Goal: Task Accomplishment & Management: Complete application form

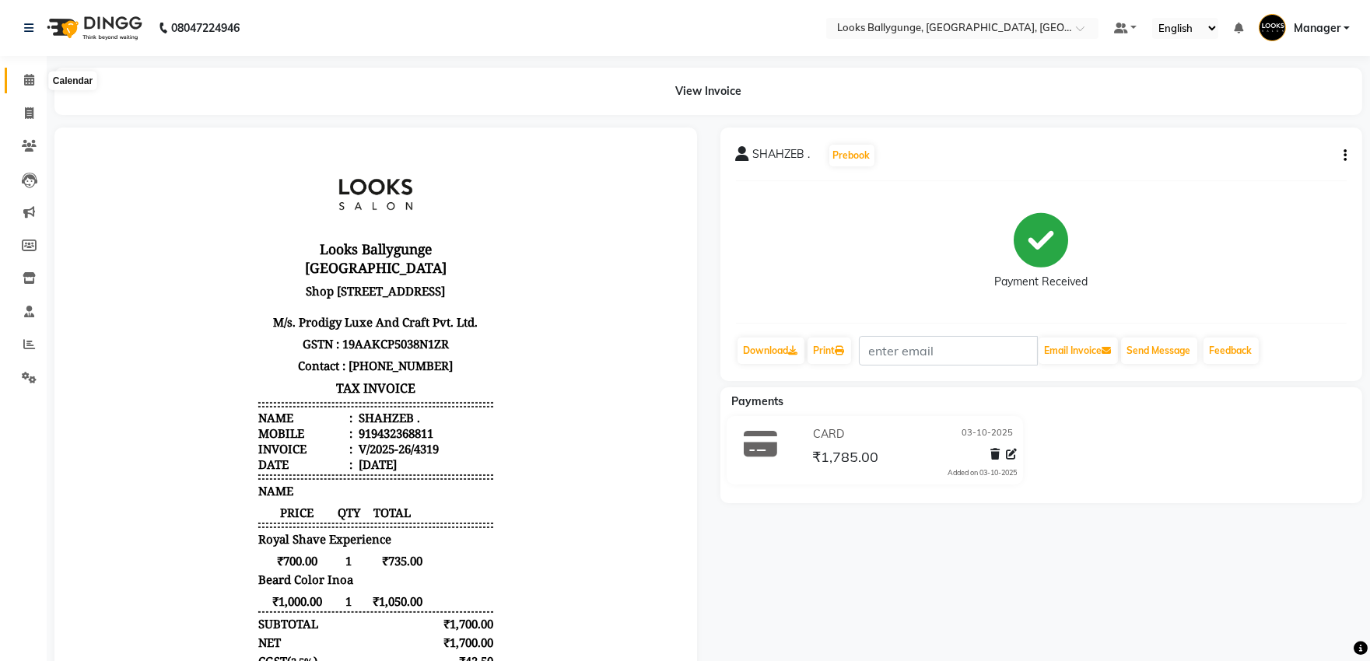
drag, startPoint x: 0, startPoint y: 0, endPoint x: 40, endPoint y: 75, distance: 85.2
click at [40, 75] on span at bounding box center [29, 81] width 27 height 18
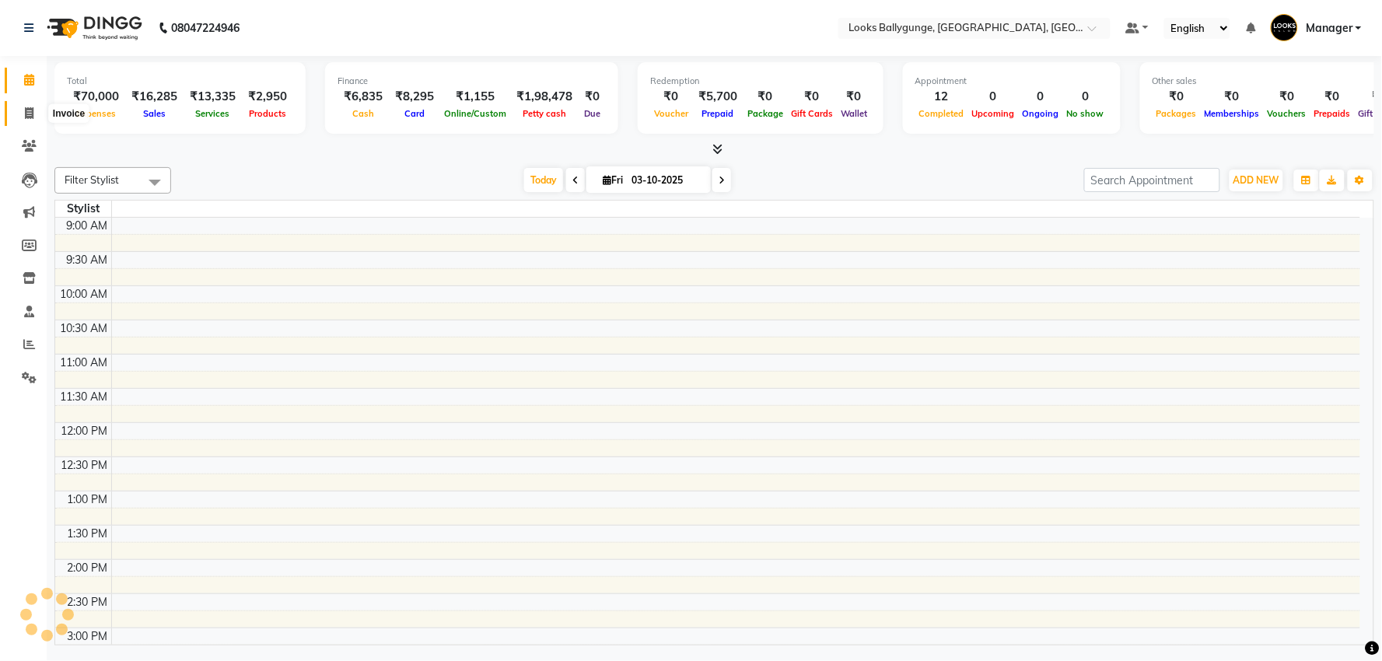
click at [28, 109] on icon at bounding box center [29, 113] width 9 height 12
select select "service"
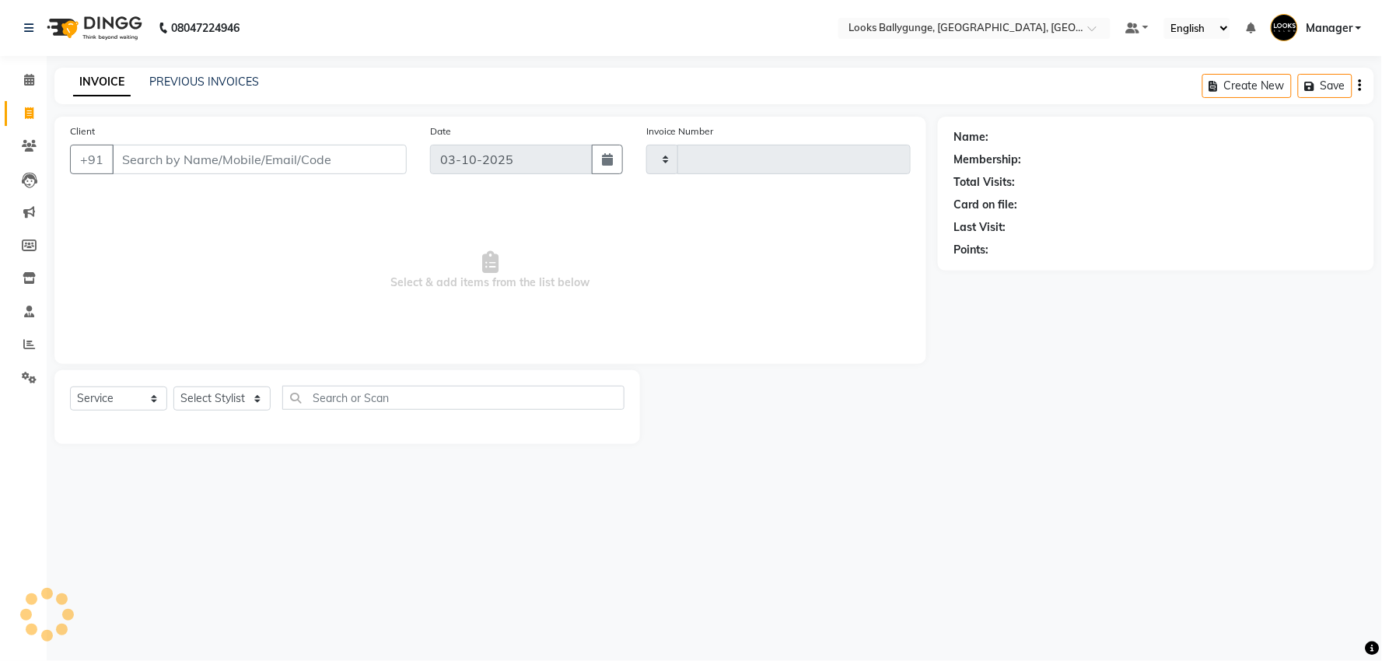
type input "4320"
select select "6477"
click at [191, 156] on input "Client" at bounding box center [259, 160] width 295 height 30
click at [243, 400] on select "Select Stylist [PERSON_NAME] amit_pdct anil [PERSON_NAME] COUNTER_SALES [PERSON…" at bounding box center [224, 399] width 103 height 24
select select "62807"
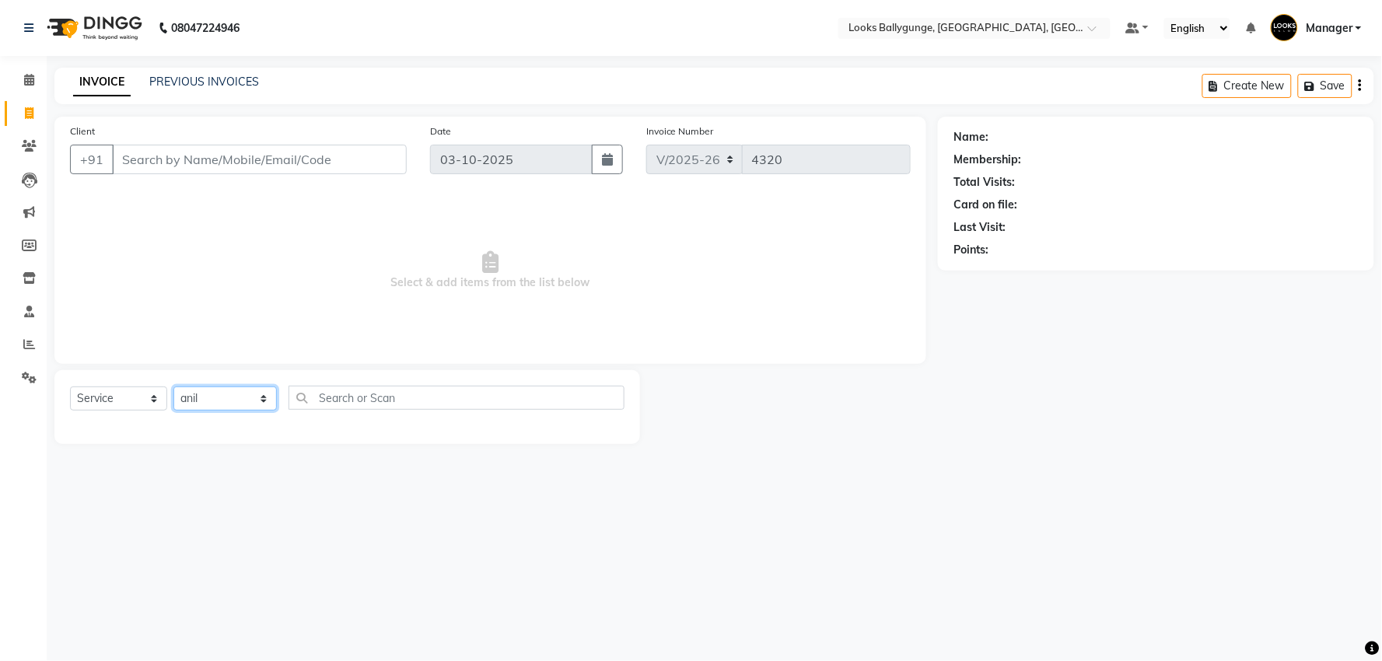
click at [173, 387] on select "Select Stylist [PERSON_NAME] amit_pdct anil [PERSON_NAME] COUNTER_SALES [PERSON…" at bounding box center [224, 399] width 103 height 24
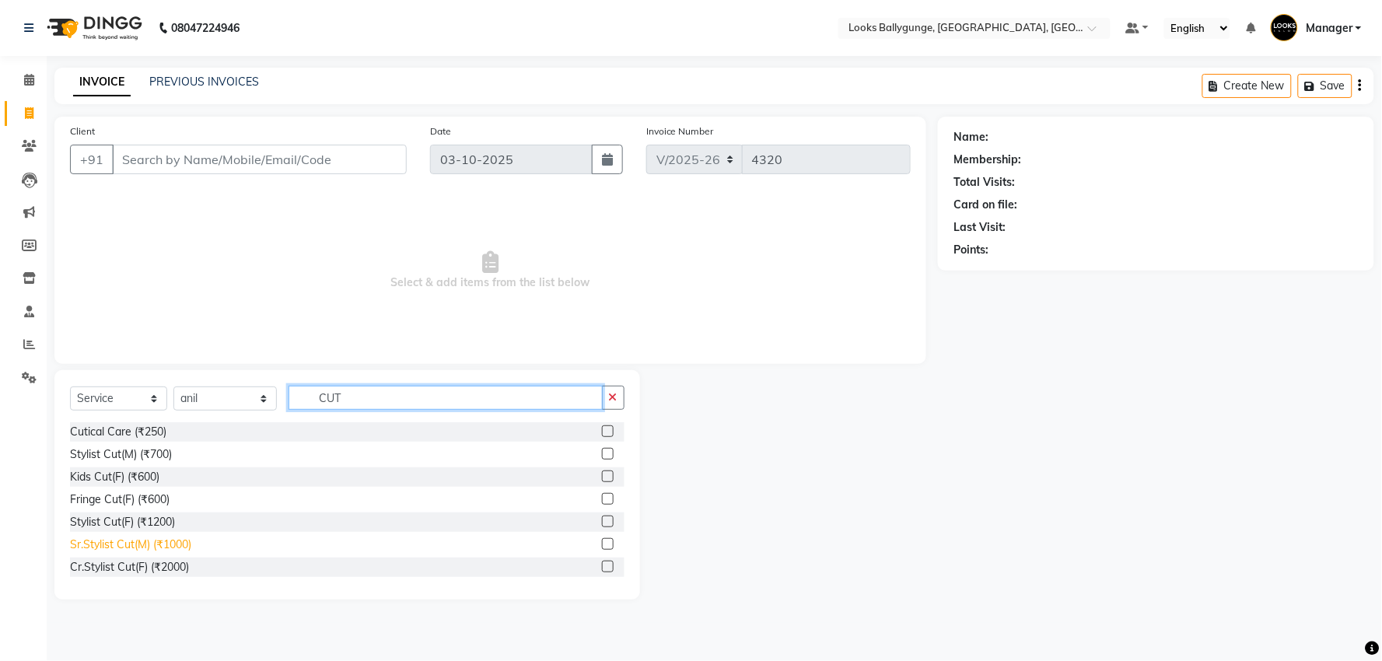
type input "CUT"
click at [175, 546] on div "Sr.Stylist Cut(M) (₹1000)" at bounding box center [130, 545] width 121 height 16
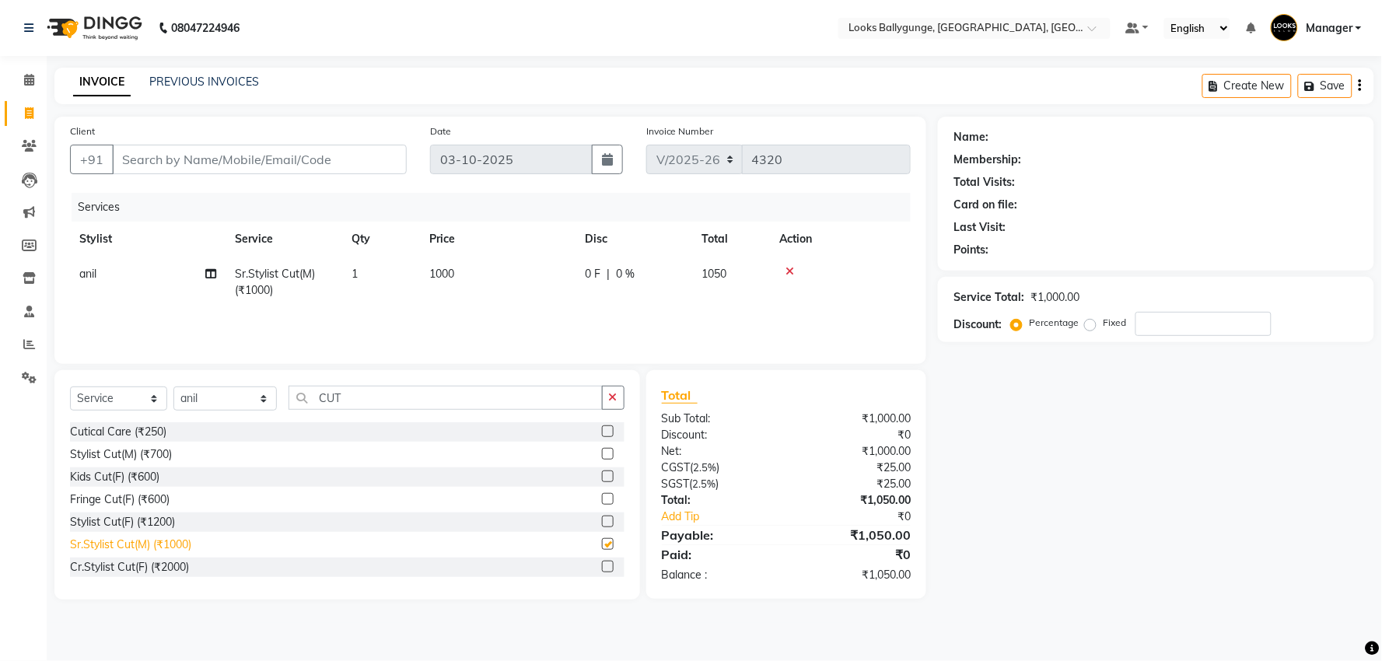
checkbox input "false"
click at [425, 275] on td "1000" at bounding box center [498, 282] width 156 height 51
select select "62807"
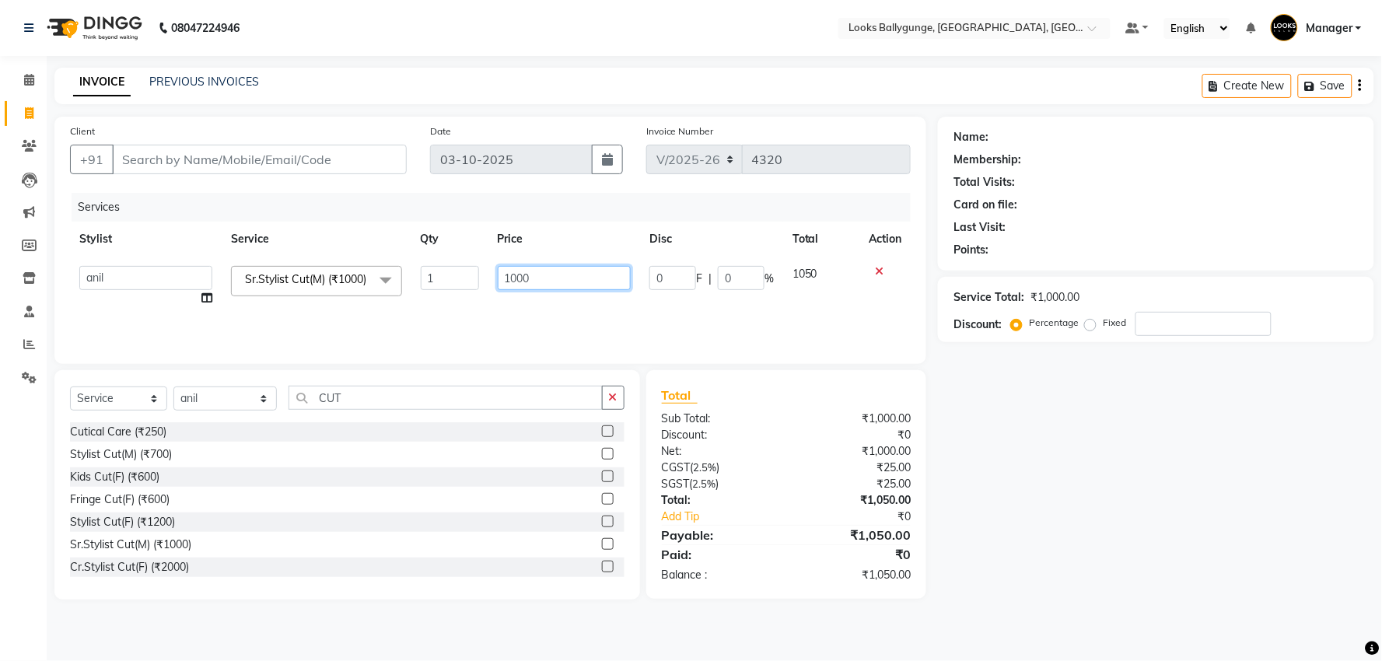
drag, startPoint x: 597, startPoint y: 285, endPoint x: 433, endPoint y: 270, distance: 164.0
click at [436, 270] on tr "Ali_Stylist amit_pdct anil [PERSON_NAME] COUNTER_SALES [PERSON_NAME] Krishna_pd…" at bounding box center [490, 286] width 841 height 59
type input "1200"
click at [533, 319] on div "Services Stylist Service Qty Price Disc Total Action Ali_Stylist amit_pdct anil…" at bounding box center [490, 271] width 841 height 156
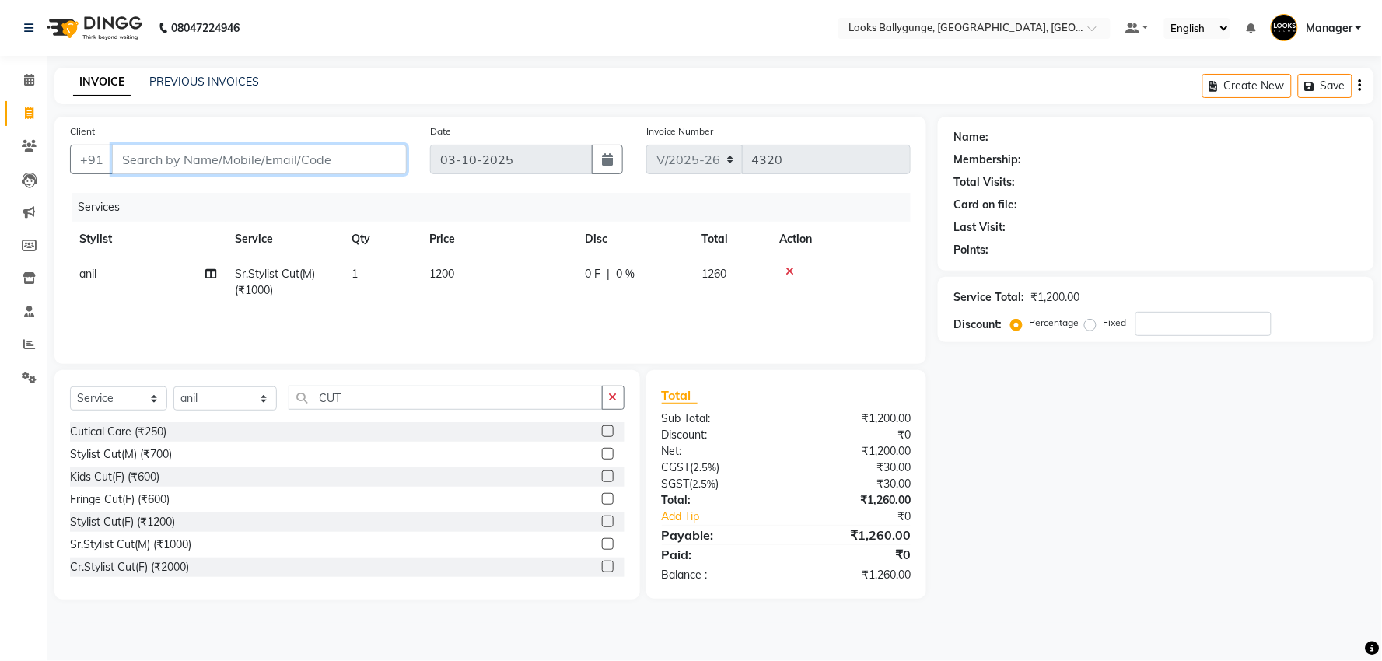
click at [290, 166] on input "Client" at bounding box center [259, 160] width 295 height 30
click at [366, 166] on input "Client" at bounding box center [259, 160] width 295 height 30
type input "8"
type input "0"
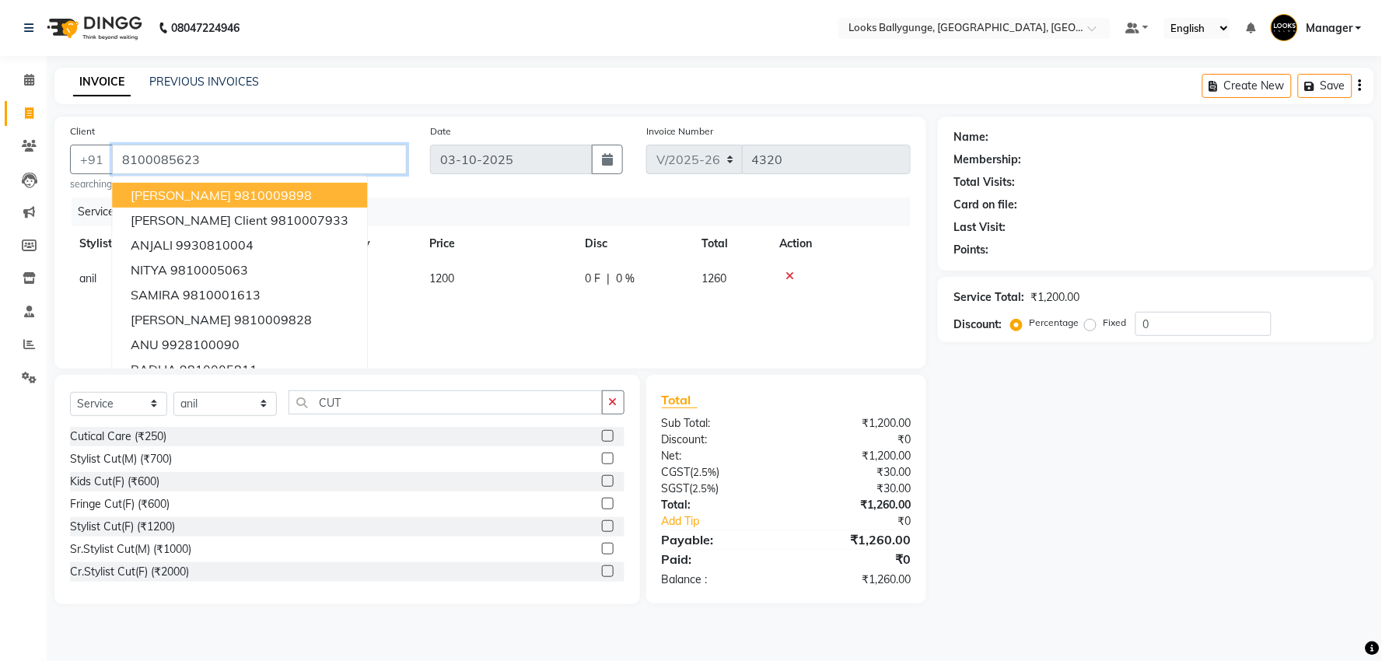
type input "8100085623"
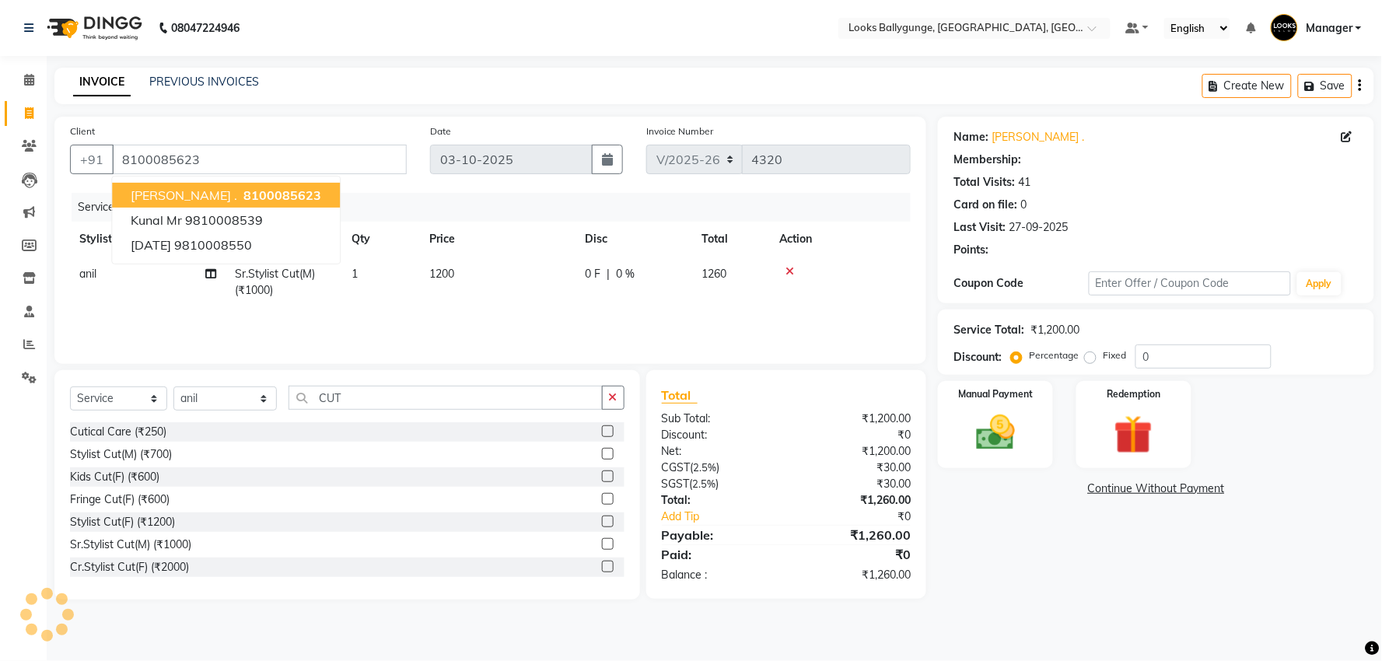
select select "1: Object"
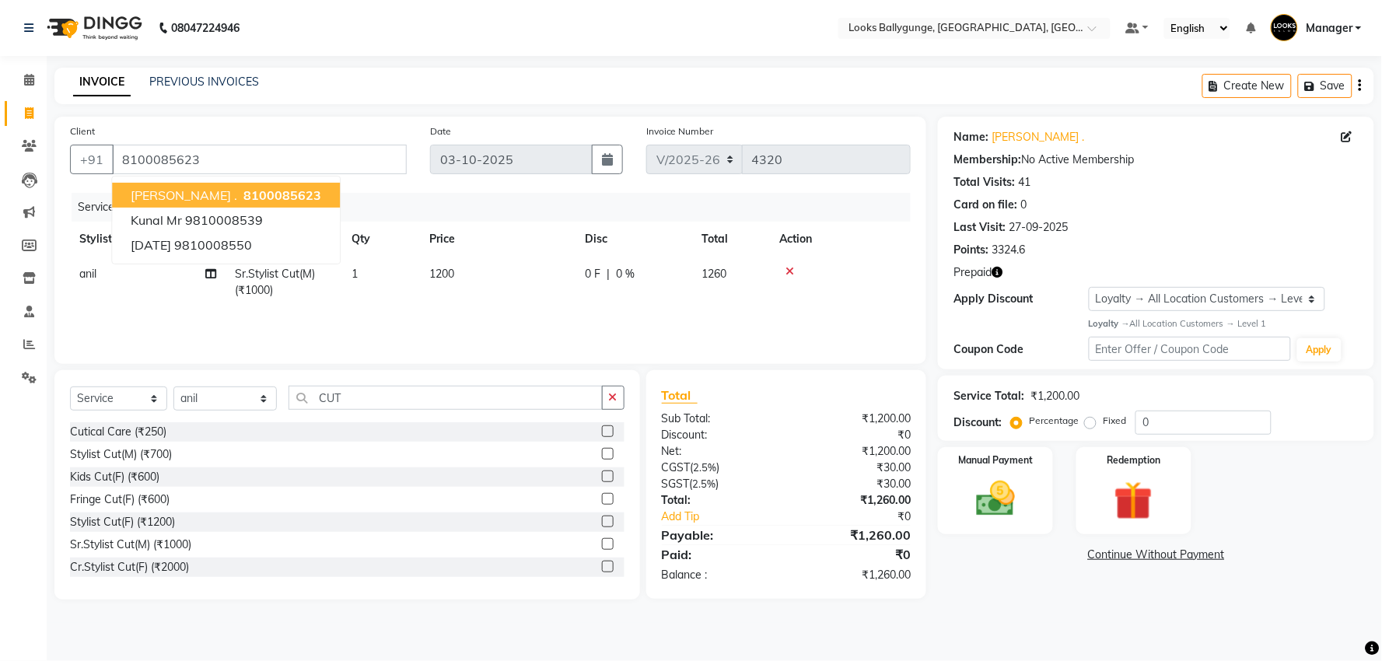
click at [262, 143] on div "Client [PHONE_NUMBER] [PERSON_NAME] . 8100085623 kunal mr 9810008539 [DATE] 981…" at bounding box center [238, 155] width 360 height 64
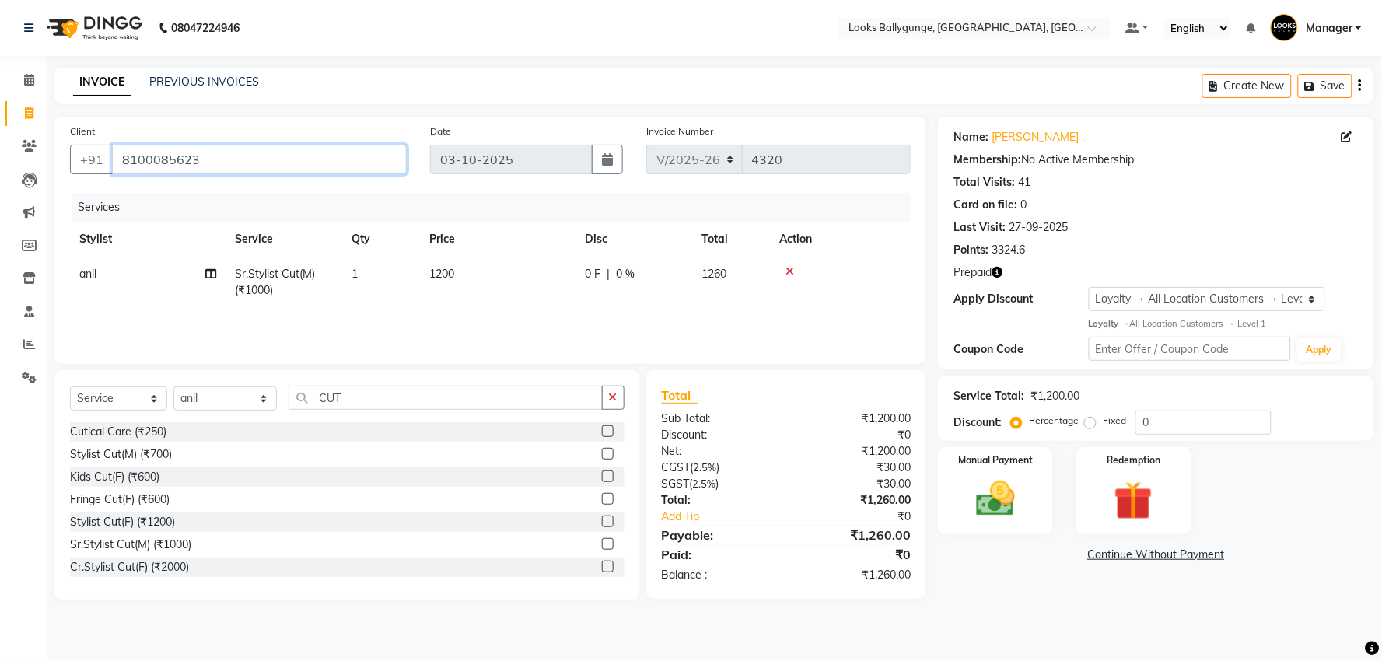
click at [254, 145] on input "8100085623" at bounding box center [259, 160] width 295 height 30
click at [239, 166] on input "8100085623" at bounding box center [259, 160] width 295 height 30
click at [239, 163] on input "8100085623" at bounding box center [259, 160] width 295 height 30
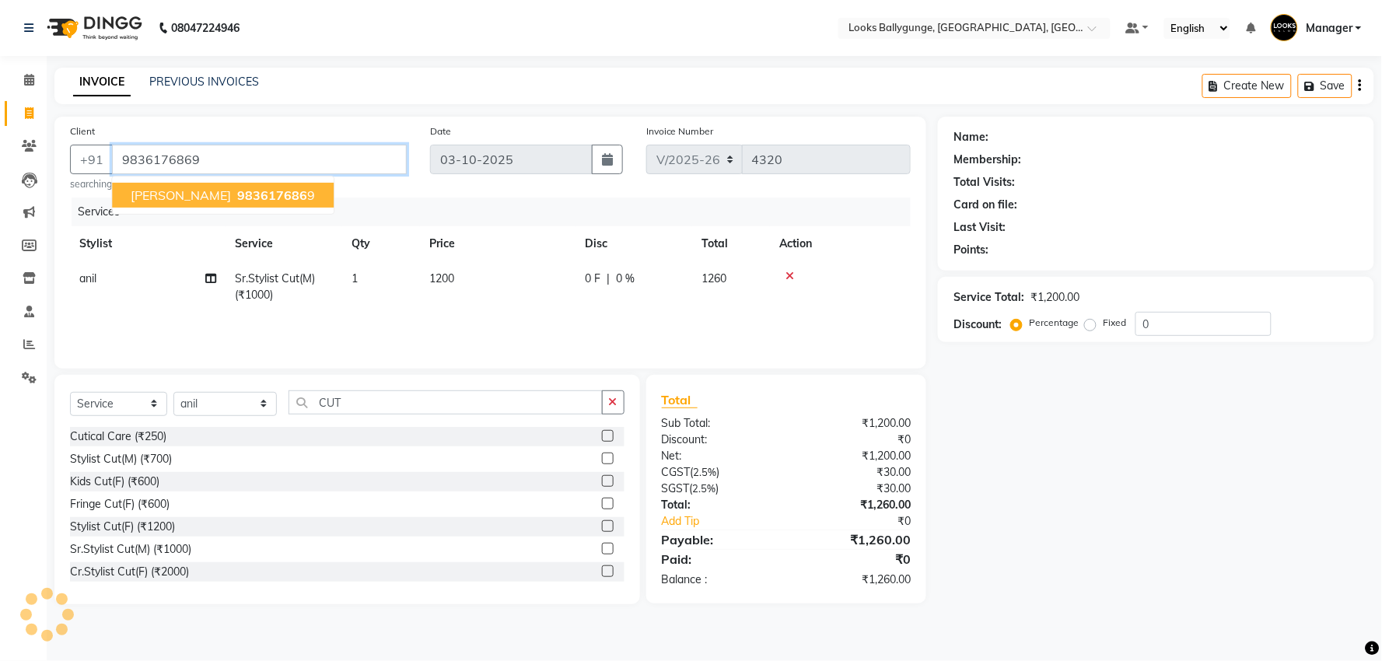
type input "9836176869"
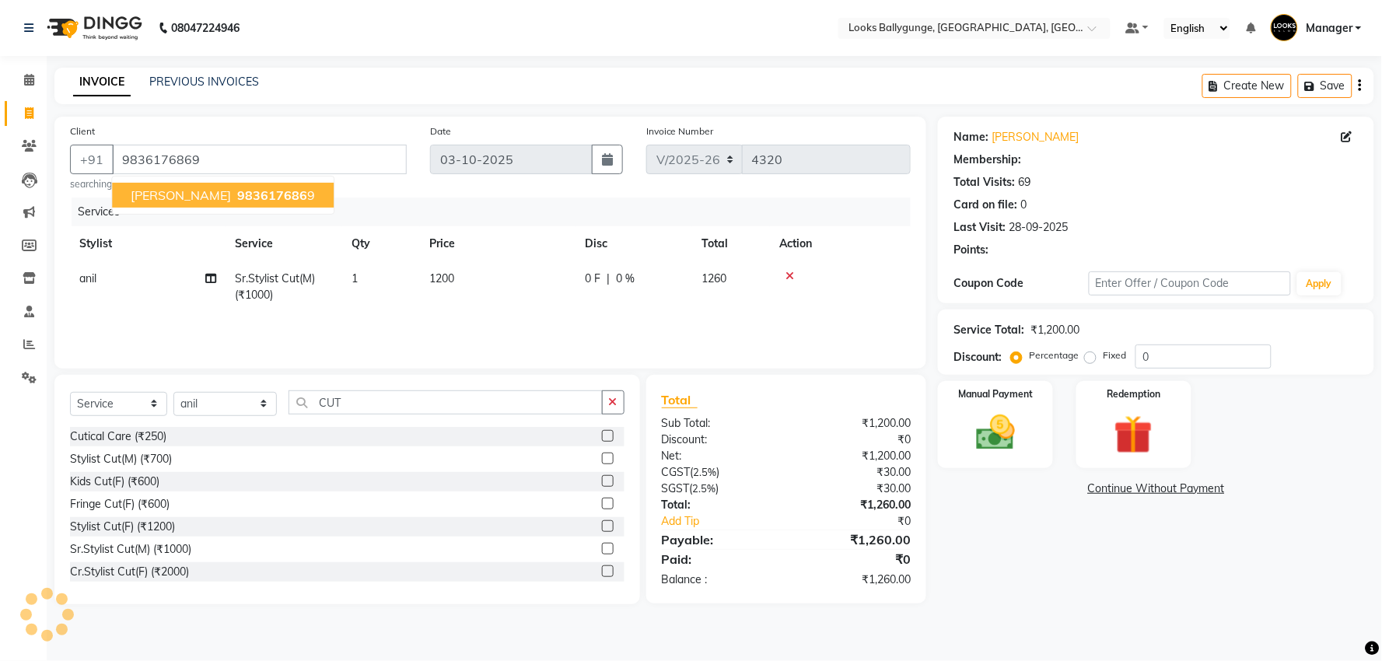
click at [257, 190] on span "983617686" at bounding box center [272, 195] width 70 height 16
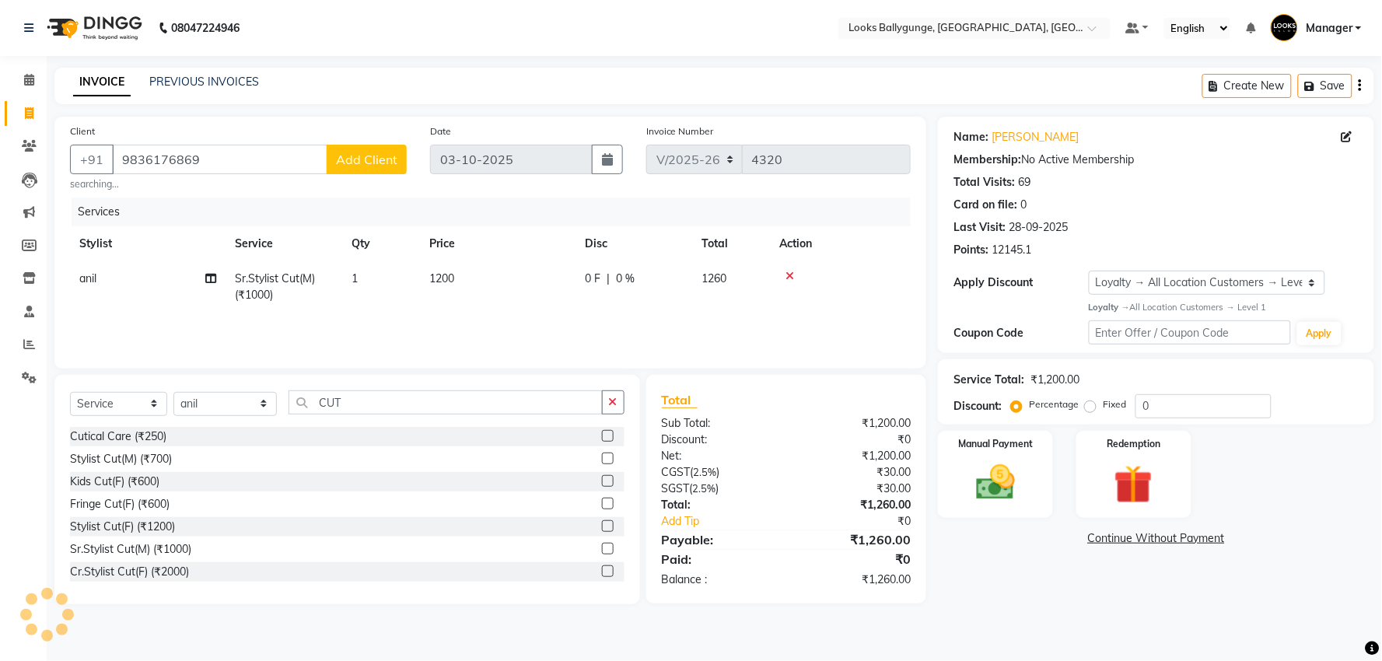
select select "1: Object"
click at [1005, 422] on div "Service Total: ₹1,200.00 Discount: Percentage Fixed 0" at bounding box center [1156, 391] width 436 height 65
click at [1007, 461] on img at bounding box center [995, 483] width 65 height 47
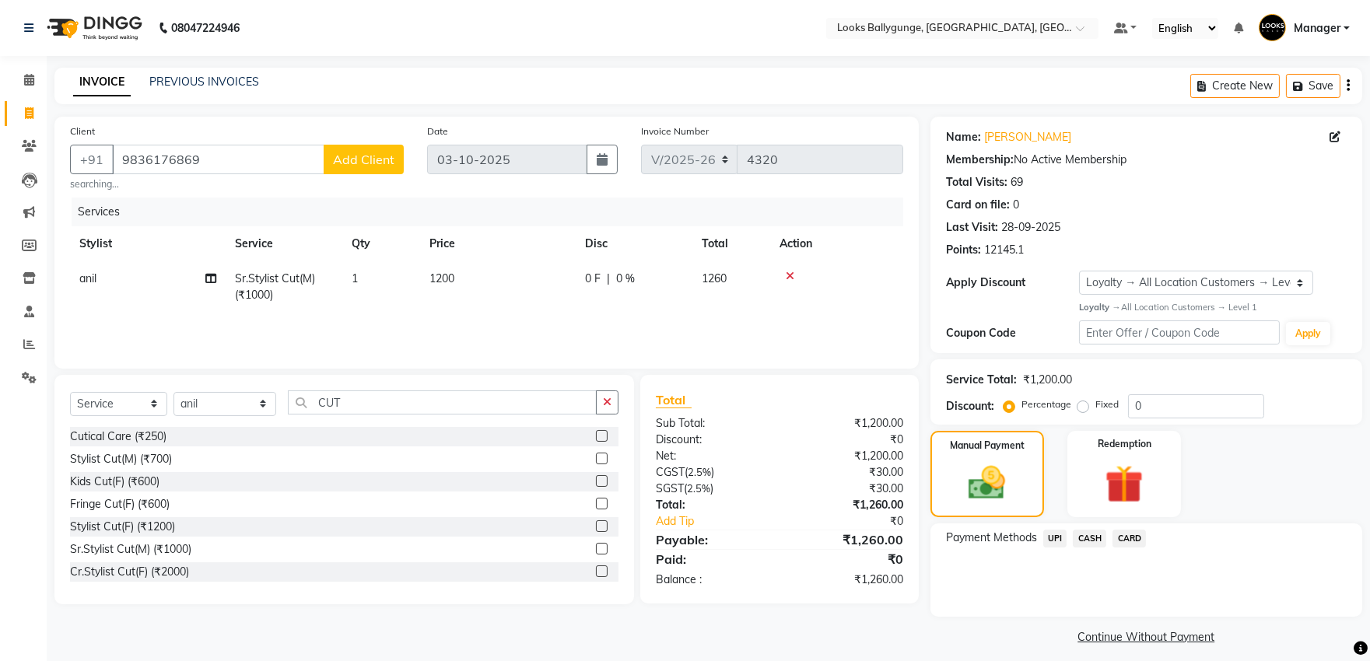
click at [1094, 537] on span "CASH" at bounding box center [1089, 539] width 33 height 18
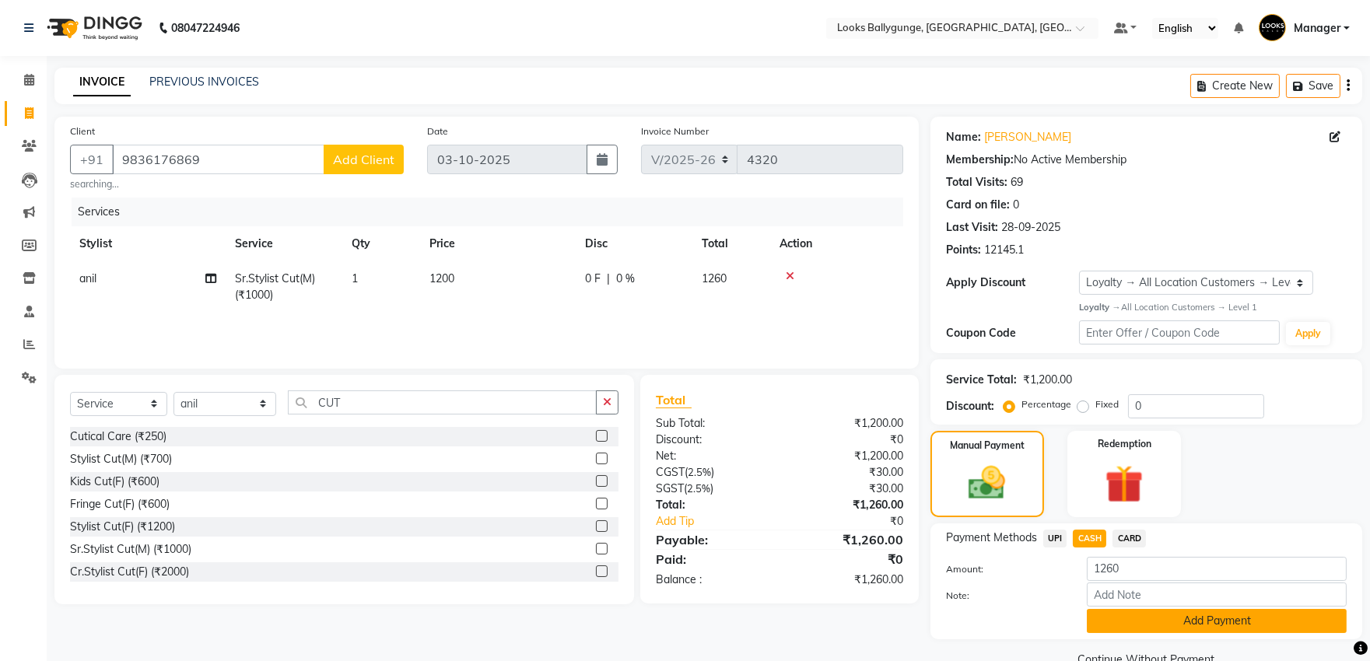
click at [1172, 611] on button "Add Payment" at bounding box center [1217, 621] width 260 height 24
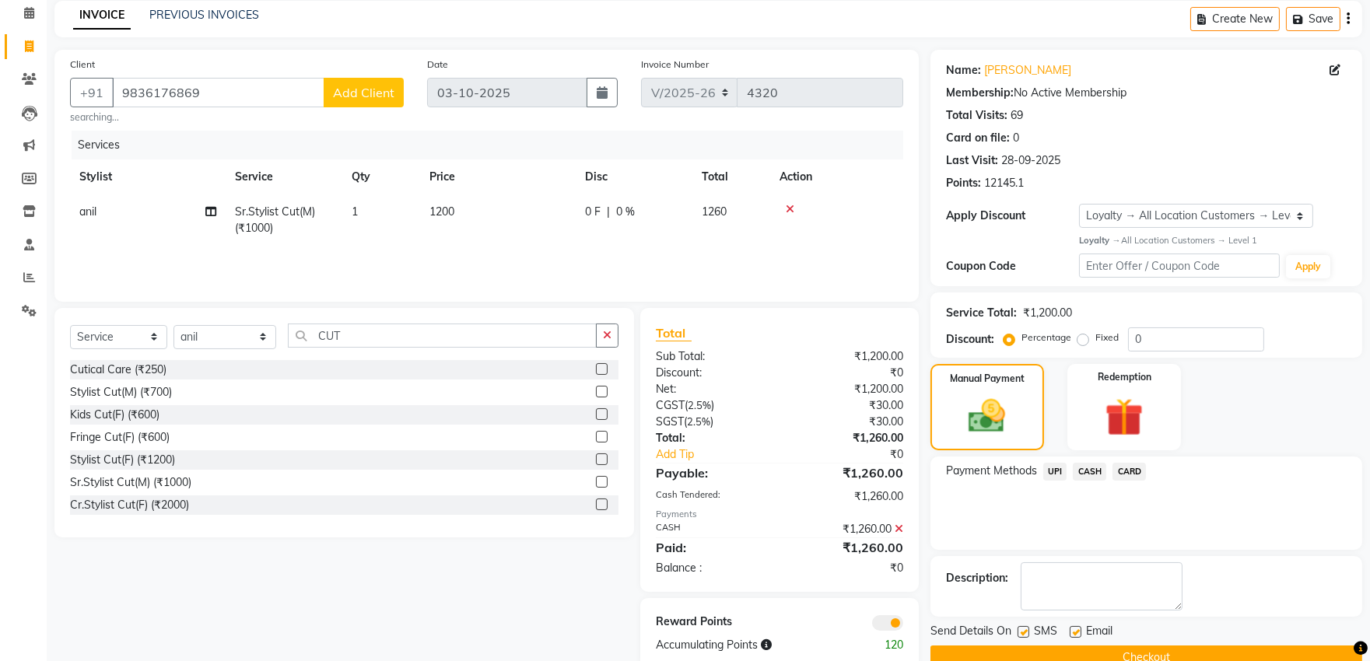
scroll to position [98, 0]
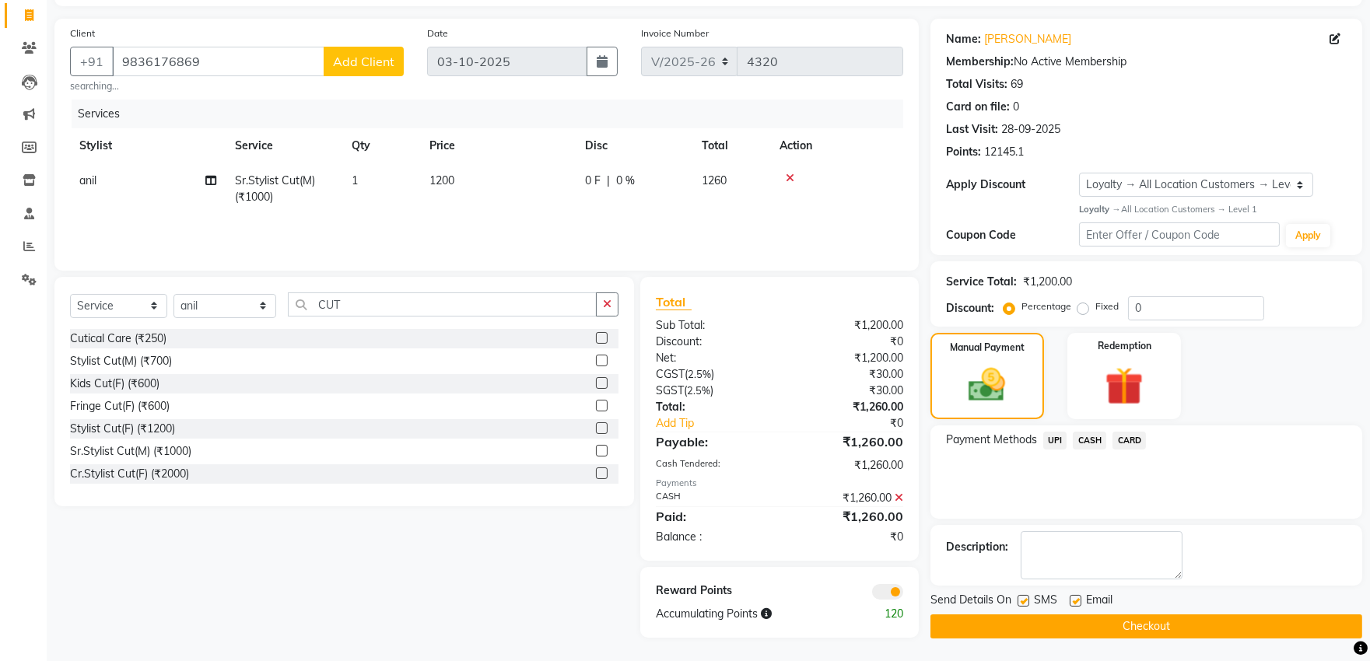
click at [1154, 623] on button "Checkout" at bounding box center [1146, 626] width 432 height 24
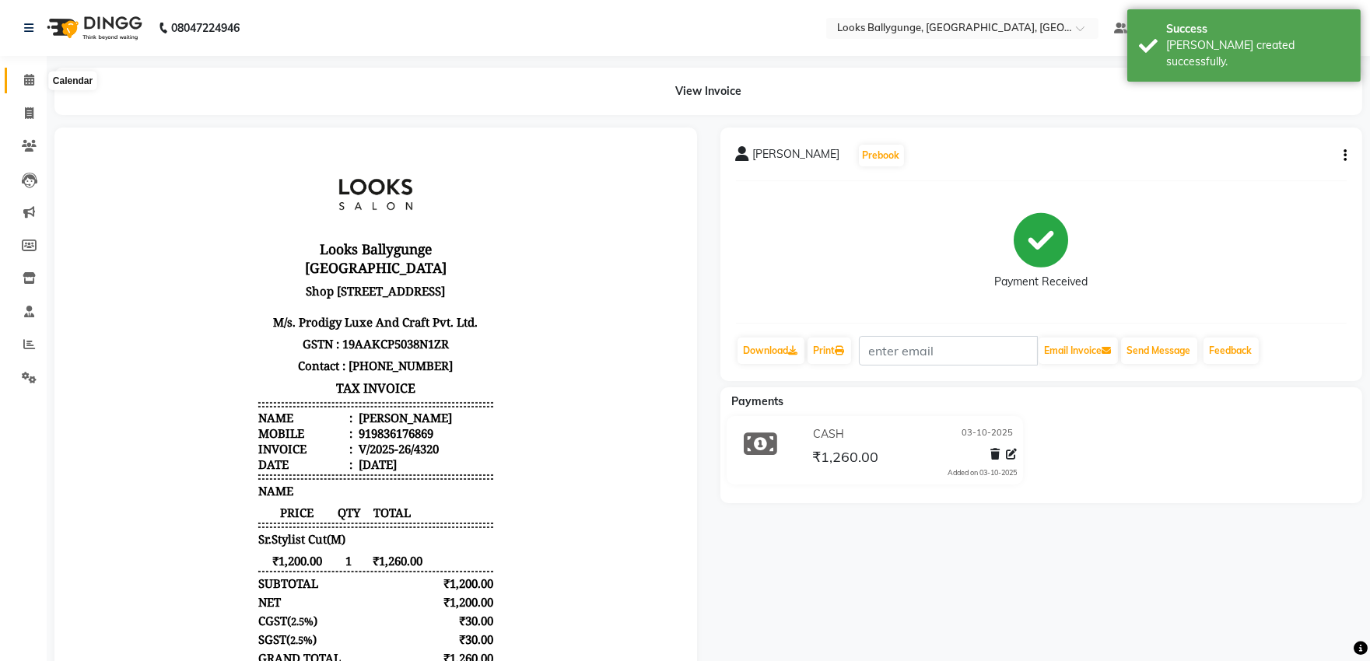
click at [32, 81] on icon at bounding box center [29, 80] width 10 height 12
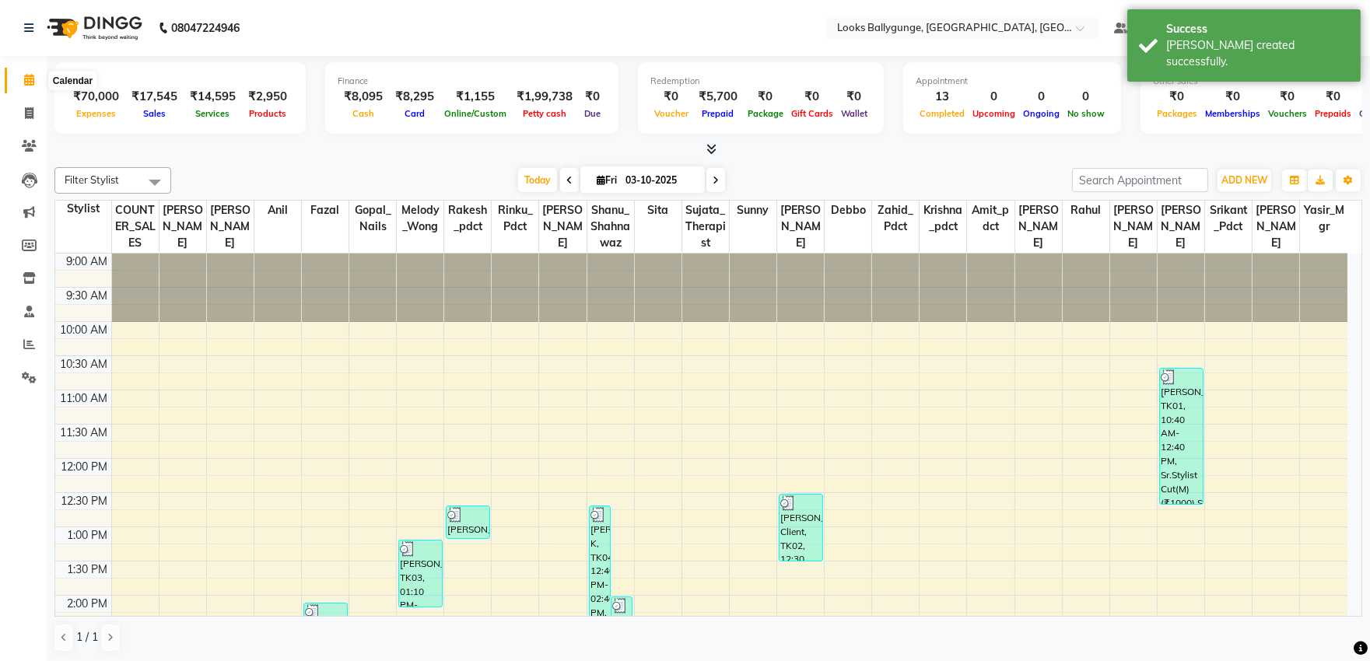
click at [25, 83] on icon at bounding box center [29, 80] width 10 height 12
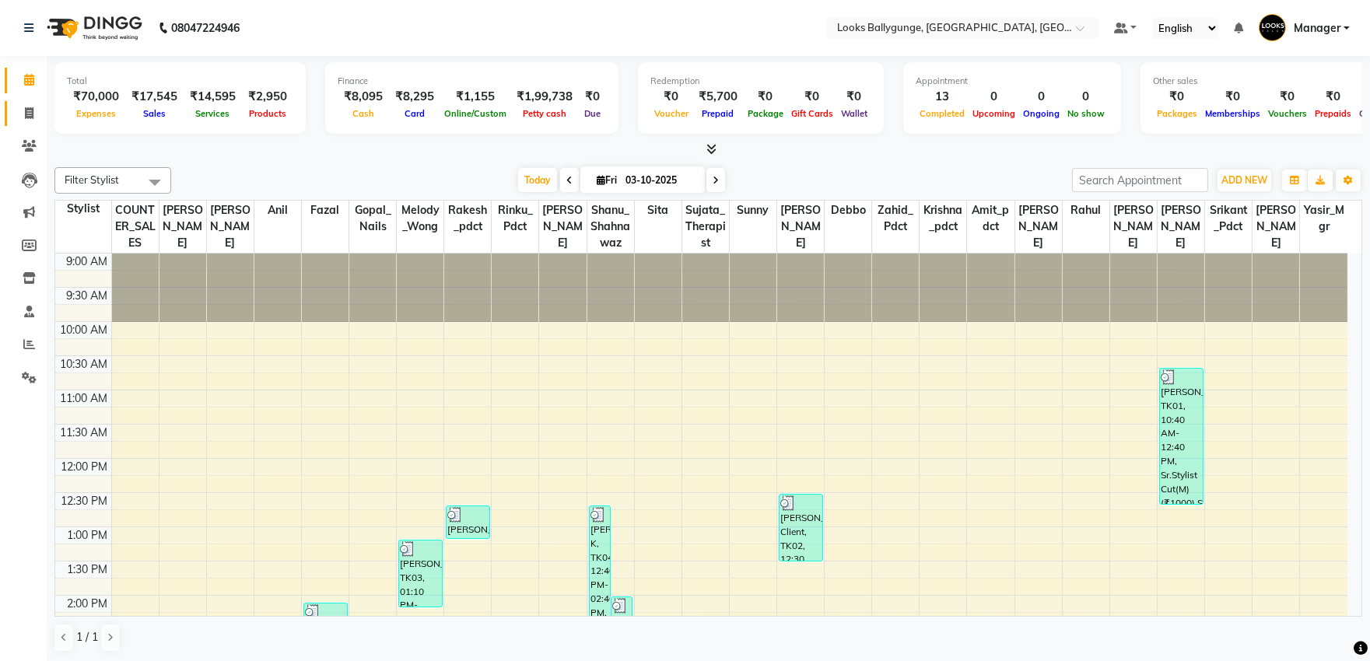
click at [26, 103] on link "Invoice" at bounding box center [23, 114] width 37 height 26
select select "service"
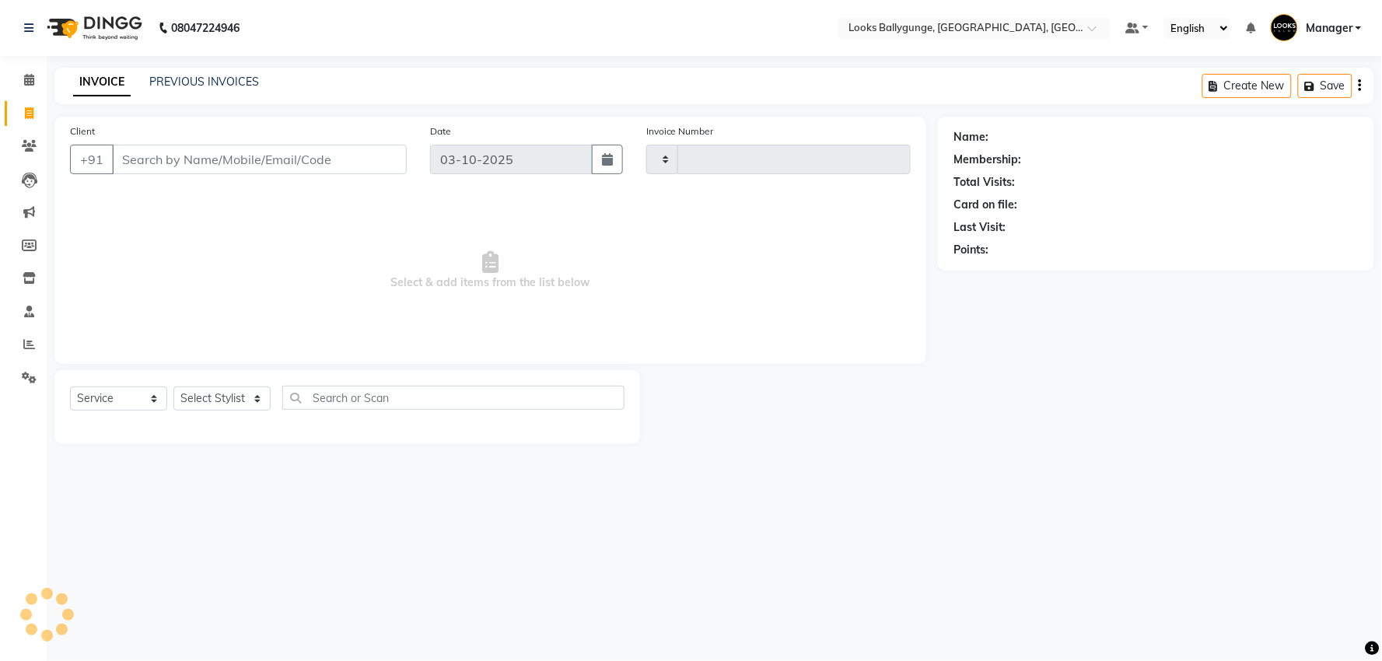
type input "4321"
select select "6477"
click at [136, 401] on select "Select Service Product Membership Package Voucher Prepaid Gift Card" at bounding box center [118, 399] width 97 height 24
click at [137, 399] on select "Select Service Product Membership Package Voucher Prepaid Gift Card" at bounding box center [118, 399] width 97 height 24
click at [215, 402] on select "Select Stylist [PERSON_NAME] amit_pdct anil [PERSON_NAME] COUNTER_SALES [PERSON…" at bounding box center [224, 399] width 103 height 24
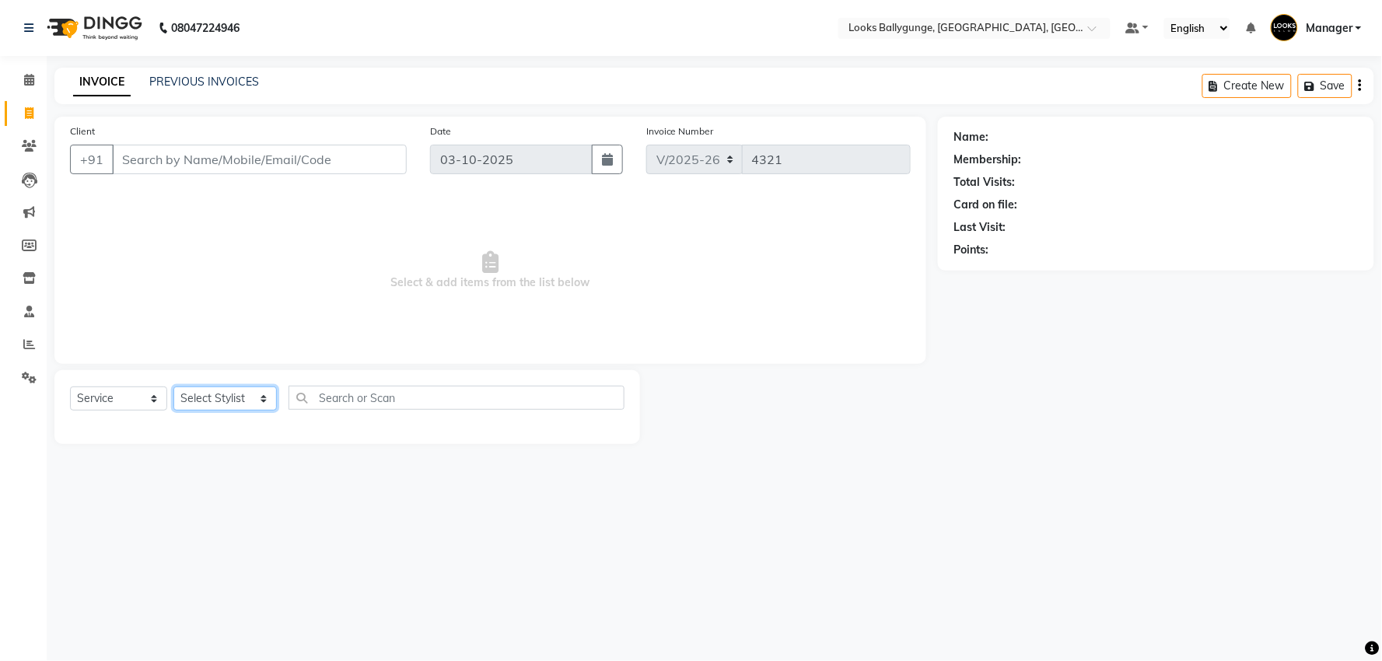
select select "50051"
click at [173, 387] on select "Select Stylist [PERSON_NAME] amit_pdct anil [PERSON_NAME] COUNTER_SALES [PERSON…" at bounding box center [224, 399] width 103 height 24
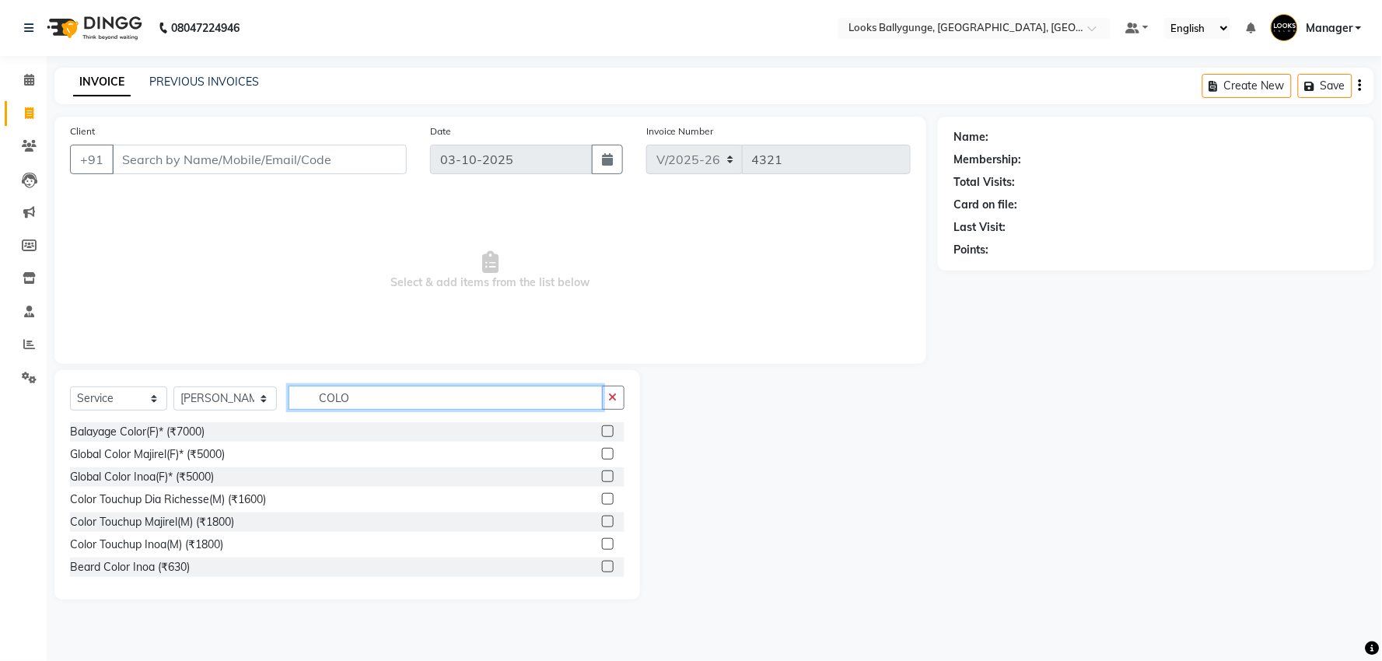
type input "COLO"
click at [242, 165] on input "Client" at bounding box center [259, 160] width 295 height 30
click at [249, 270] on span "Select & add items from the list below" at bounding box center [490, 271] width 841 height 156
click at [408, 393] on input "COLO" at bounding box center [446, 398] width 314 height 24
click at [251, 399] on select "Select Stylist [PERSON_NAME] amit_pdct anil [PERSON_NAME] COUNTER_SALES [PERSON…" at bounding box center [224, 399] width 103 height 24
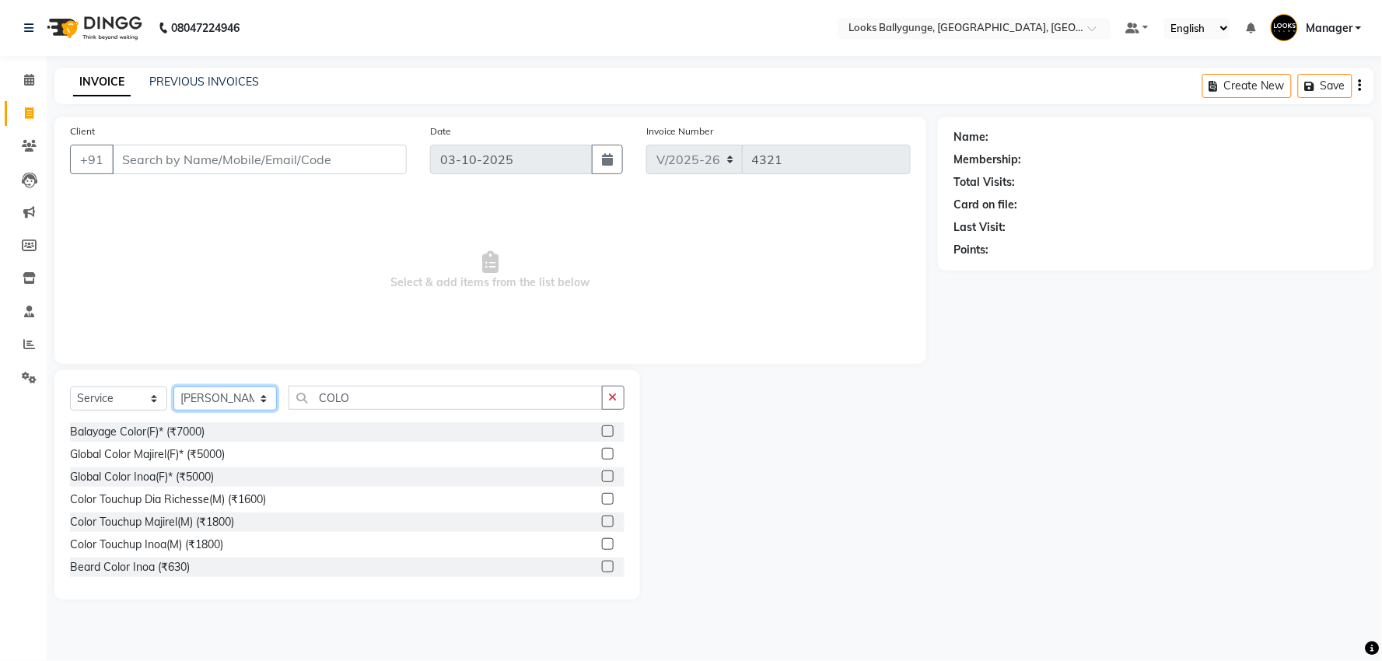
select select "62162"
click at [173, 387] on select "Select Stylist [PERSON_NAME] amit_pdct anil [PERSON_NAME] COUNTER_SALES [PERSON…" at bounding box center [224, 399] width 103 height 24
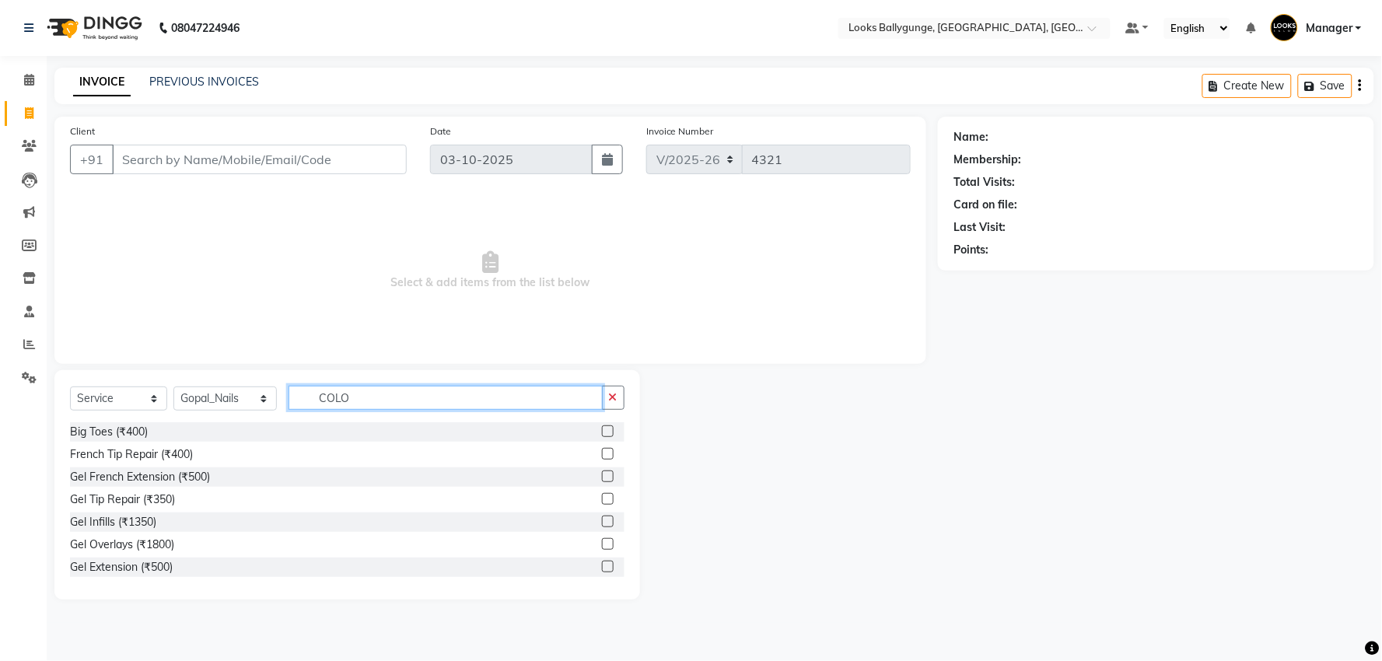
drag, startPoint x: 362, startPoint y: 402, endPoint x: 291, endPoint y: 404, distance: 71.6
click at [291, 404] on input "COLO" at bounding box center [446, 398] width 314 height 24
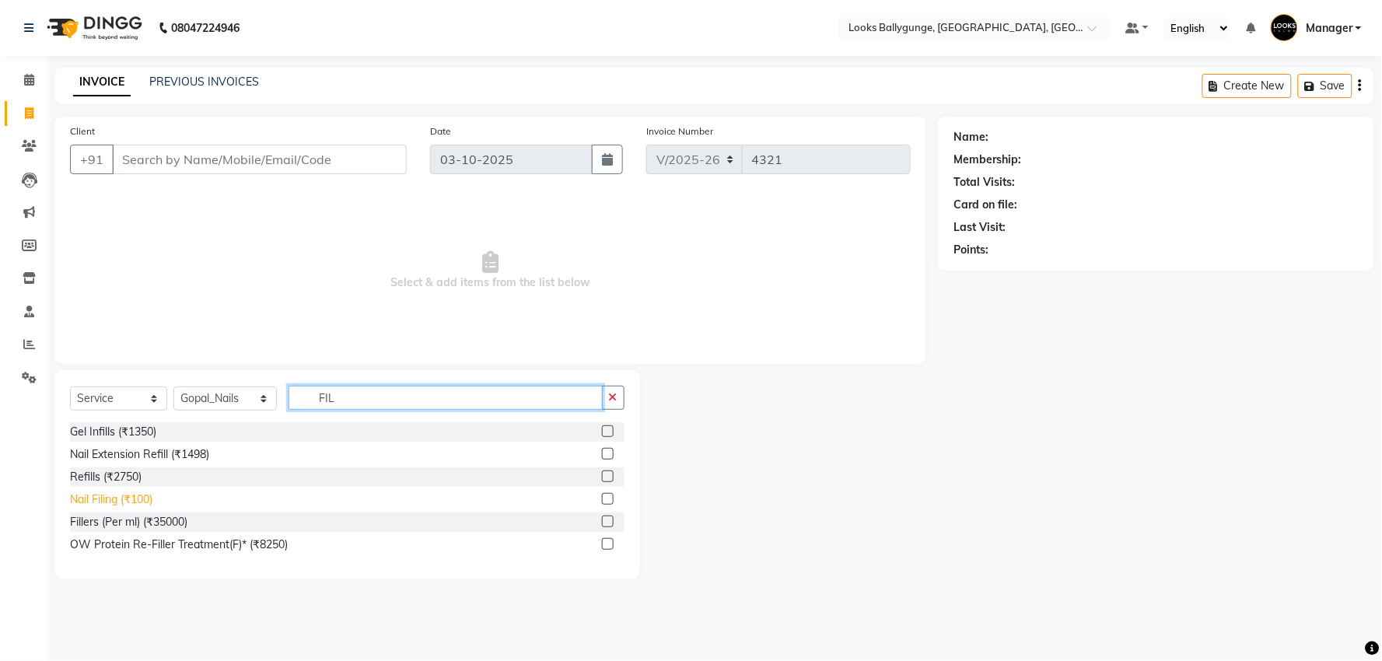
type input "FIL"
click at [124, 506] on div "Nail Filing (₹100)" at bounding box center [111, 500] width 82 height 16
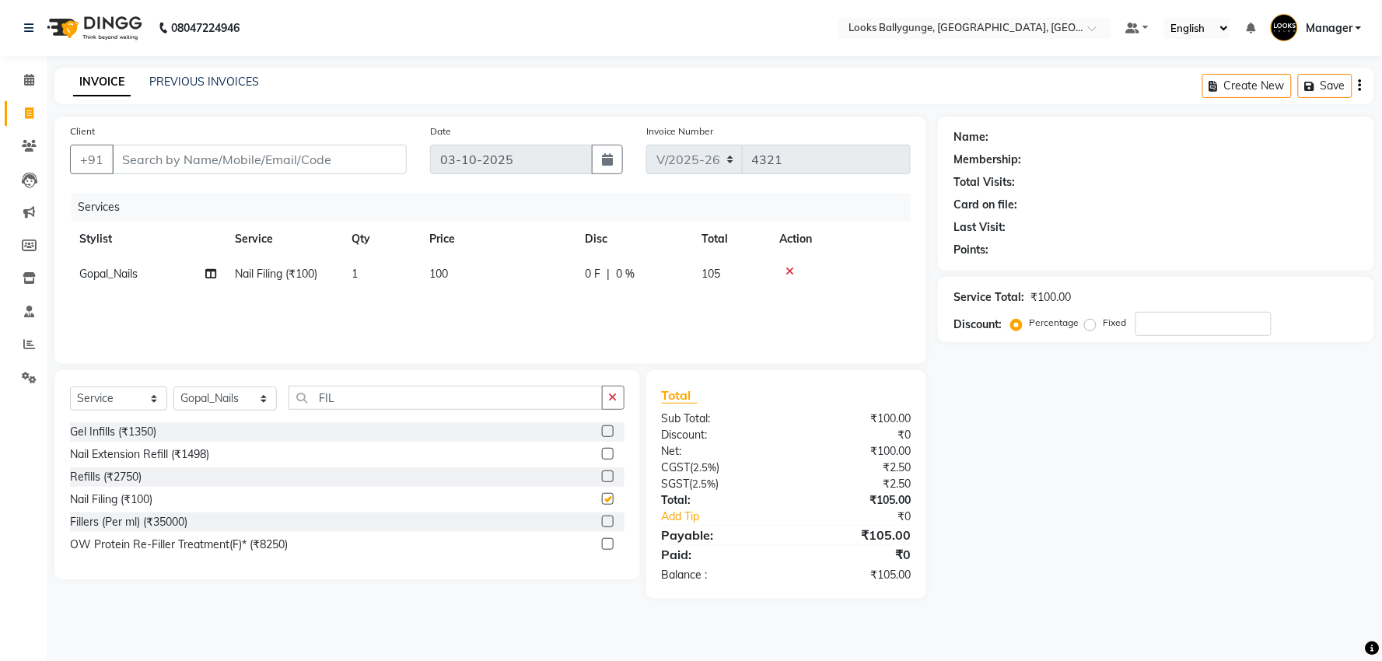
checkbox input "false"
click at [433, 277] on span "100" at bounding box center [438, 274] width 19 height 14
select select "62162"
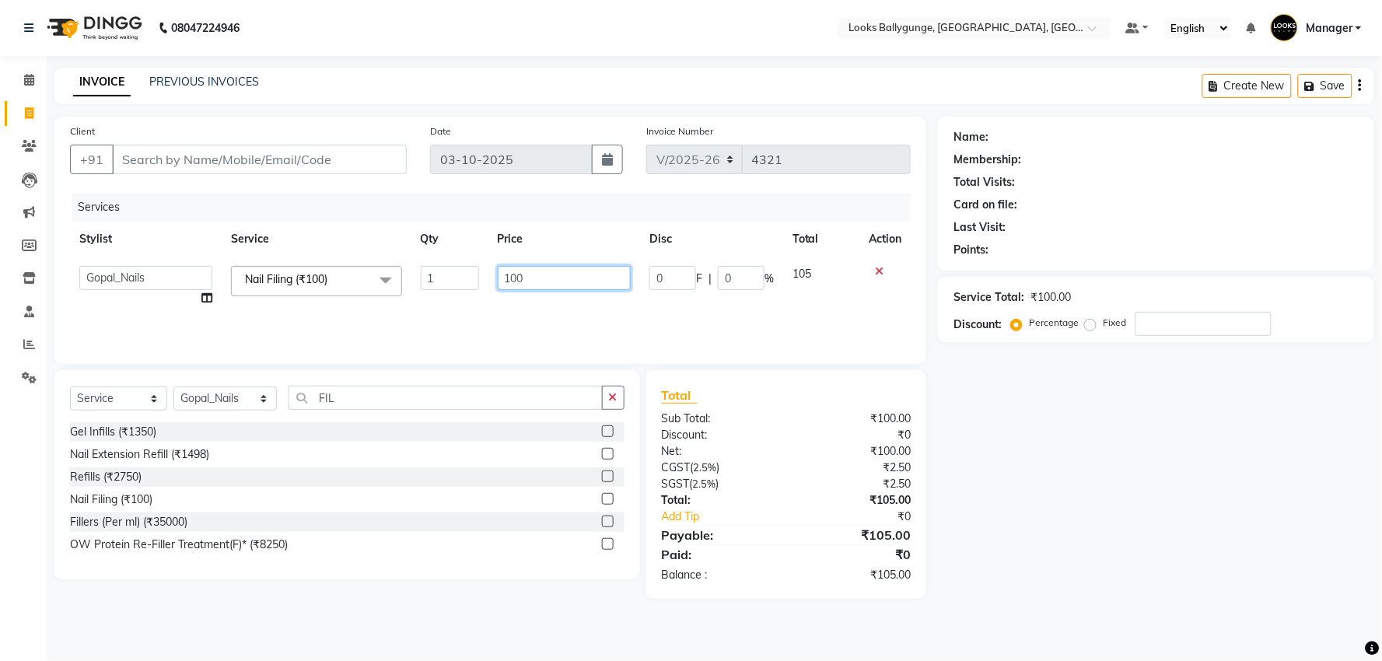
drag, startPoint x: 533, startPoint y: 278, endPoint x: 492, endPoint y: 286, distance: 41.2
click at [495, 289] on td "100" at bounding box center [564, 286] width 152 height 59
type input "200"
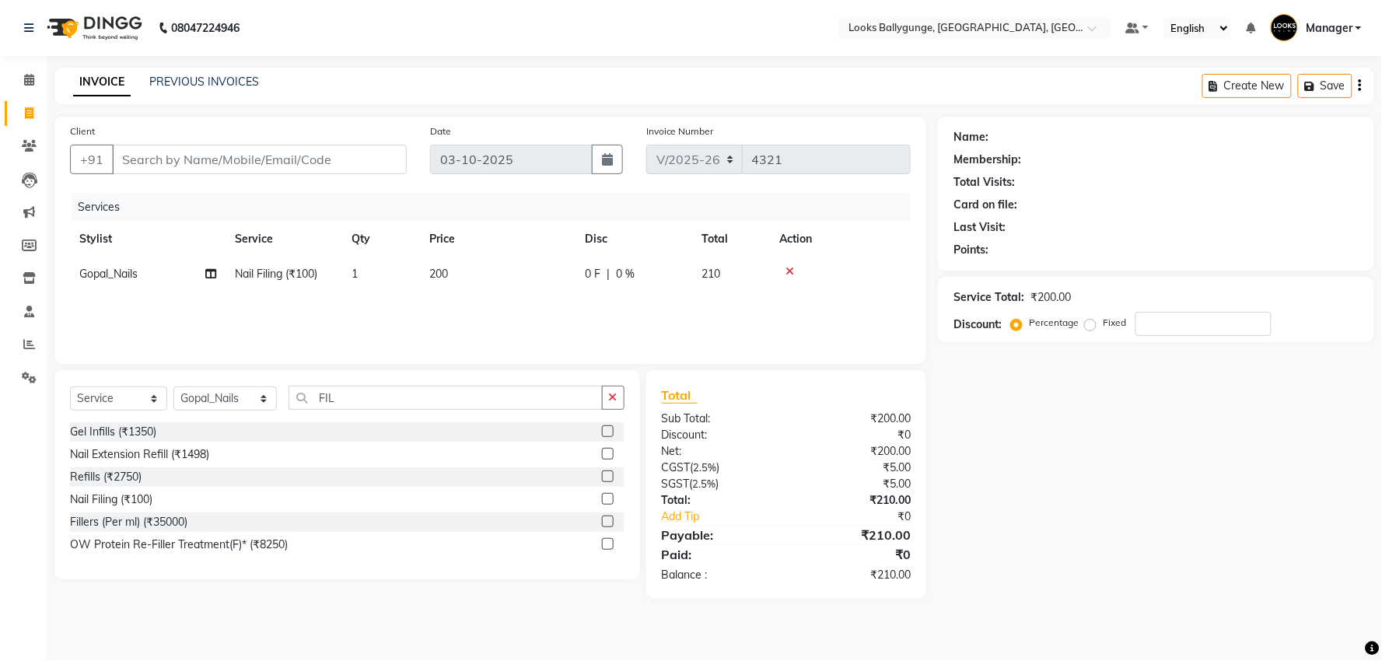
click at [370, 278] on td "1" at bounding box center [381, 274] width 78 height 35
select select "62162"
drag, startPoint x: 433, startPoint y: 271, endPoint x: 412, endPoint y: 275, distance: 21.5
click at [412, 275] on td "1" at bounding box center [449, 286] width 77 height 59
type input "2"
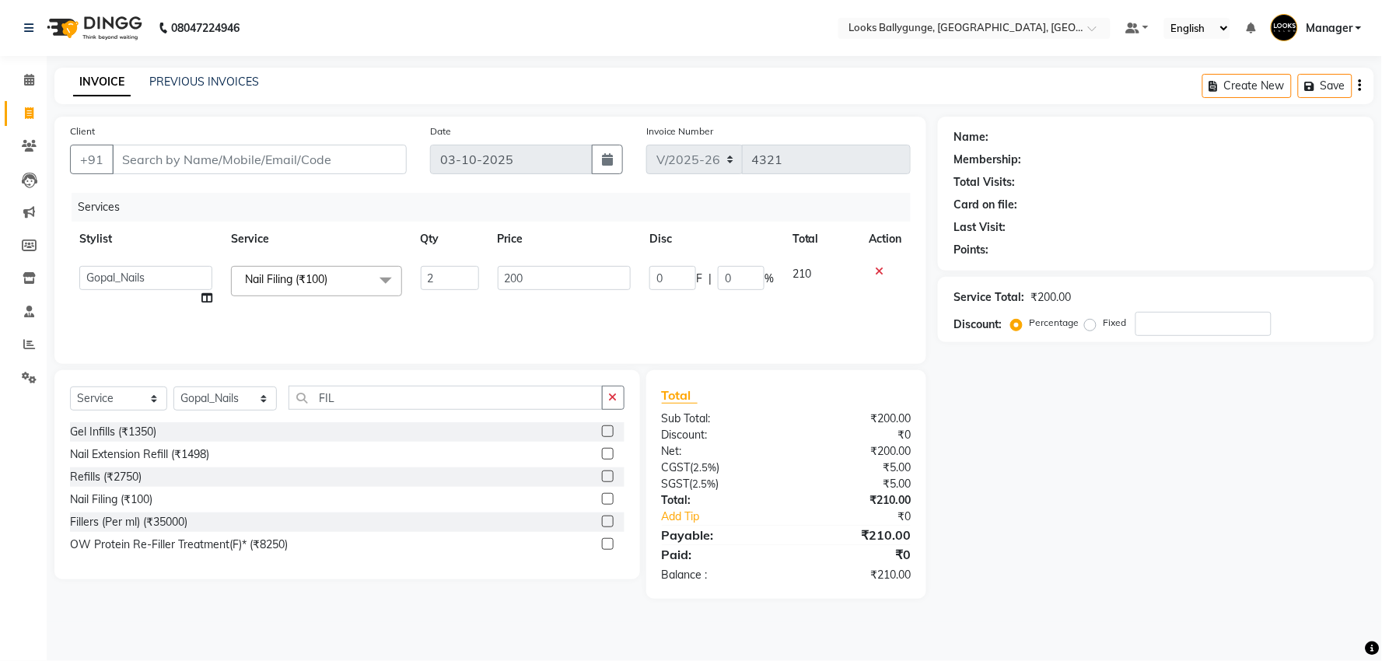
click at [416, 302] on div "Services Stylist Service Qty Price Disc Total Action Ali_Stylist amit_pdct anil…" at bounding box center [490, 271] width 841 height 156
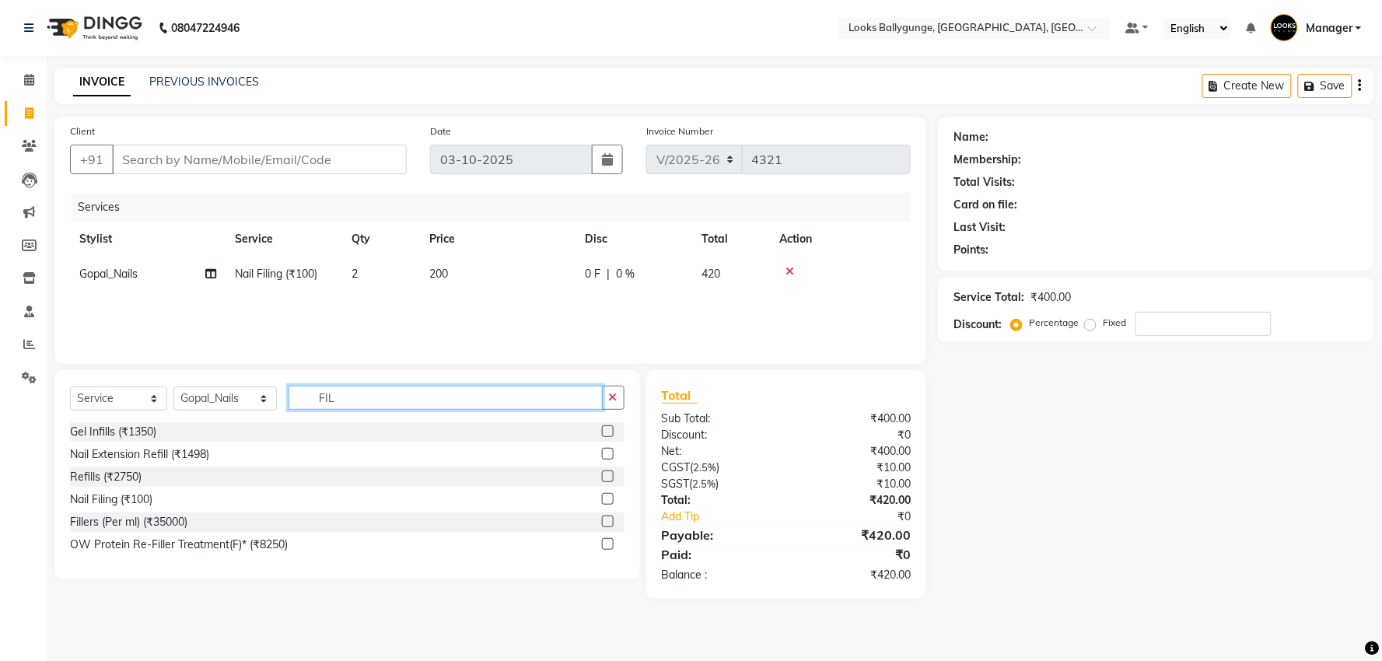
drag, startPoint x: 353, startPoint y: 397, endPoint x: 292, endPoint y: 395, distance: 60.7
click at [292, 395] on input "FIL" at bounding box center [446, 398] width 314 height 24
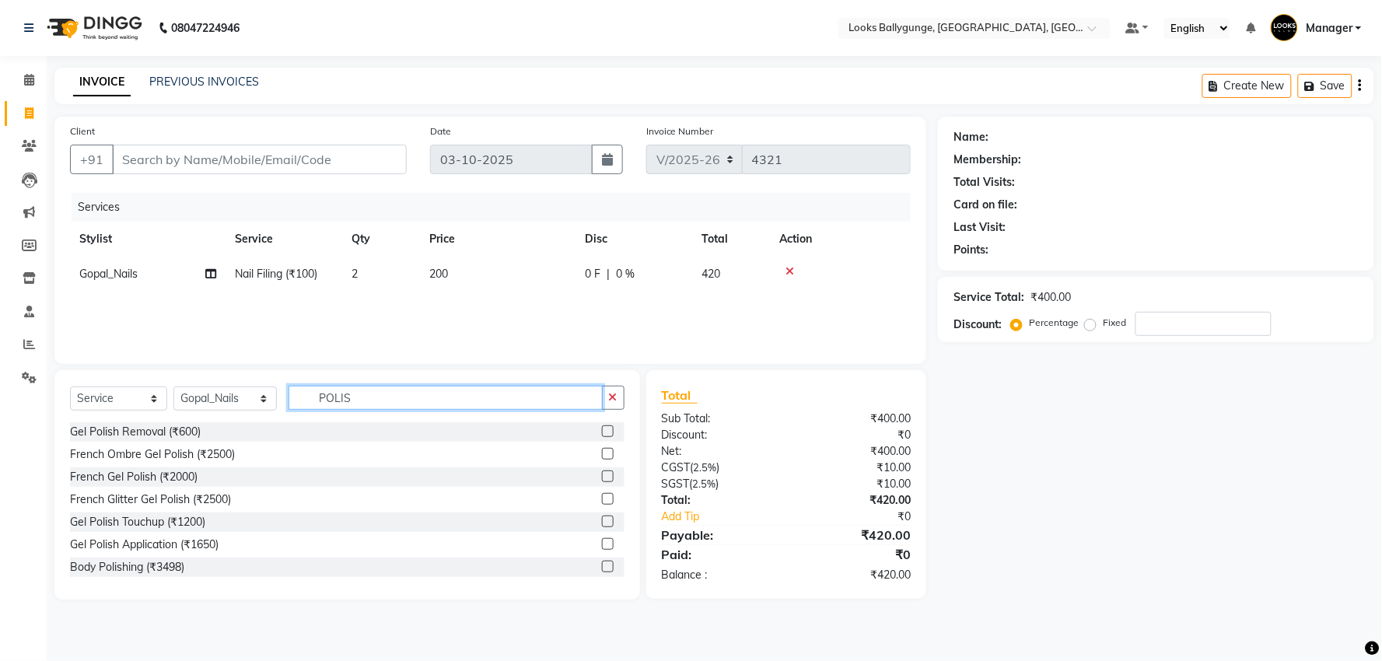
type input "POLISH"
drag, startPoint x: 331, startPoint y: 397, endPoint x: 261, endPoint y: 397, distance: 70.8
click at [261, 397] on div "Select Service Product Membership Package Voucher Prepaid Gift Card Select Styl…" at bounding box center [347, 404] width 555 height 37
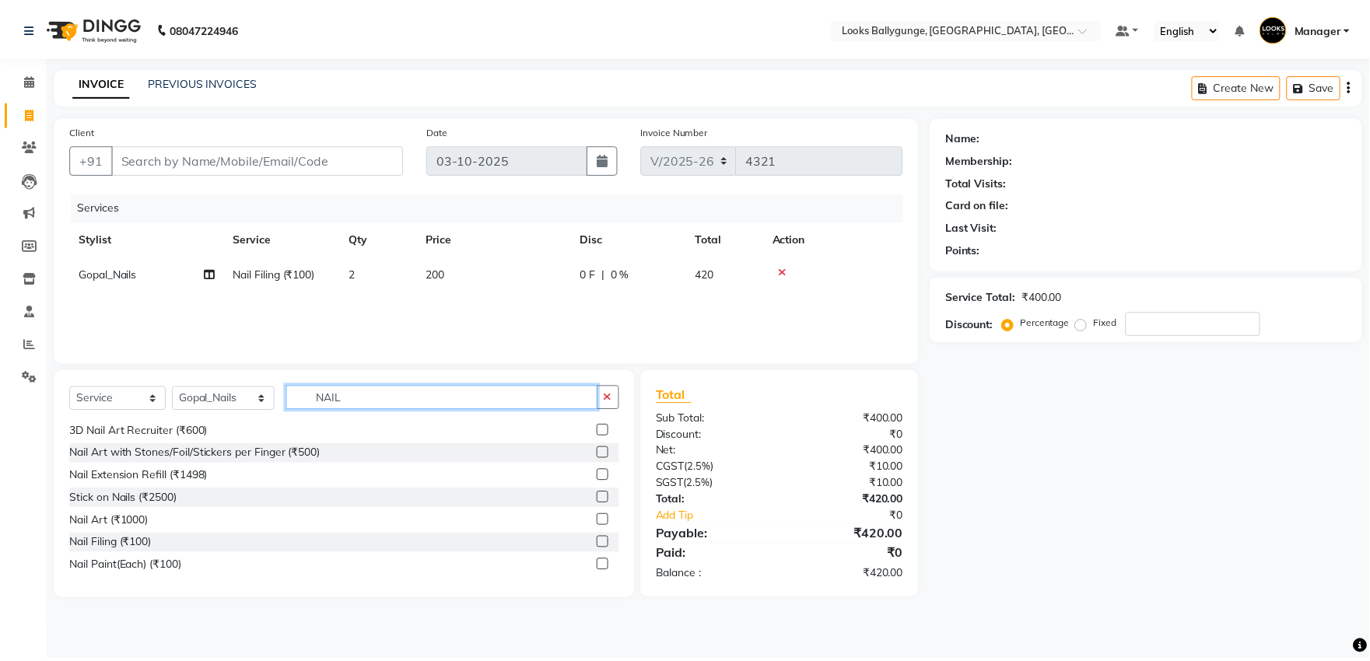
scroll to position [159, 0]
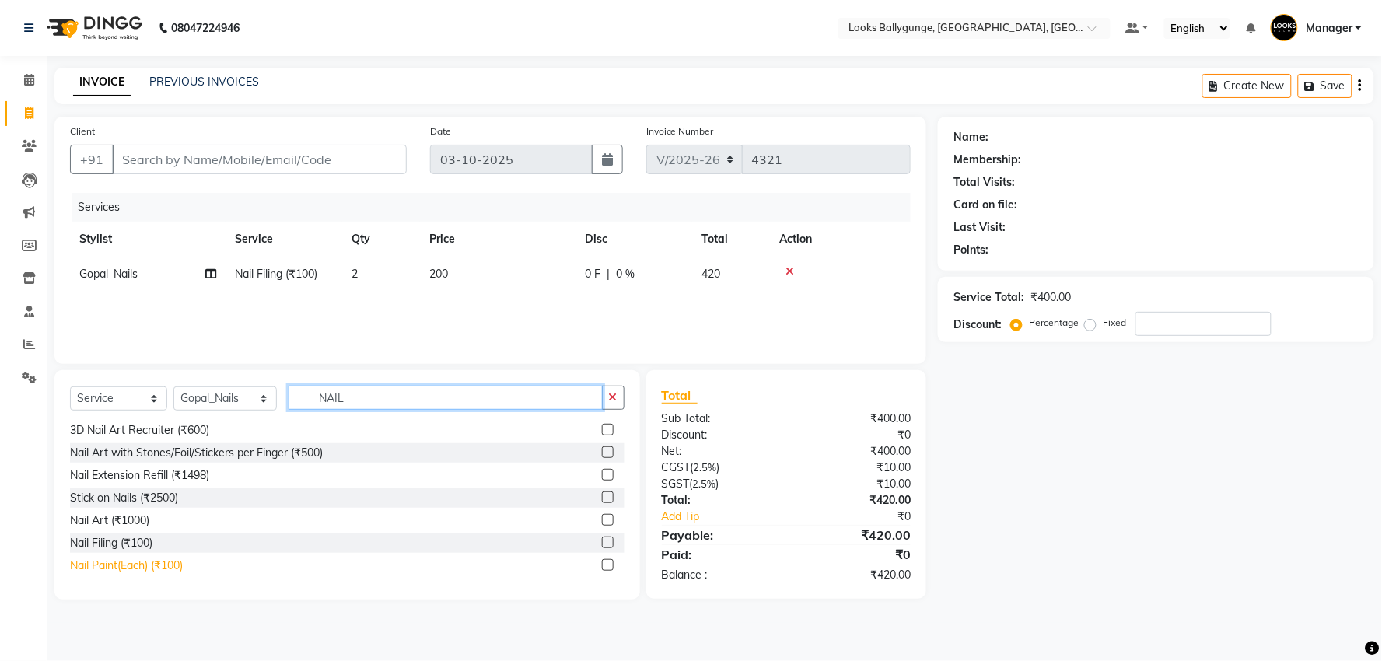
type input "NAIL"
click at [159, 563] on div "Nail Paint(Each) (₹100)" at bounding box center [126, 566] width 113 height 16
checkbox input "false"
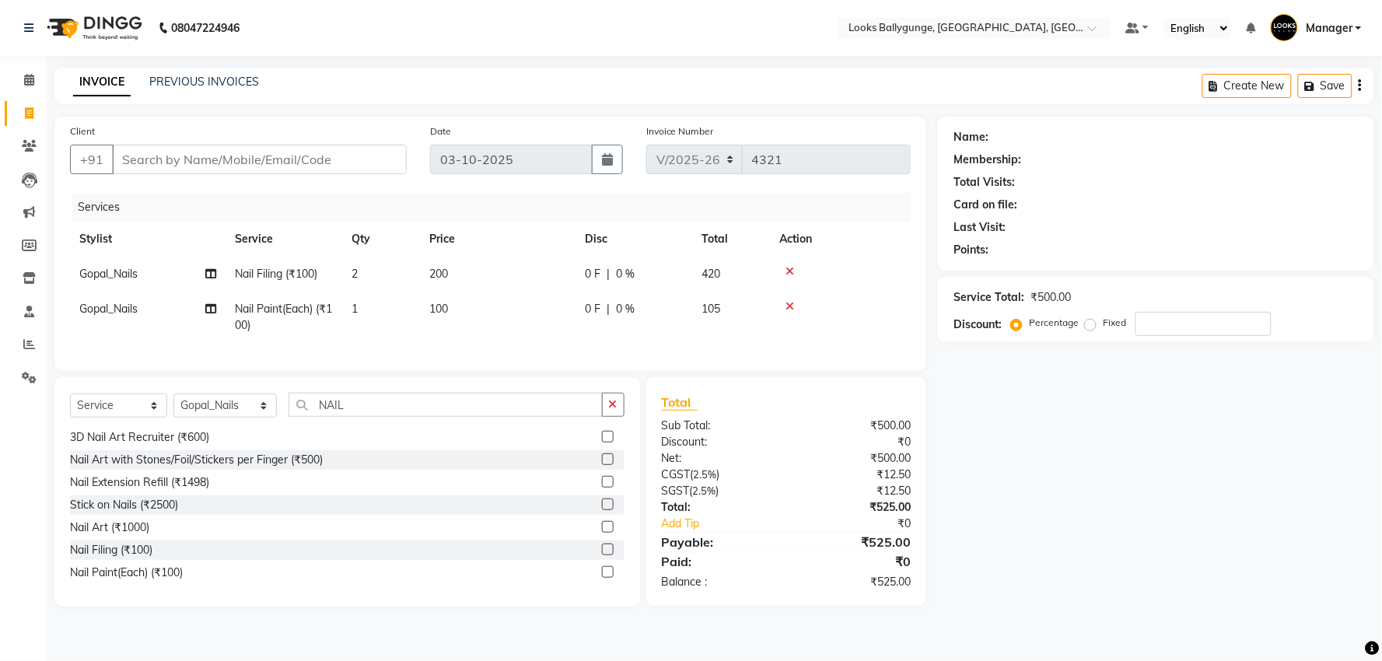
click at [430, 305] on span "100" at bounding box center [438, 309] width 19 height 14
select select "62162"
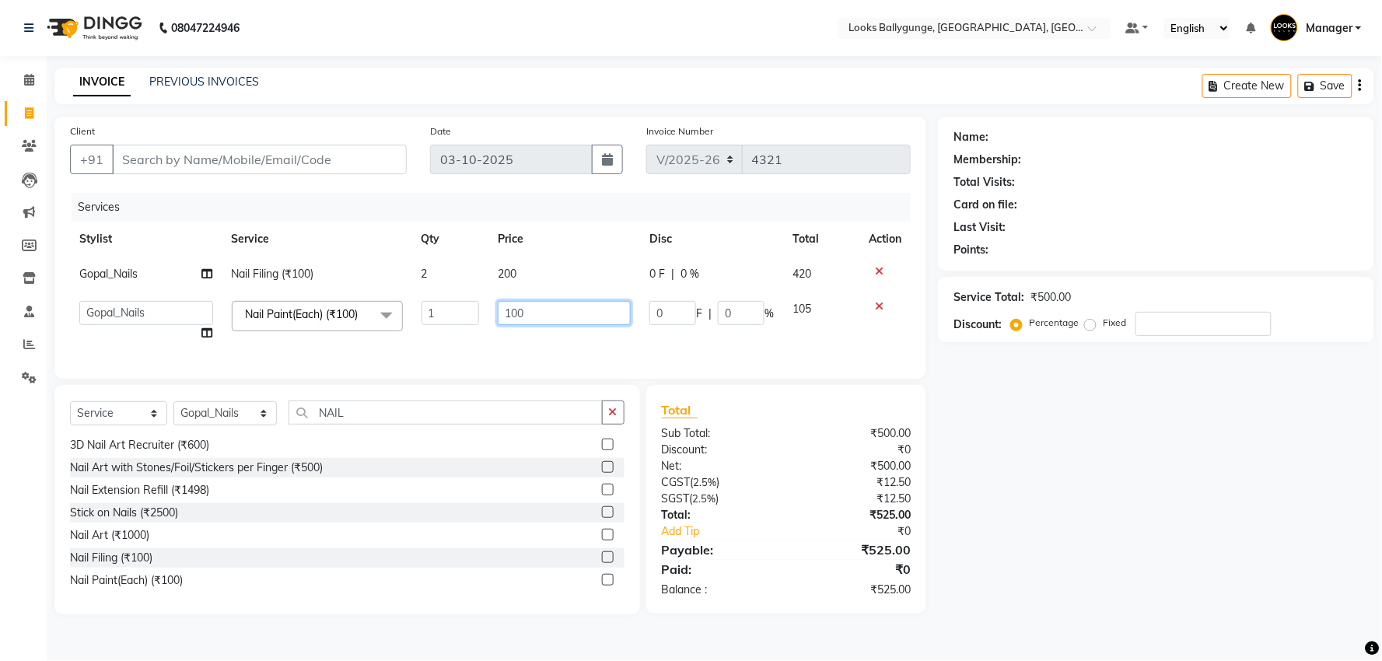
drag, startPoint x: 534, startPoint y: 307, endPoint x: 481, endPoint y: 313, distance: 53.9
click at [481, 313] on tr "Ali_Stylist amit_pdct anil [PERSON_NAME] COUNTER_SALES [PERSON_NAME] Gopal_Nail…" at bounding box center [490, 321] width 841 height 59
type input "200"
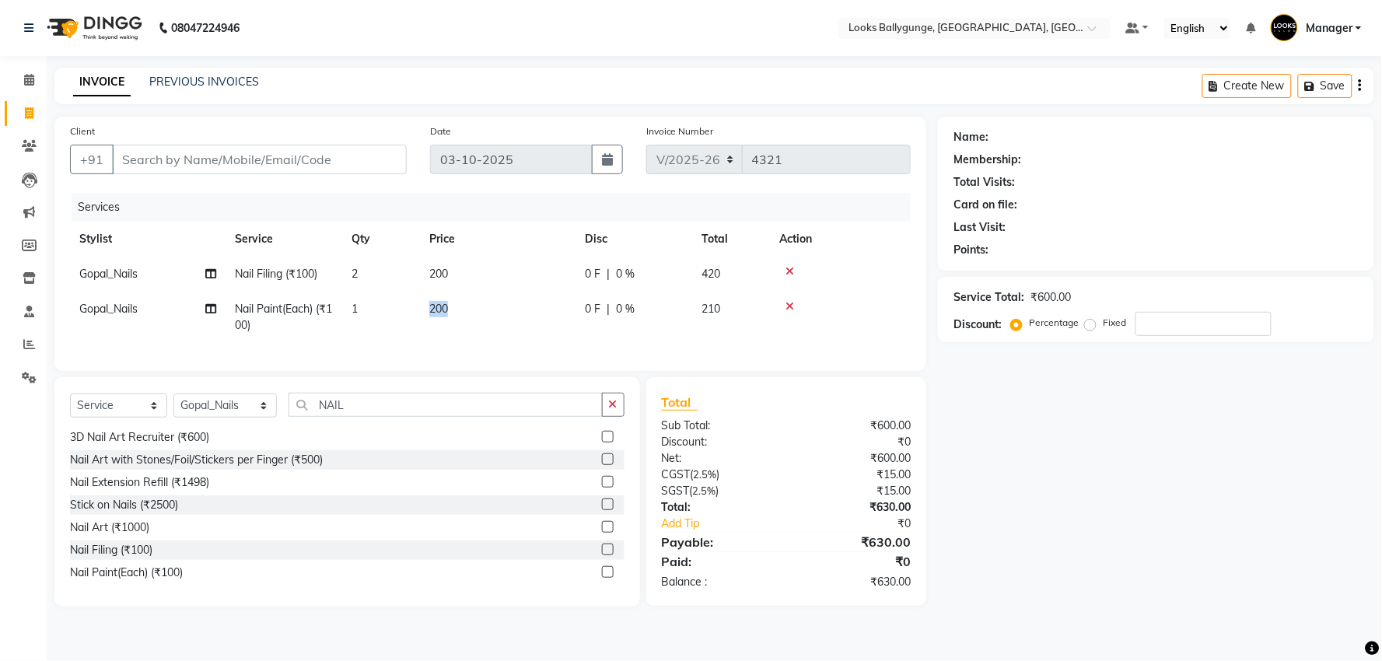
drag, startPoint x: 450, startPoint y: 315, endPoint x: 405, endPoint y: 316, distance: 44.3
click at [361, 307] on td "1" at bounding box center [381, 317] width 78 height 51
select select "62162"
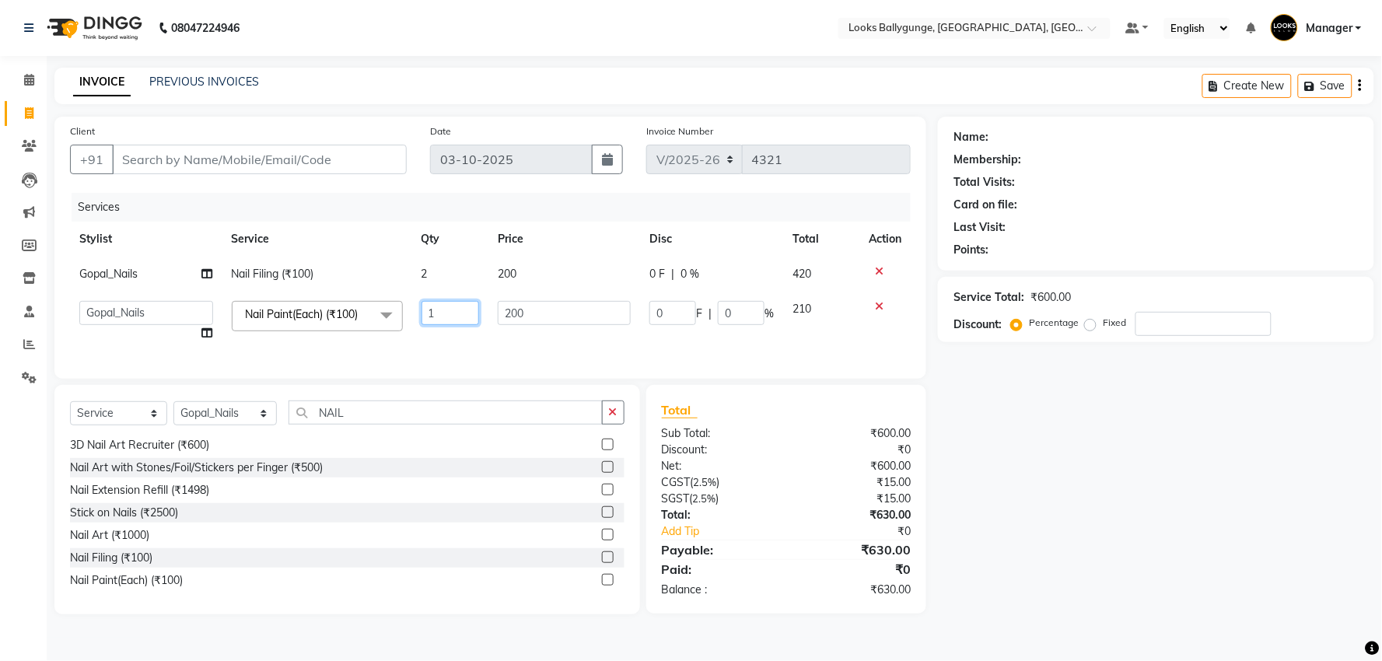
drag, startPoint x: 439, startPoint y: 308, endPoint x: 402, endPoint y: 309, distance: 36.6
click at [402, 309] on tr "Ali_Stylist amit_pdct anil [PERSON_NAME] COUNTER_SALES [PERSON_NAME] Gopal_Nail…" at bounding box center [490, 321] width 841 height 59
type input "2"
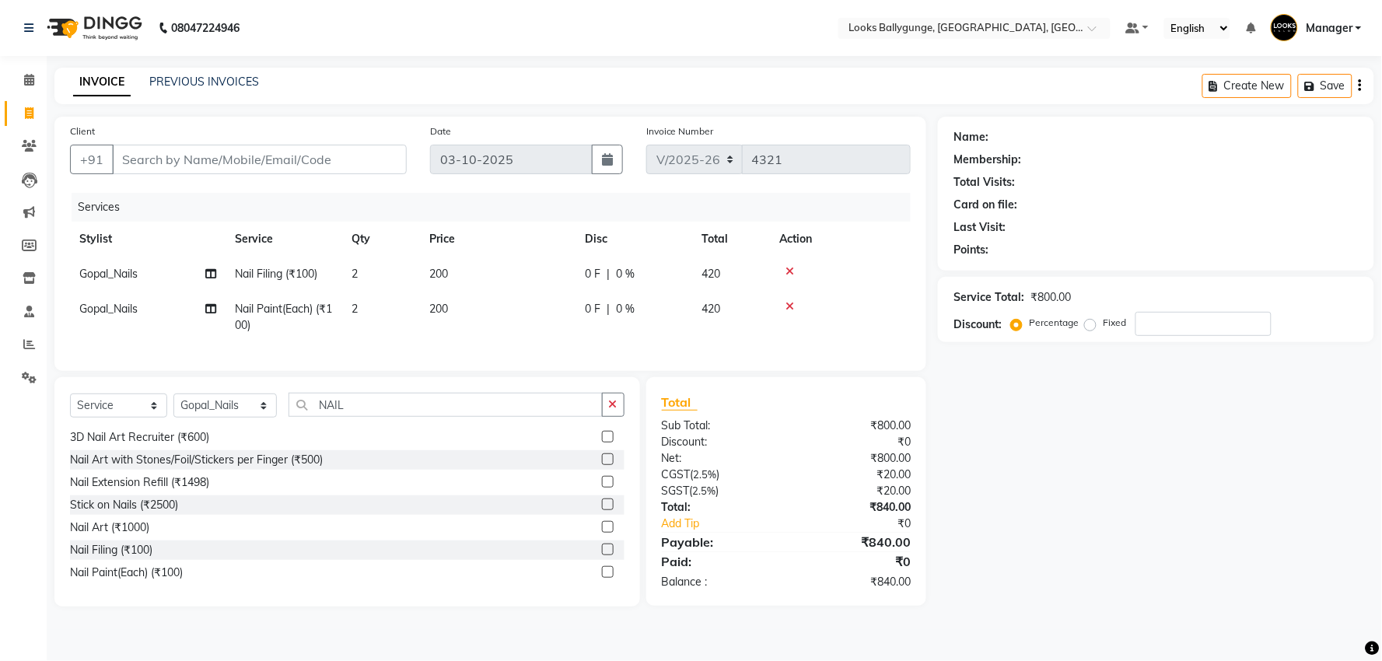
click at [440, 337] on tr "Gopal_Nails Nail Paint(Each) (₹100) 2 200 0 F | 0 % 420" at bounding box center [490, 317] width 841 height 51
click at [276, 152] on input "Client" at bounding box center [259, 160] width 295 height 30
type input "8"
type input "0"
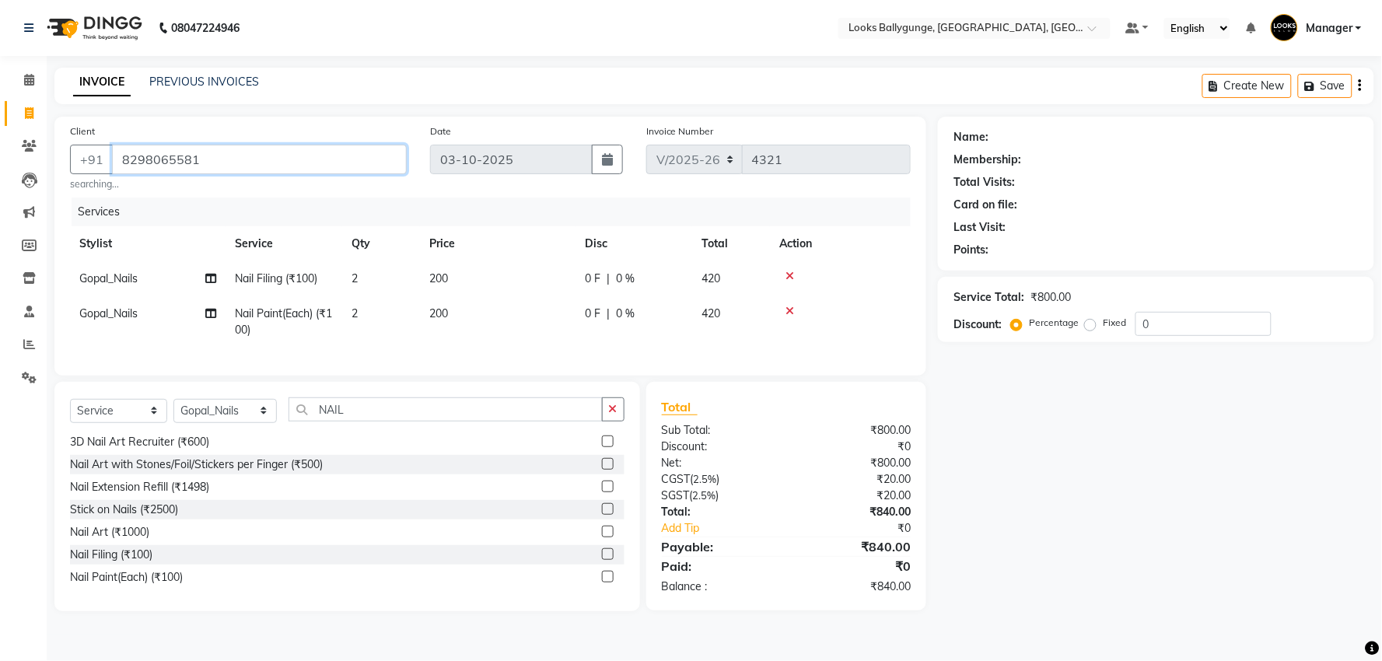
type input "8298065581"
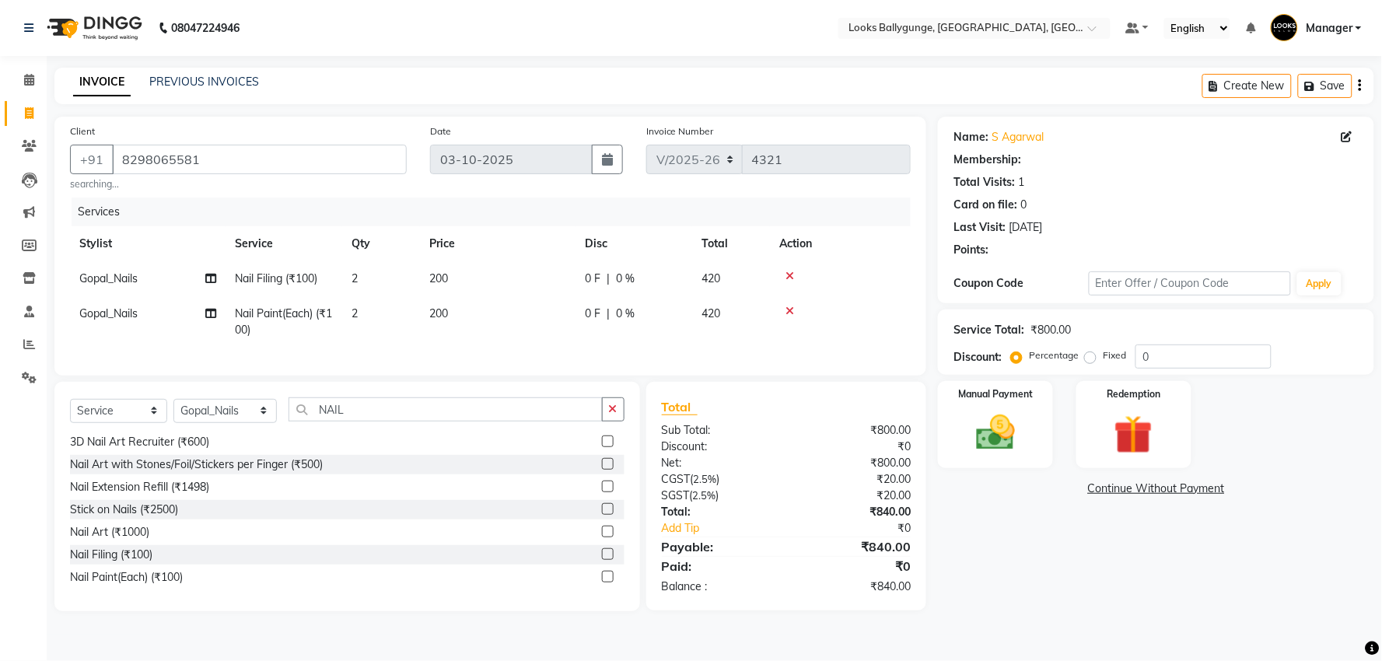
select select "1: Object"
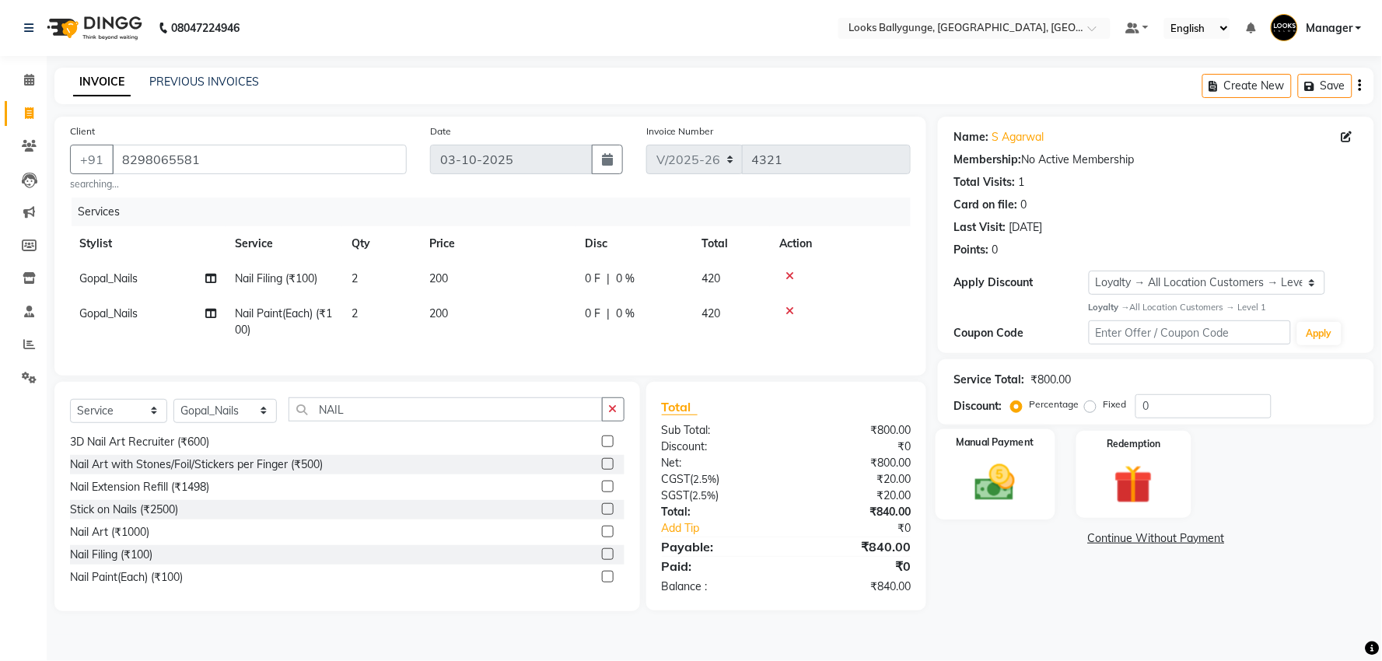
click at [1008, 501] on img at bounding box center [995, 483] width 65 height 47
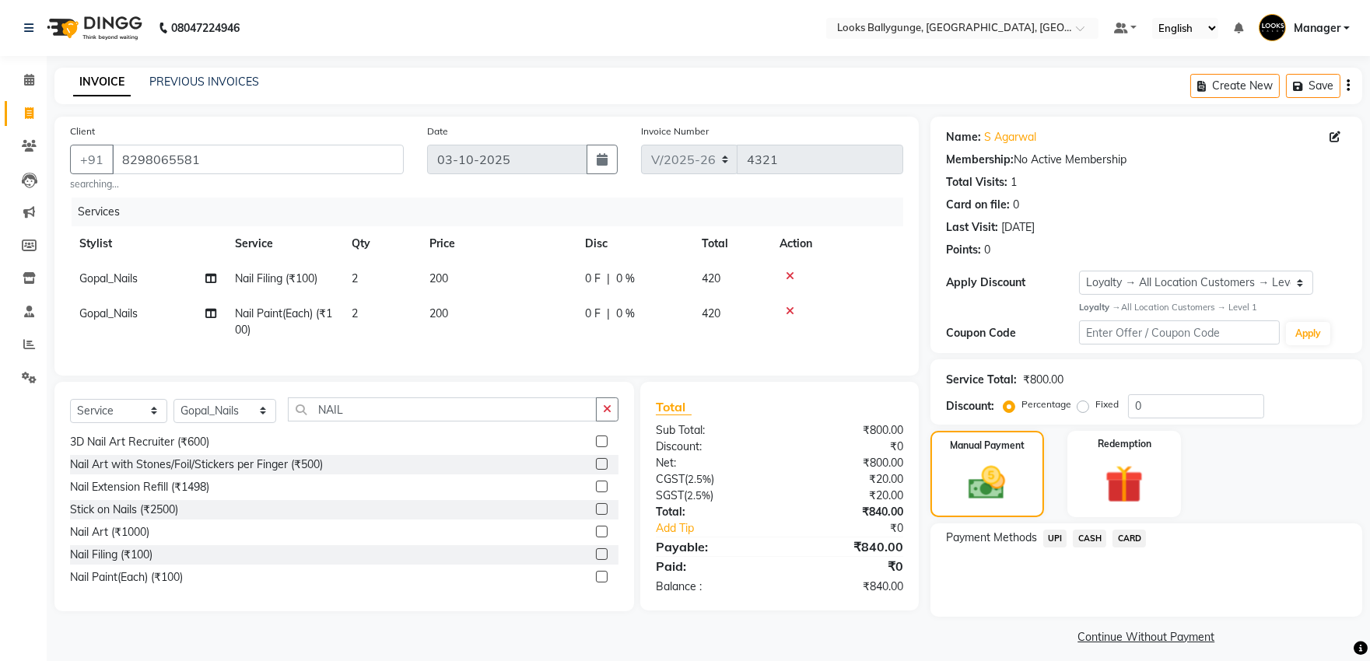
click at [1089, 542] on span "CASH" at bounding box center [1089, 539] width 33 height 18
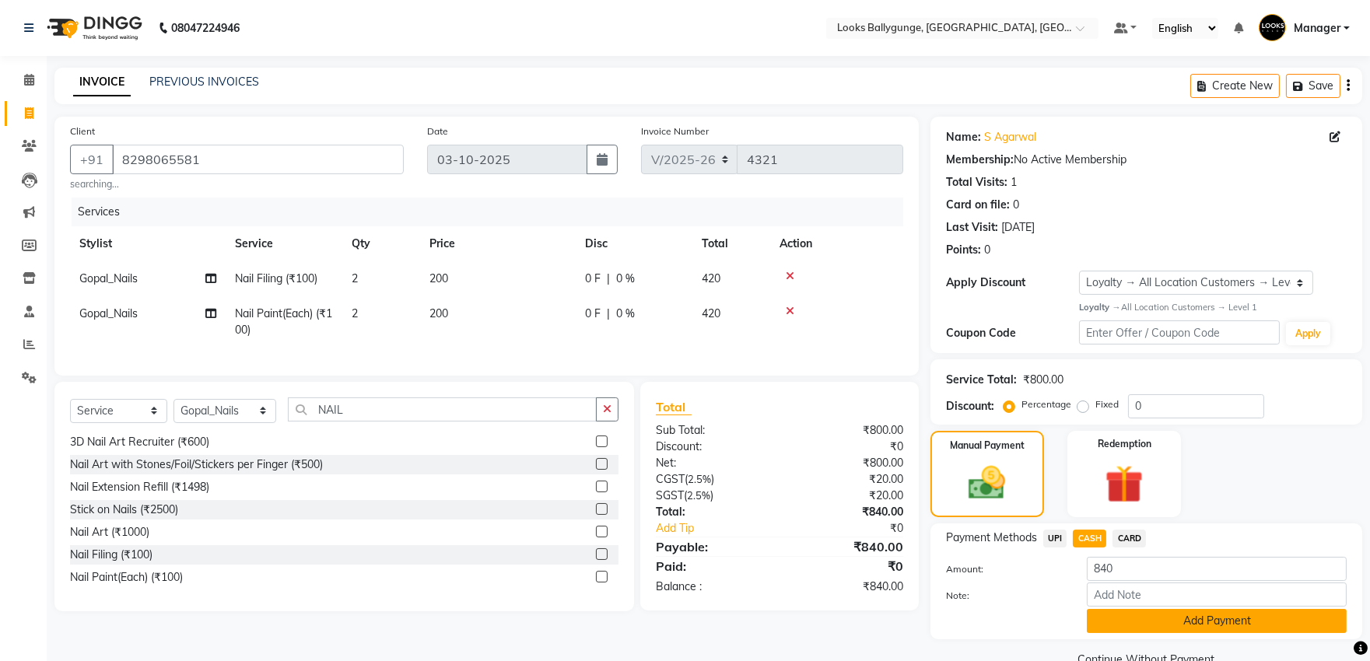
click at [1110, 613] on button "Add Payment" at bounding box center [1217, 621] width 260 height 24
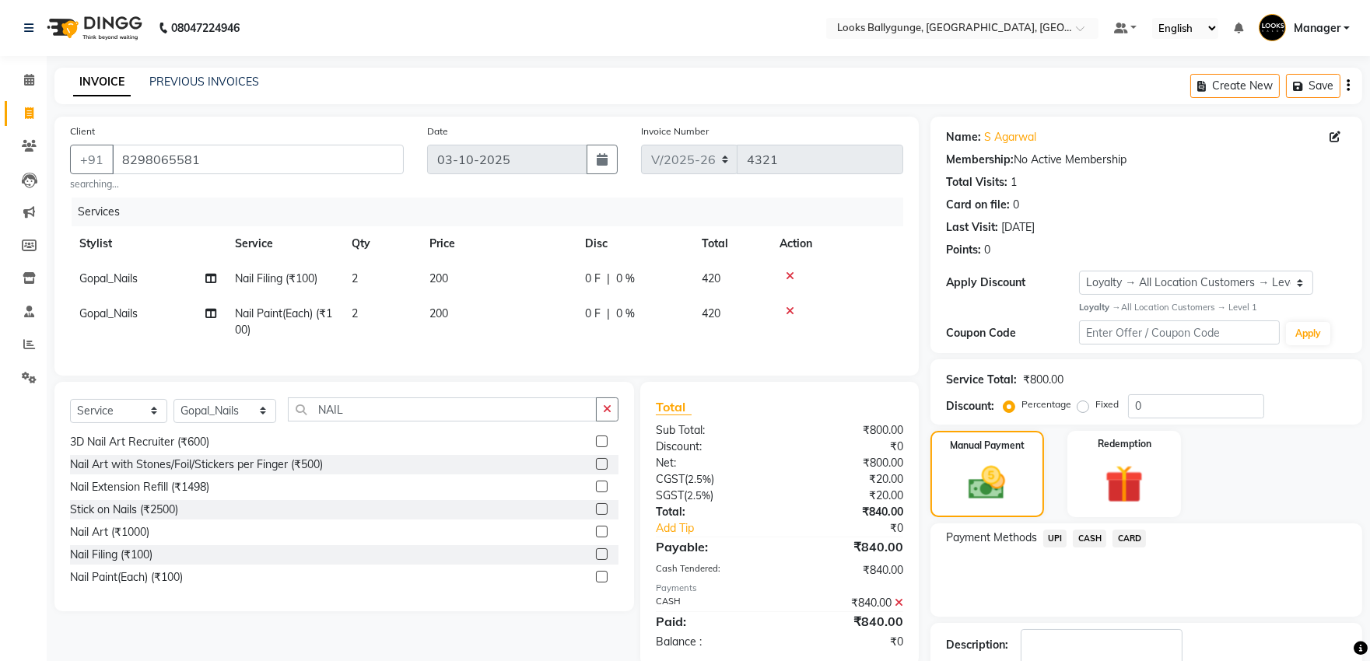
scroll to position [86, 0]
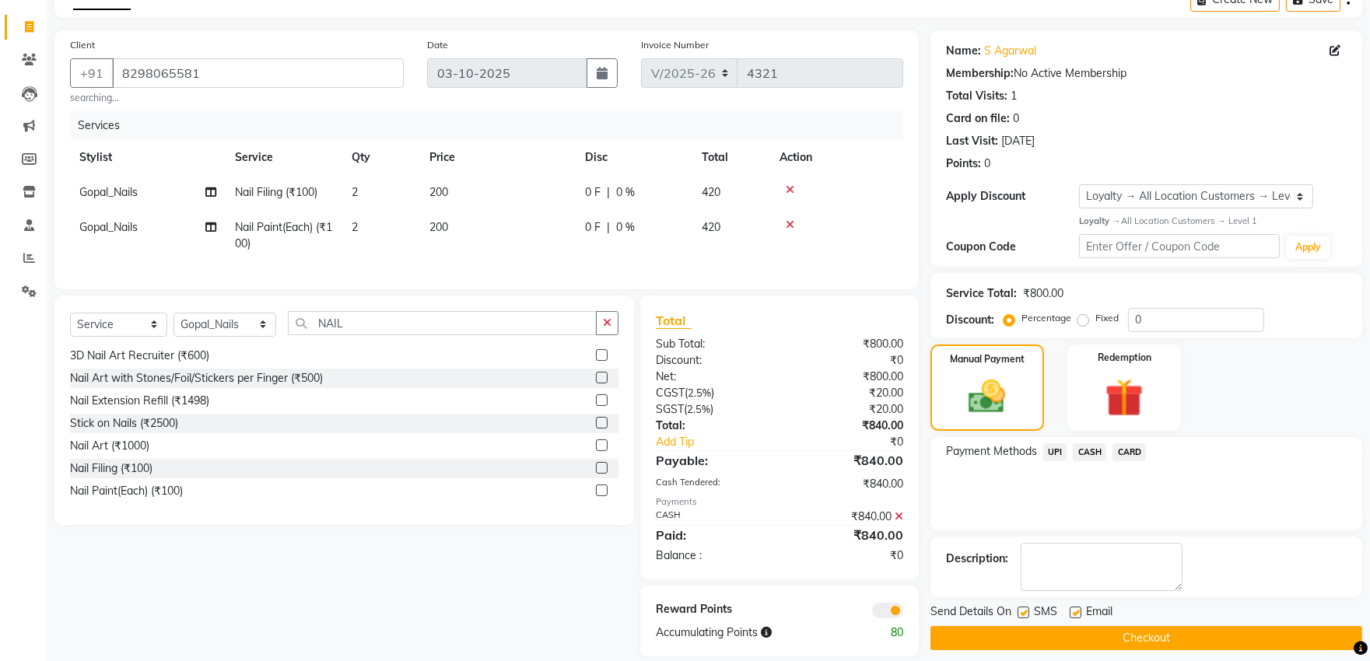
click at [1090, 634] on button "Checkout" at bounding box center [1146, 638] width 432 height 24
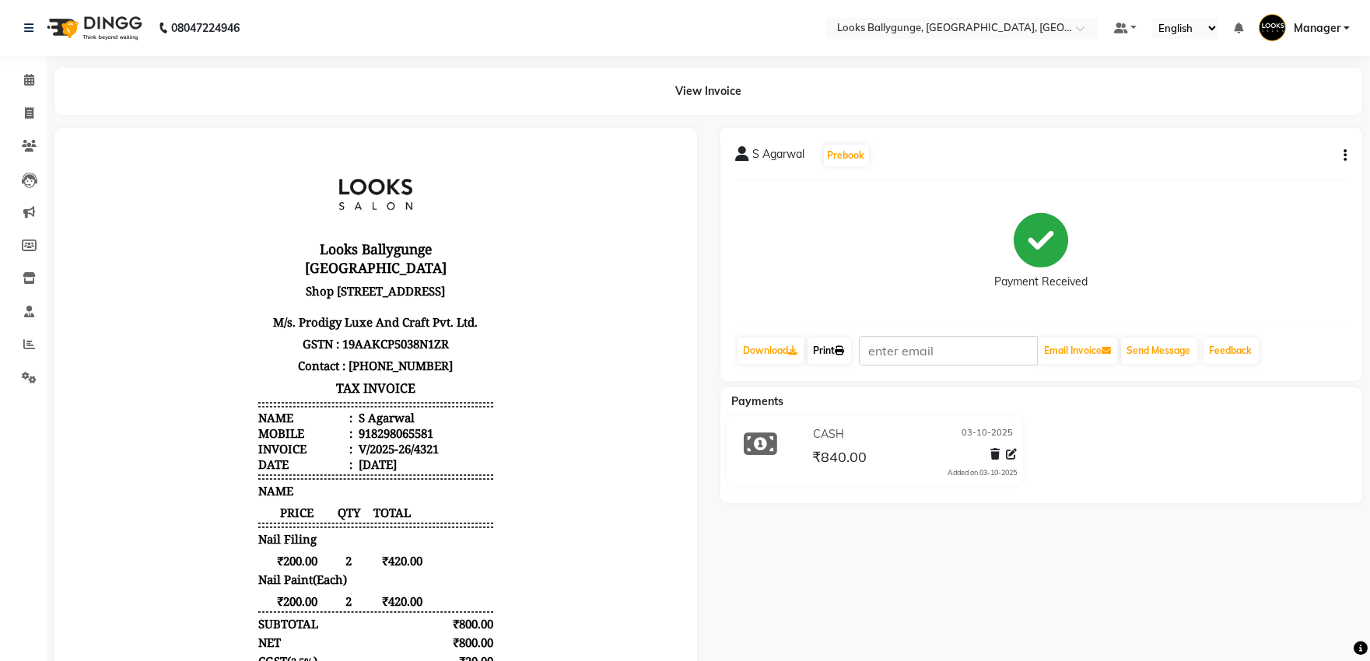
click at [842, 348] on icon at bounding box center [839, 350] width 9 height 9
click at [28, 78] on icon at bounding box center [29, 80] width 10 height 12
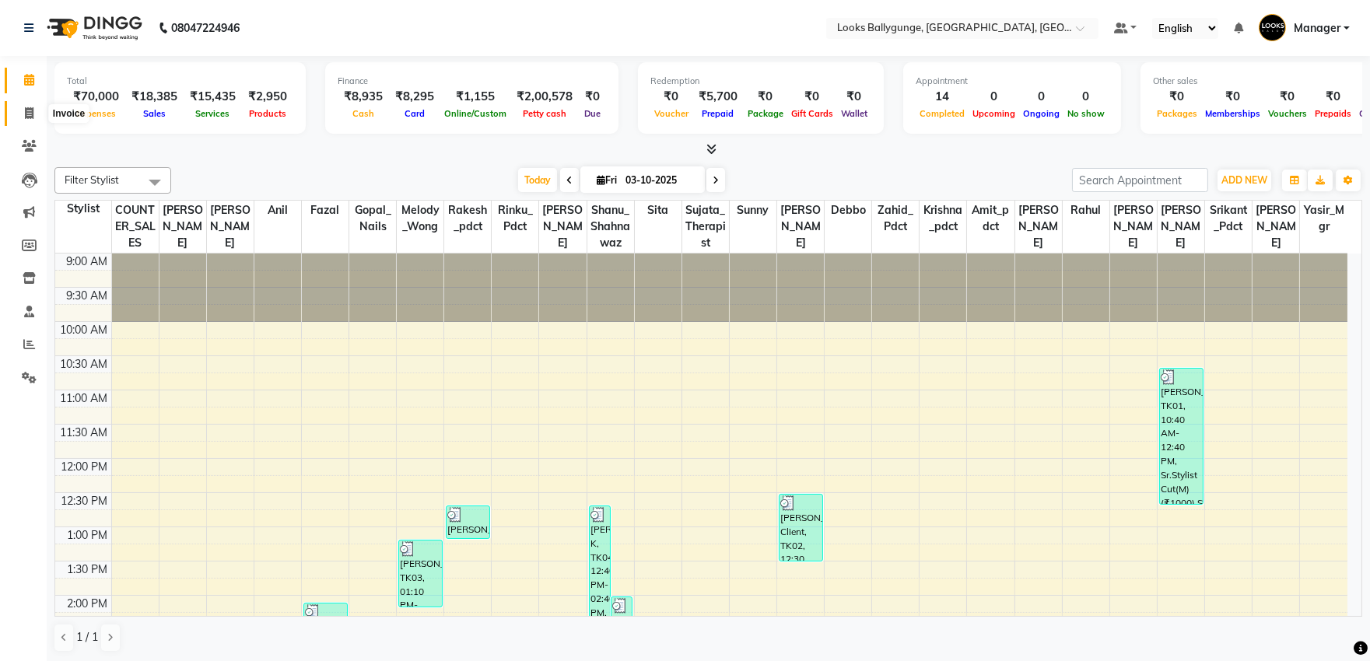
click at [29, 111] on icon at bounding box center [29, 113] width 9 height 12
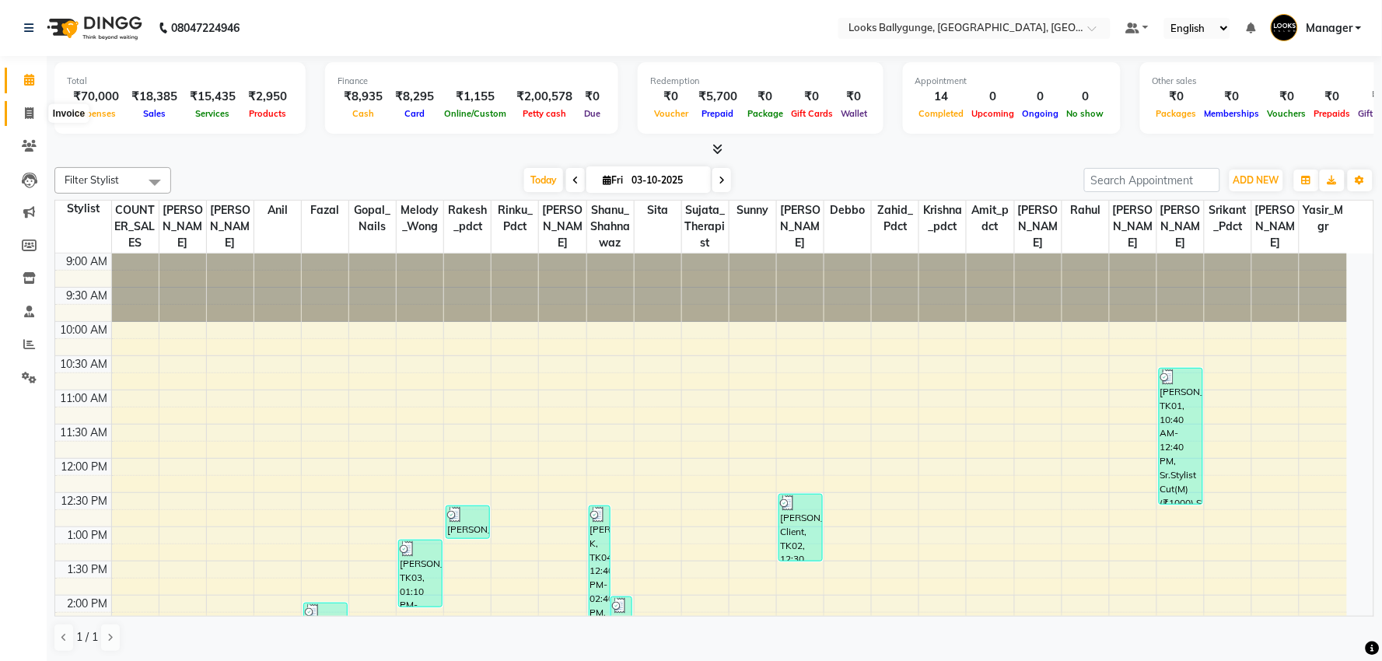
select select "service"
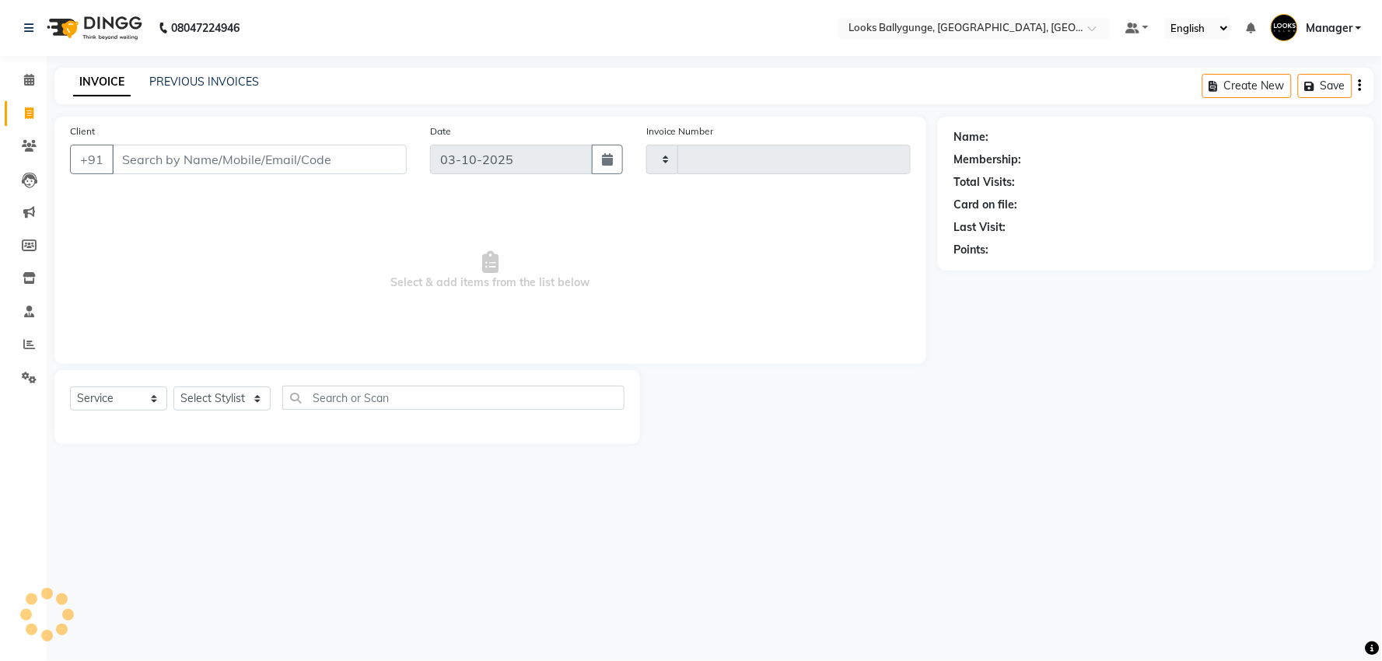
type input "4322"
select select "6477"
type input "7561807427"
select select "1: Object"
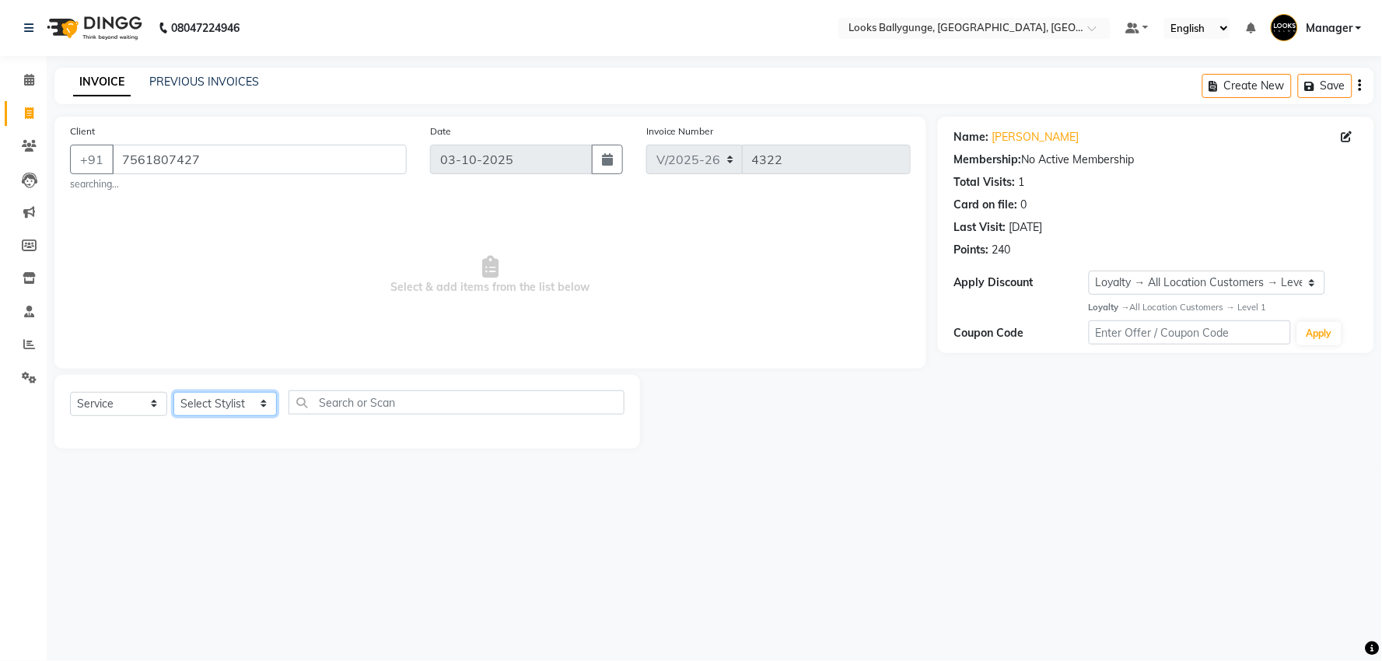
click at [234, 399] on select "Select Stylist [PERSON_NAME] amit_pdct anil [PERSON_NAME] COUNTER_SALES [PERSON…" at bounding box center [224, 404] width 103 height 24
select select "50049"
click at [173, 392] on select "Select Stylist [PERSON_NAME] amit_pdct anil [PERSON_NAME] COUNTER_SALES [PERSON…" at bounding box center [224, 404] width 103 height 24
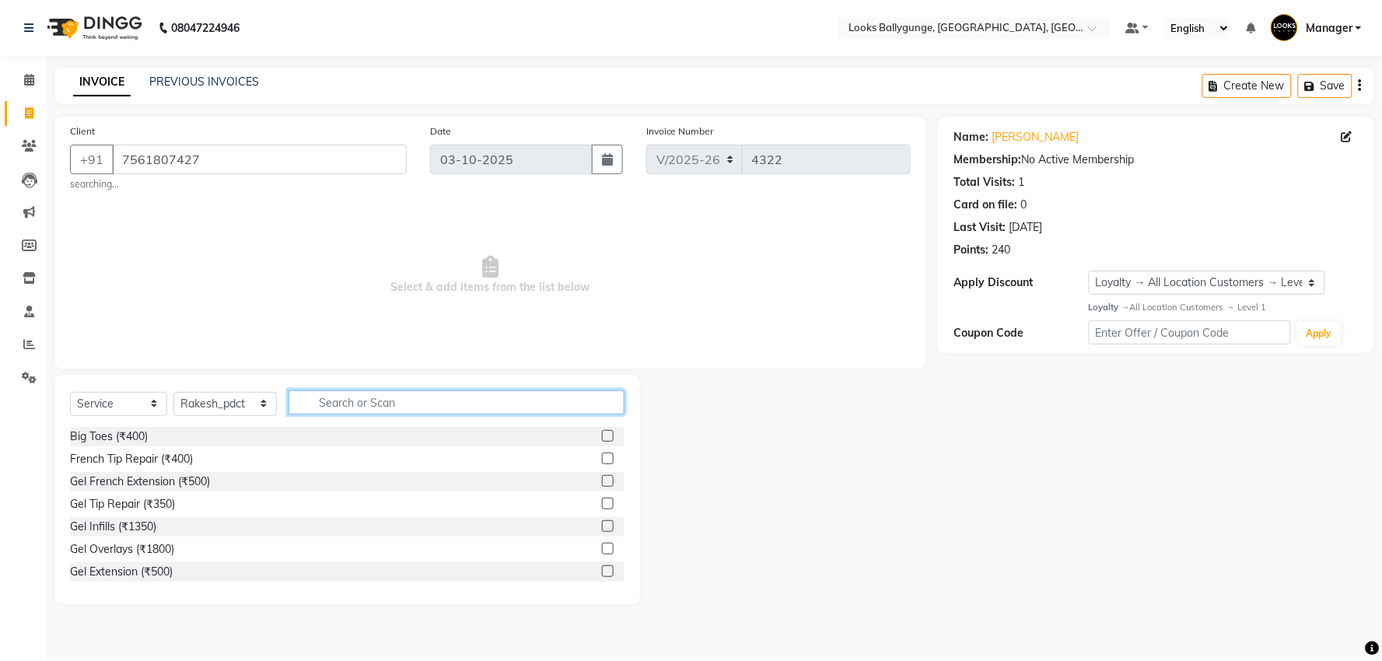
click at [428, 401] on input "text" at bounding box center [457, 402] width 336 height 24
type input "PED"
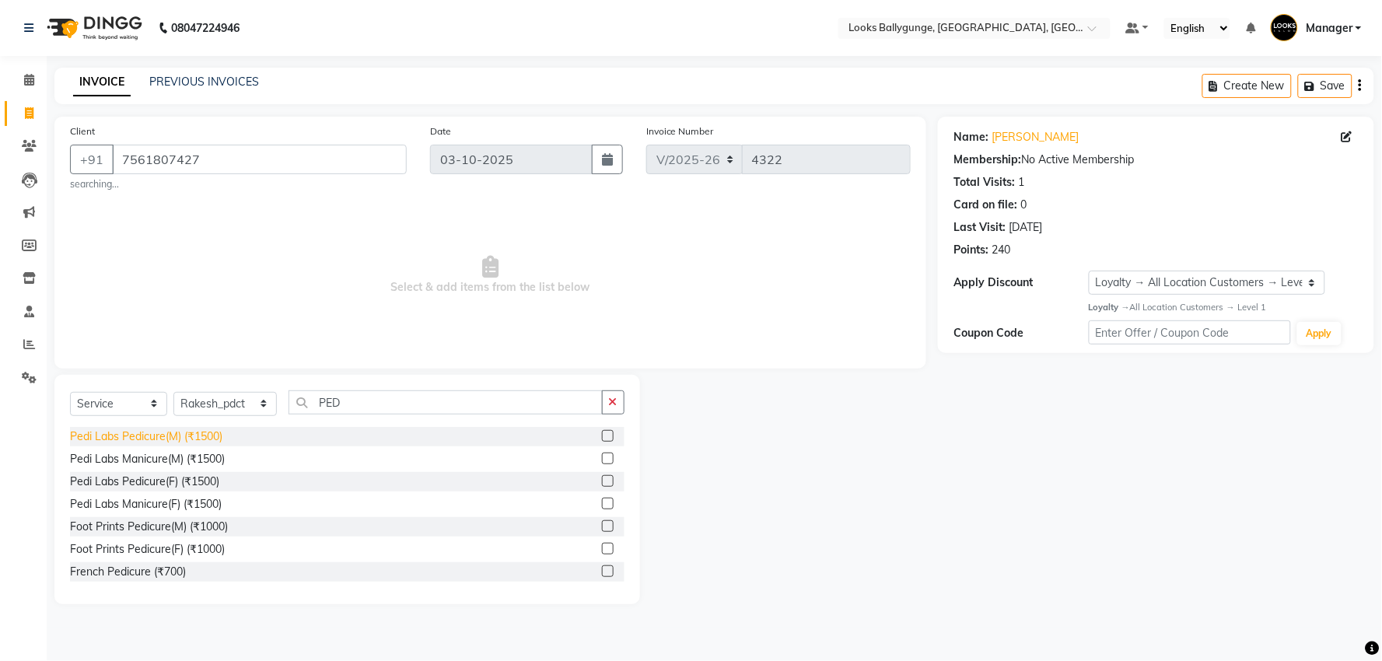
click at [215, 436] on div "Pedi Labs Pedicure(M) (₹1500)" at bounding box center [146, 437] width 152 height 16
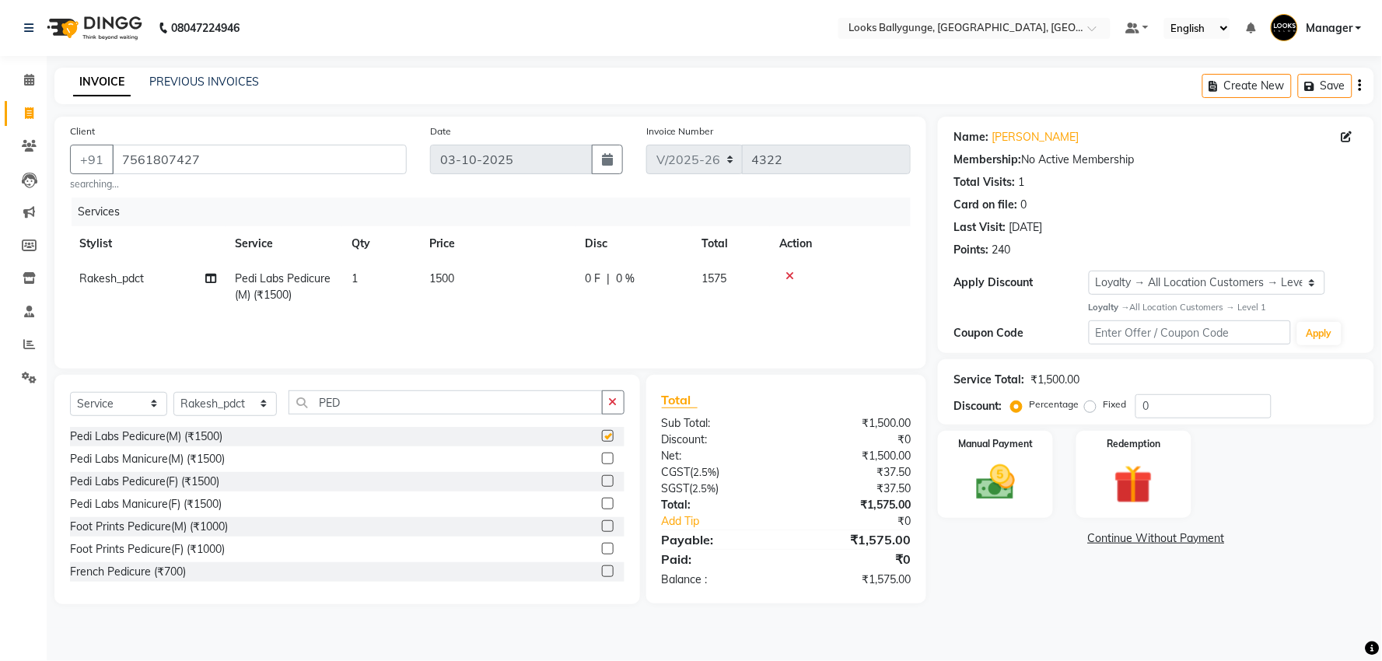
checkbox input "false"
click at [451, 281] on span "1500" at bounding box center [441, 278] width 25 height 14
select select "50049"
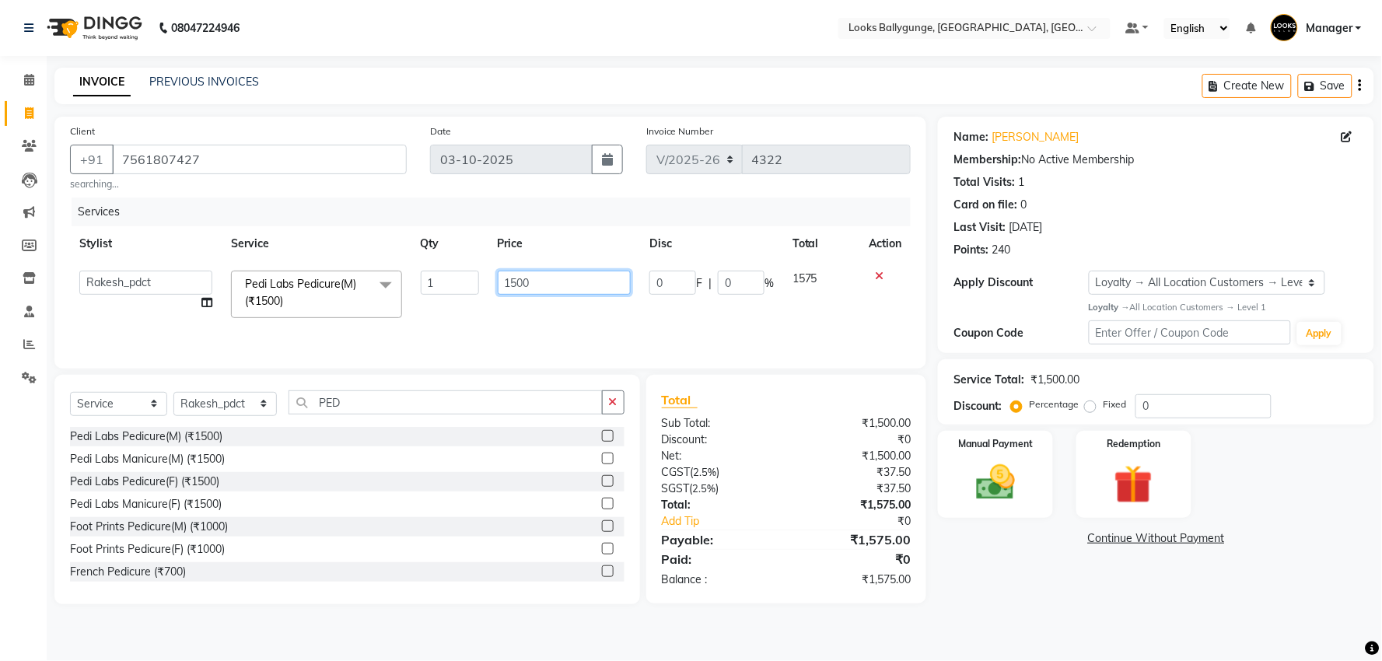
drag, startPoint x: 558, startPoint y: 270, endPoint x: 473, endPoint y: 292, distance: 87.5
click at [473, 292] on tr "Ali_Stylist amit_pdct anil [PERSON_NAME] COUNTER_SALES [PERSON_NAME] Gopal_Nail…" at bounding box center [490, 294] width 841 height 66
type input "2000"
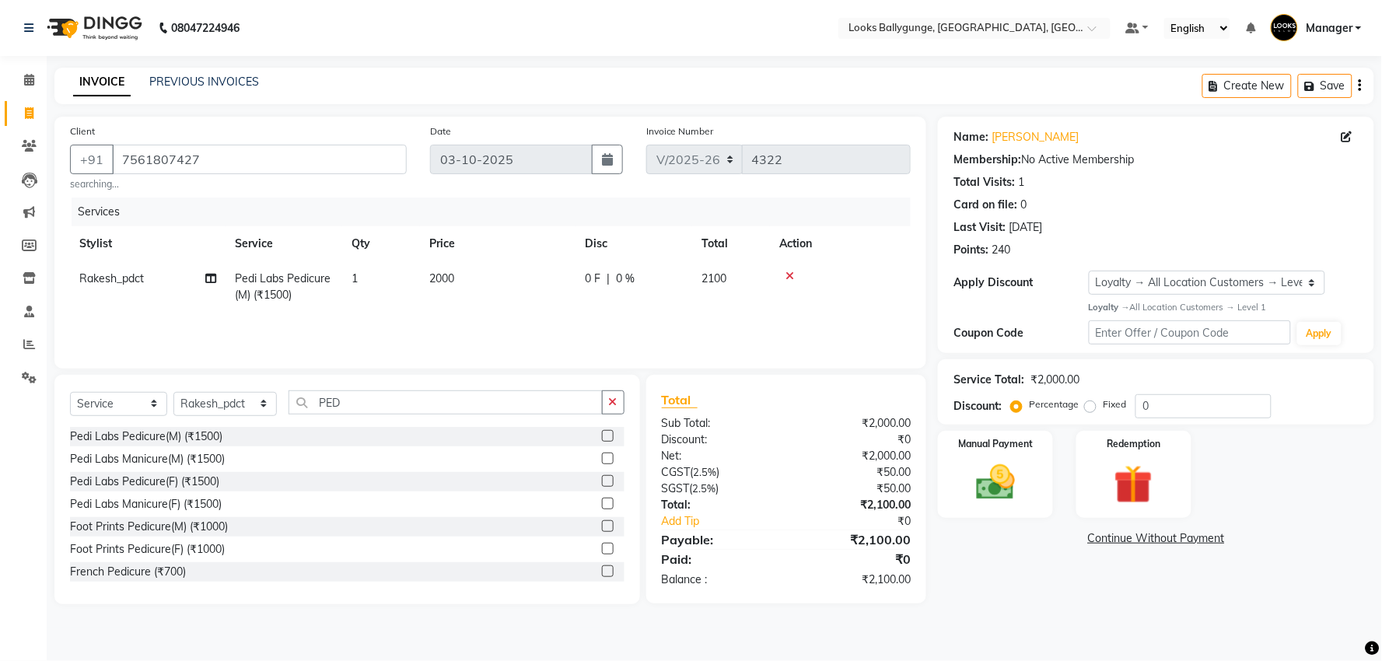
click at [366, 286] on td "1" at bounding box center [381, 286] width 78 height 51
select select "50049"
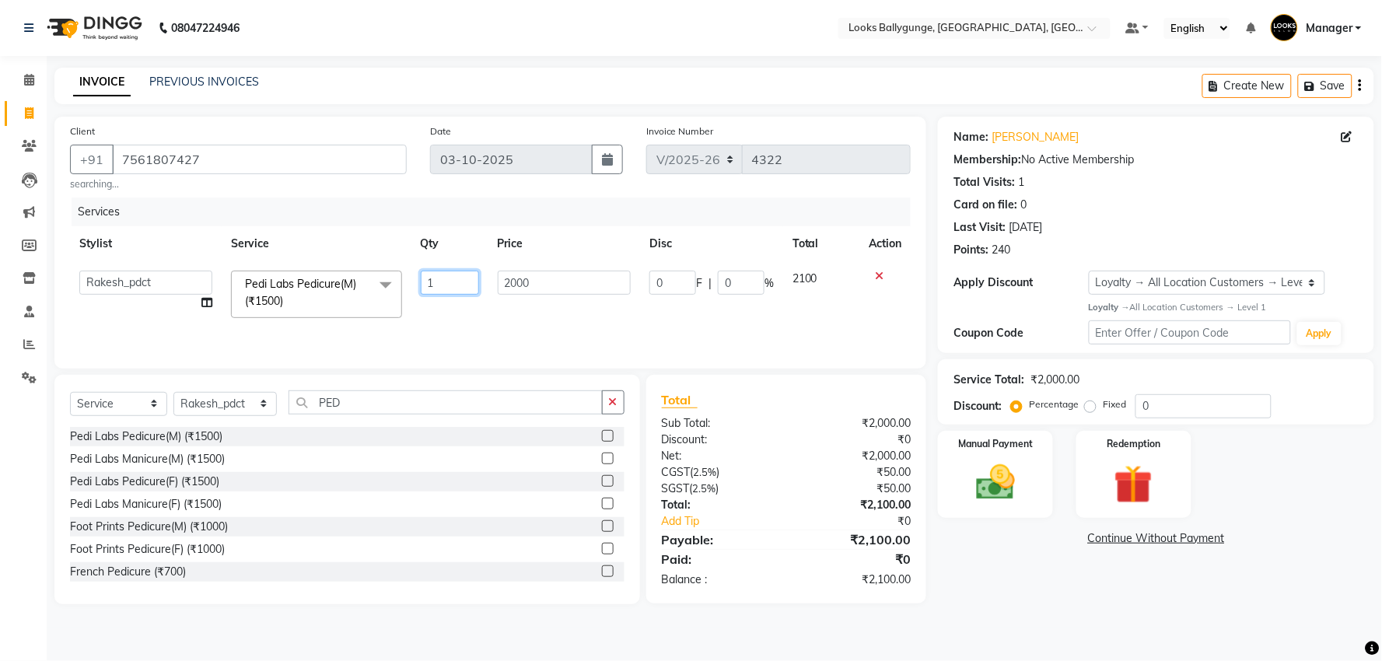
drag, startPoint x: 440, startPoint y: 283, endPoint x: 430, endPoint y: 285, distance: 10.2
click at [430, 285] on input "1" at bounding box center [450, 283] width 58 height 24
type input "2"
click at [441, 309] on tr "Ali_Stylist amit_pdct anil [PERSON_NAME] COUNTER_SALES [PERSON_NAME] Gopal_Nail…" at bounding box center [490, 294] width 841 height 66
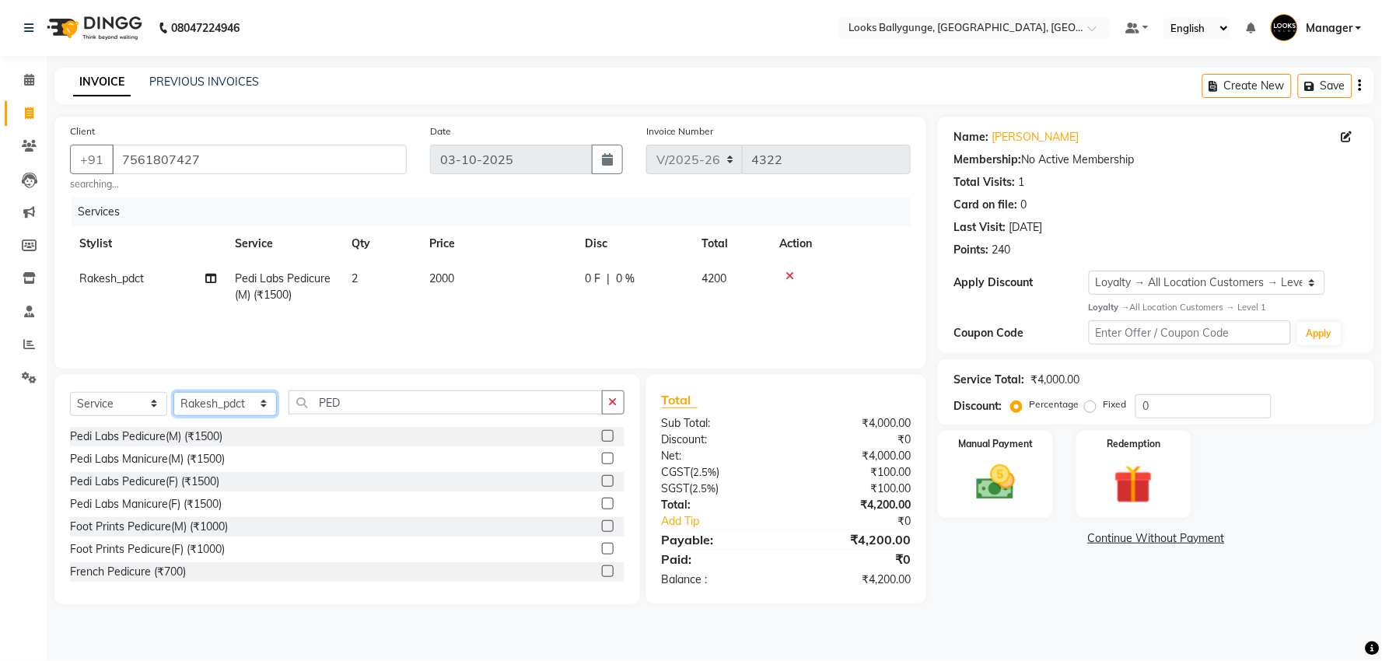
click at [204, 392] on select "Select Stylist [PERSON_NAME] amit_pdct anil [PERSON_NAME] COUNTER_SALES [PERSON…" at bounding box center [224, 404] width 103 height 24
select select "62162"
click at [173, 392] on select "Select Stylist [PERSON_NAME] amit_pdct anil [PERSON_NAME] COUNTER_SALES [PERSON…" at bounding box center [224, 404] width 103 height 24
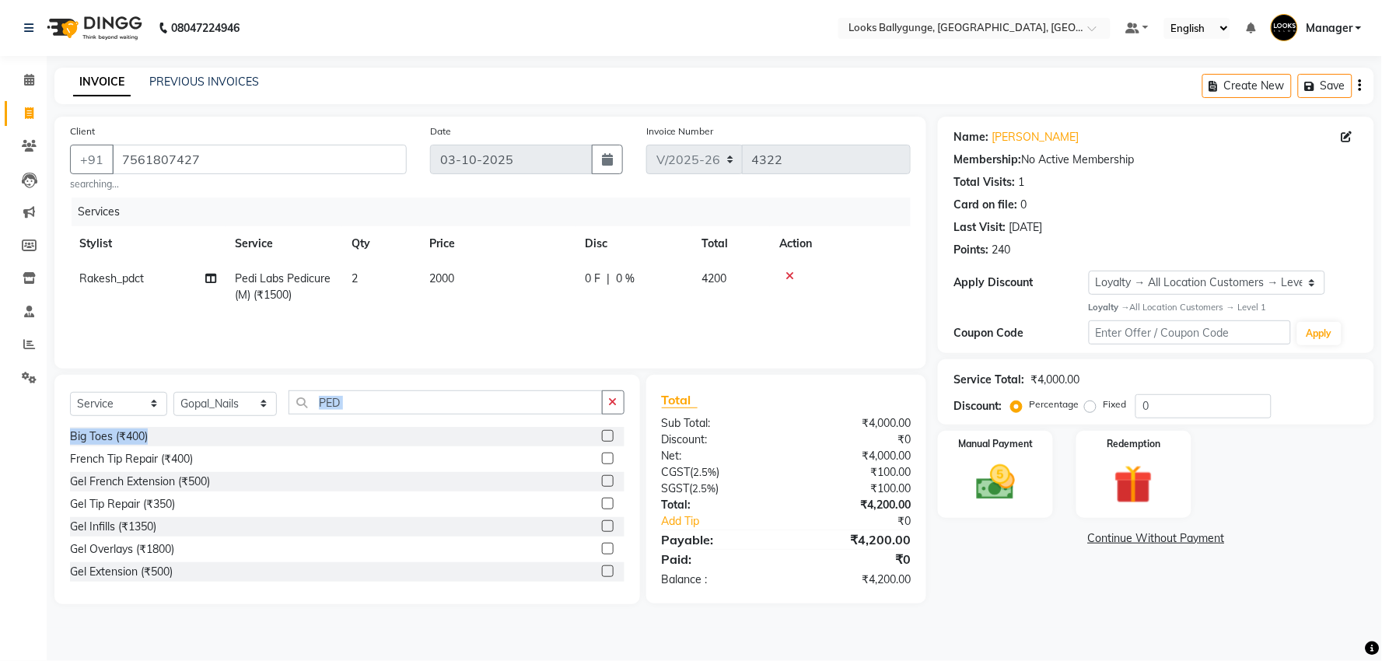
drag, startPoint x: 386, startPoint y: 415, endPoint x: 275, endPoint y: 429, distance: 111.2
click at [275, 429] on div "Select Service Product Membership Package Voucher Prepaid Gift Card Select Styl…" at bounding box center [347, 489] width 586 height 229
click at [425, 400] on input "PED" at bounding box center [446, 402] width 314 height 24
type input "PEDI"
click at [176, 436] on div "Pedi Labs Pedicure(M) (₹1500)" at bounding box center [146, 437] width 152 height 16
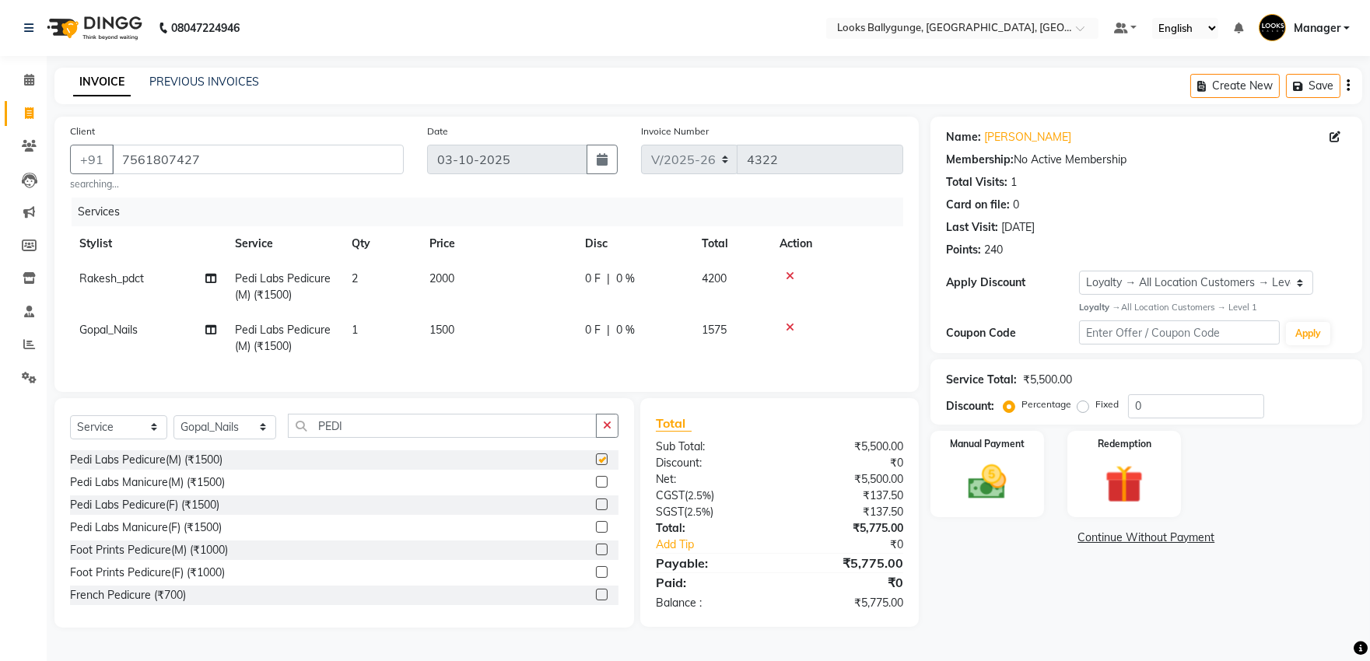
checkbox input "false"
click at [462, 332] on td "1500" at bounding box center [498, 338] width 156 height 51
select select "62162"
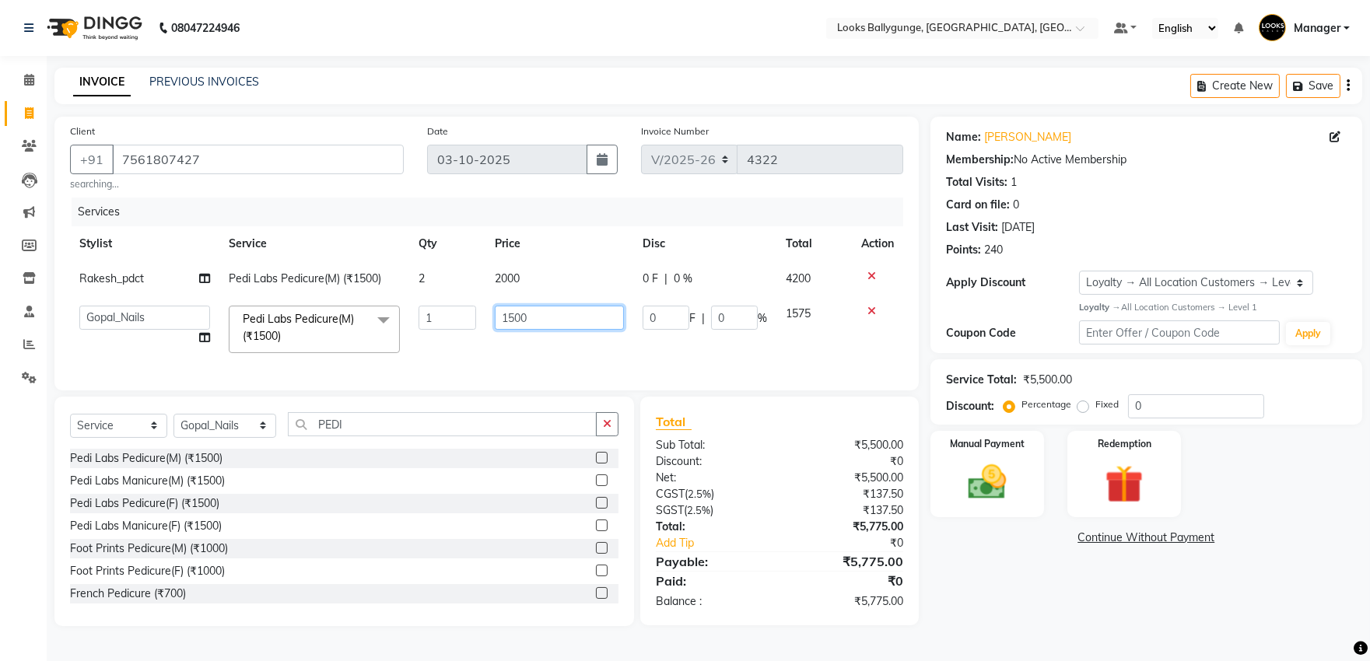
drag, startPoint x: 565, startPoint y: 313, endPoint x: 473, endPoint y: 331, distance: 93.7
click at [472, 338] on tr "Ali_Stylist amit_pdct anil [PERSON_NAME] COUNTER_SALES [PERSON_NAME] Gopal_Nail…" at bounding box center [486, 329] width 833 height 66
type input "2000"
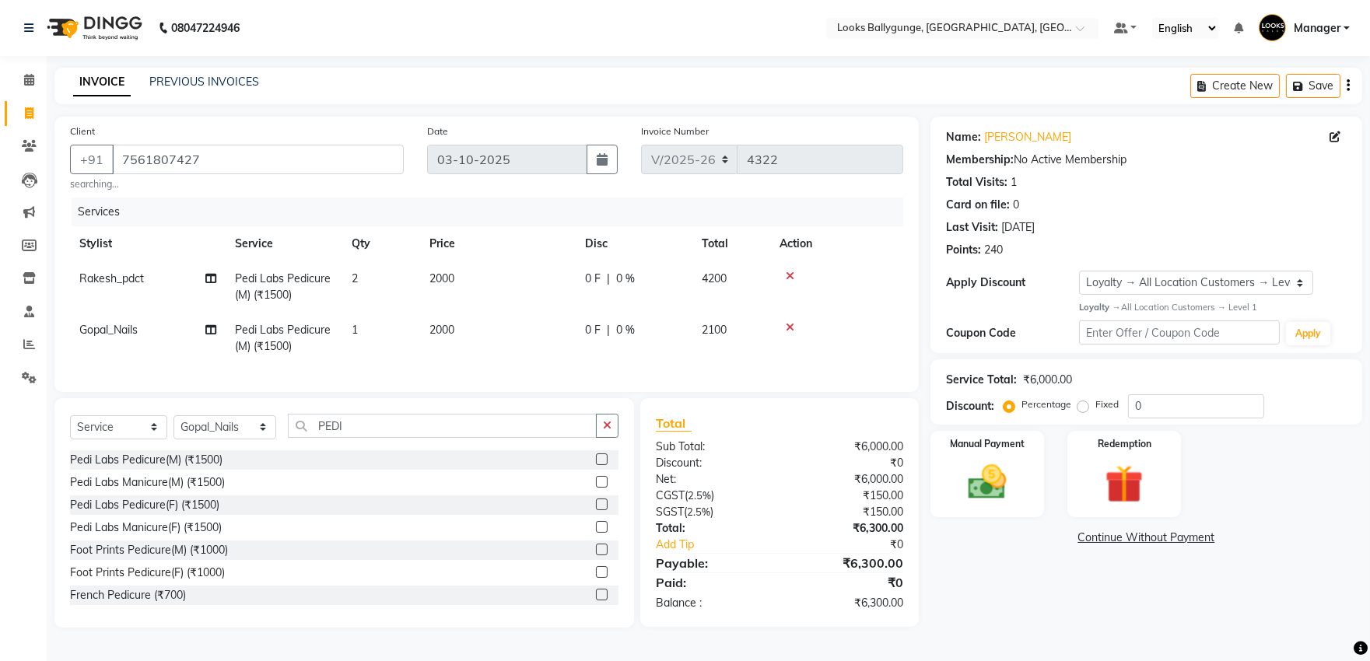
click at [457, 354] on tr "Gopal_Nails Pedi Labs Pedicure(M) (₹1500) 1 2000 0 F | 0 % 2100" at bounding box center [486, 338] width 833 height 51
click at [234, 425] on div "Select Service Product Membership Package Voucher Prepaid Gift Card Select Styl…" at bounding box center [343, 512] width 579 height 229
click at [240, 439] on select "Select Stylist [PERSON_NAME] amit_pdct anil [PERSON_NAME] COUNTER_SALES [PERSON…" at bounding box center [224, 427] width 103 height 24
select select "86358"
click at [173, 429] on select "Select Stylist [PERSON_NAME] amit_pdct anil [PERSON_NAME] COUNTER_SALES [PERSON…" at bounding box center [224, 427] width 103 height 24
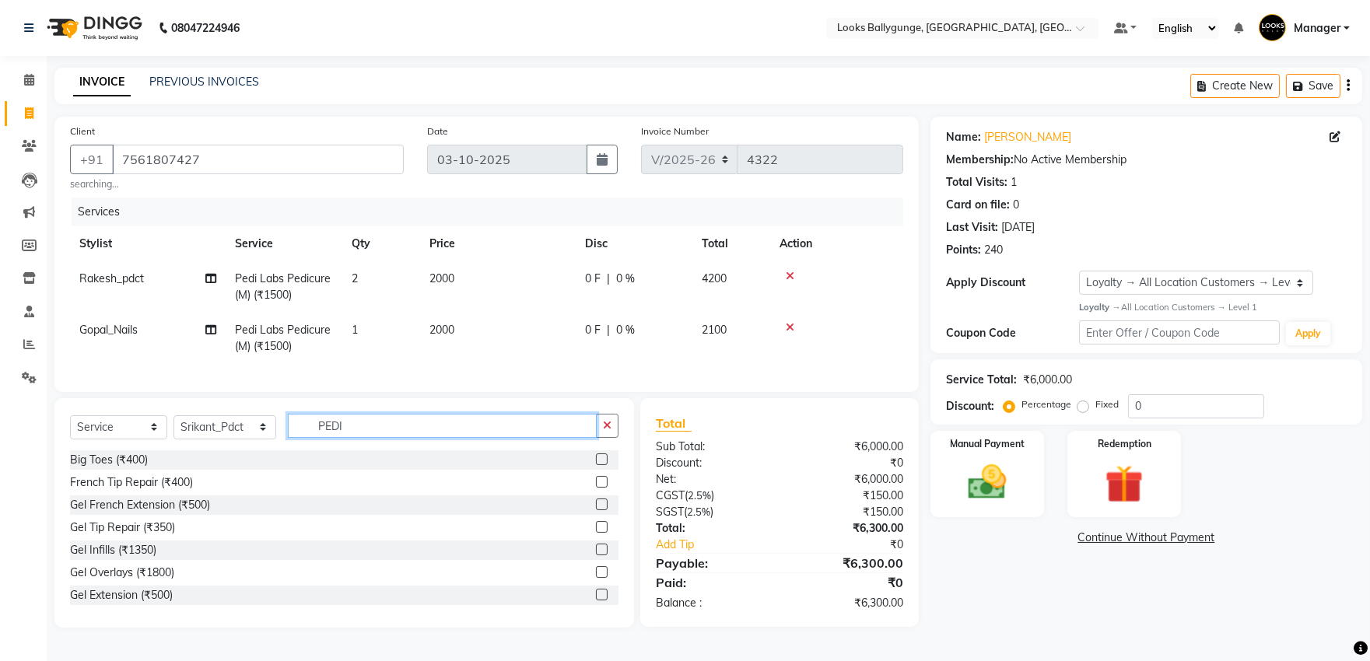
drag, startPoint x: 399, startPoint y: 451, endPoint x: 245, endPoint y: 450, distance: 154.0
click at [245, 450] on div "Select Service Product Membership Package Voucher Prepaid Gift Card Select Styl…" at bounding box center [344, 432] width 548 height 37
type input "PEDI"
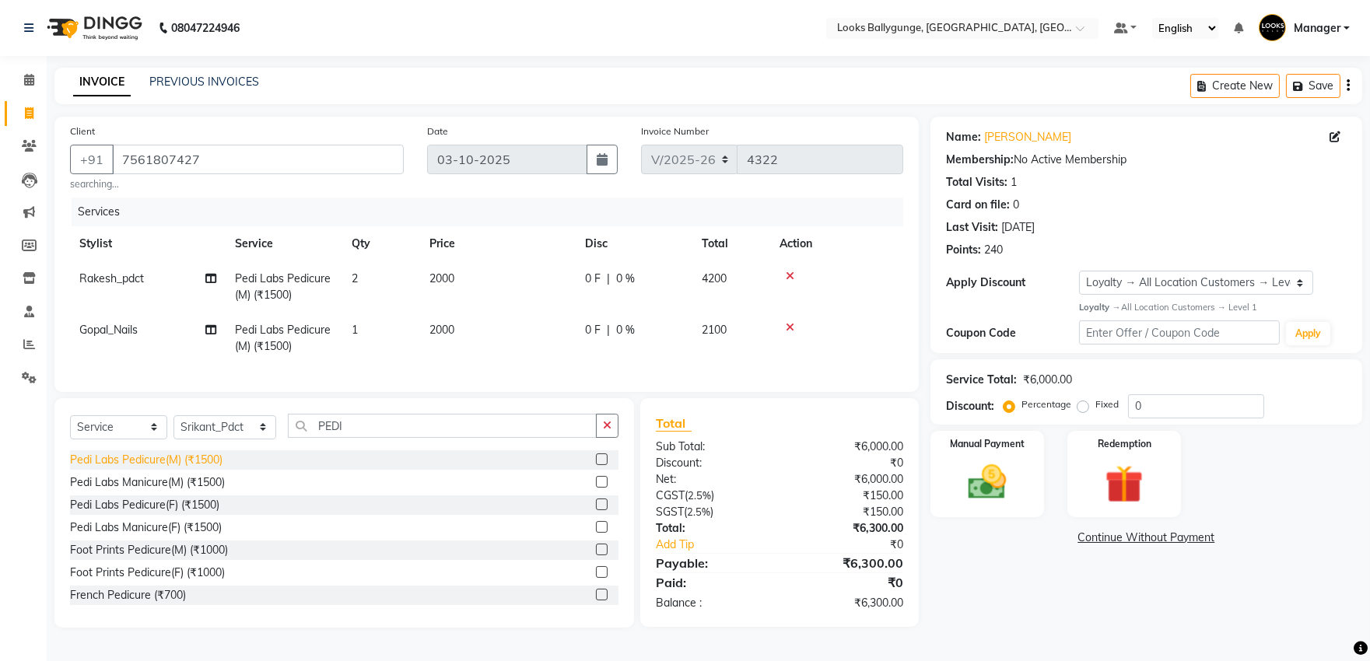
click at [220, 468] on div "Pedi Labs Pedicure(M) (₹1500)" at bounding box center [146, 460] width 152 height 16
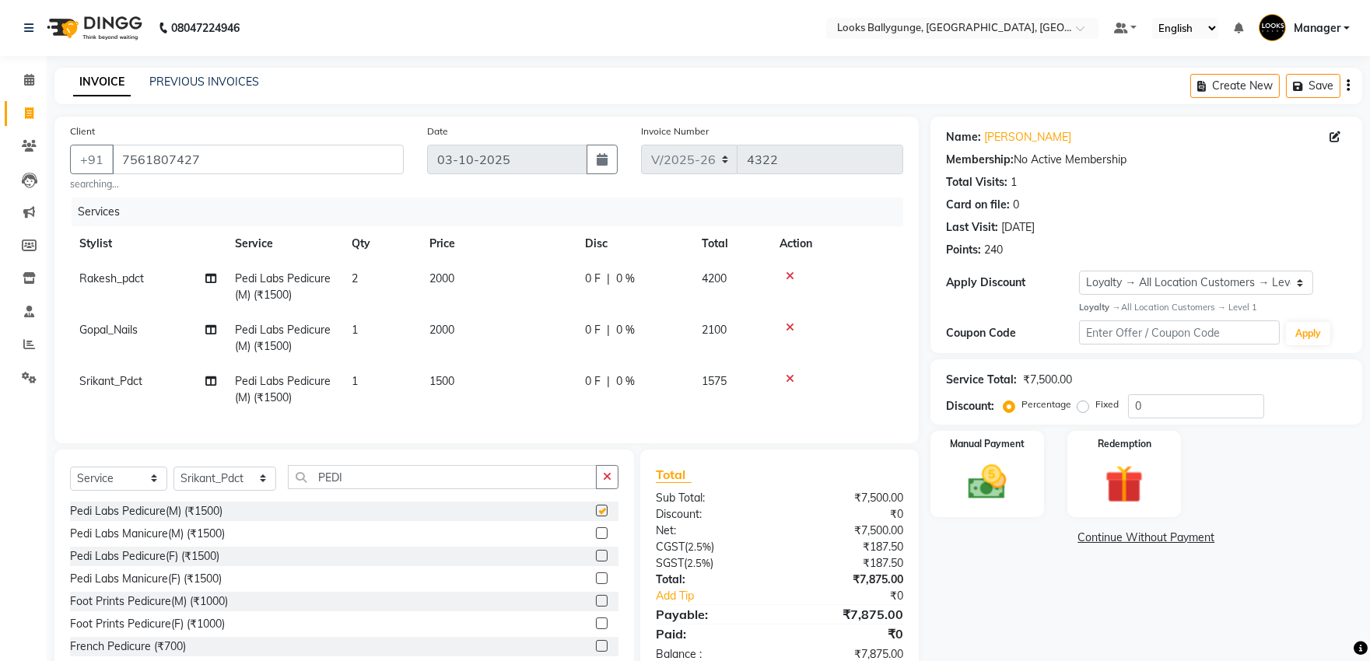
checkbox input "false"
click at [444, 378] on span "1500" at bounding box center [441, 381] width 25 height 14
select select "86358"
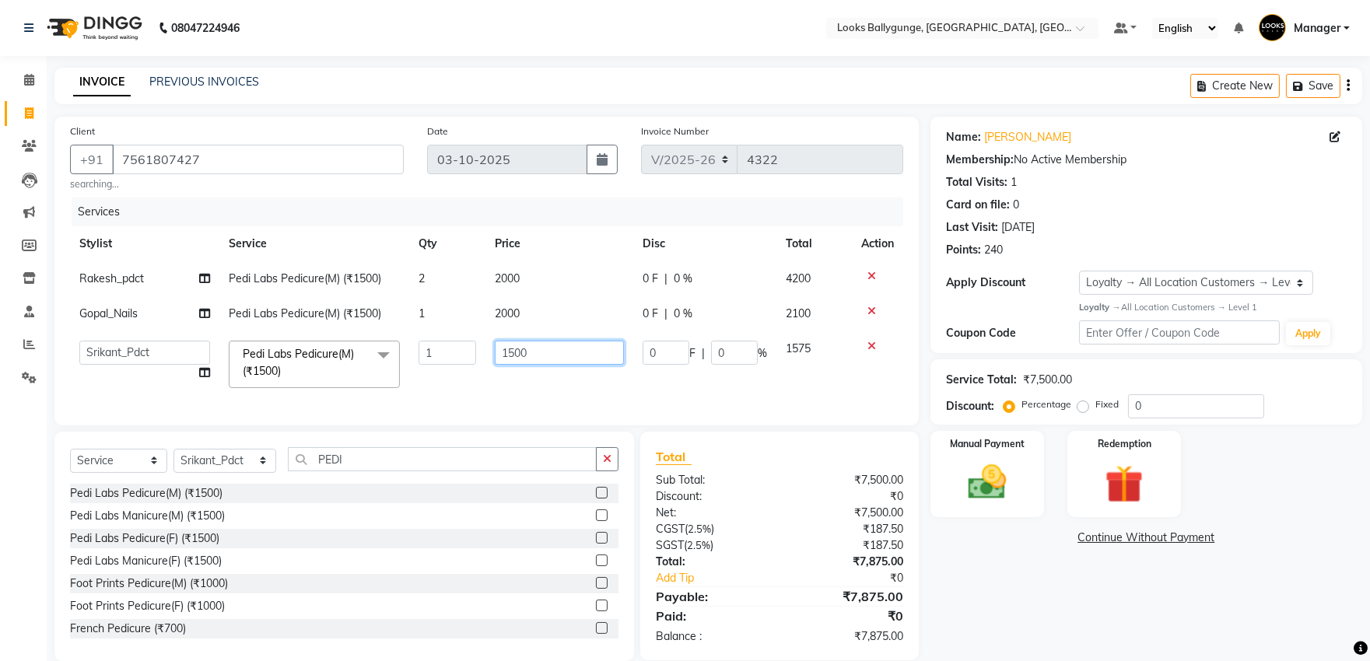
drag, startPoint x: 551, startPoint y: 360, endPoint x: 457, endPoint y: 362, distance: 93.4
click at [457, 362] on tr "Ali_Stylist amit_pdct anil [PERSON_NAME] COUNTER_SALES [PERSON_NAME] Gopal_Nail…" at bounding box center [486, 364] width 833 height 66
type input "2000"
click at [455, 376] on tr "Ali_Stylist amit_pdct anil [PERSON_NAME] COUNTER_SALES [PERSON_NAME] Gopal_Nail…" at bounding box center [486, 364] width 833 height 66
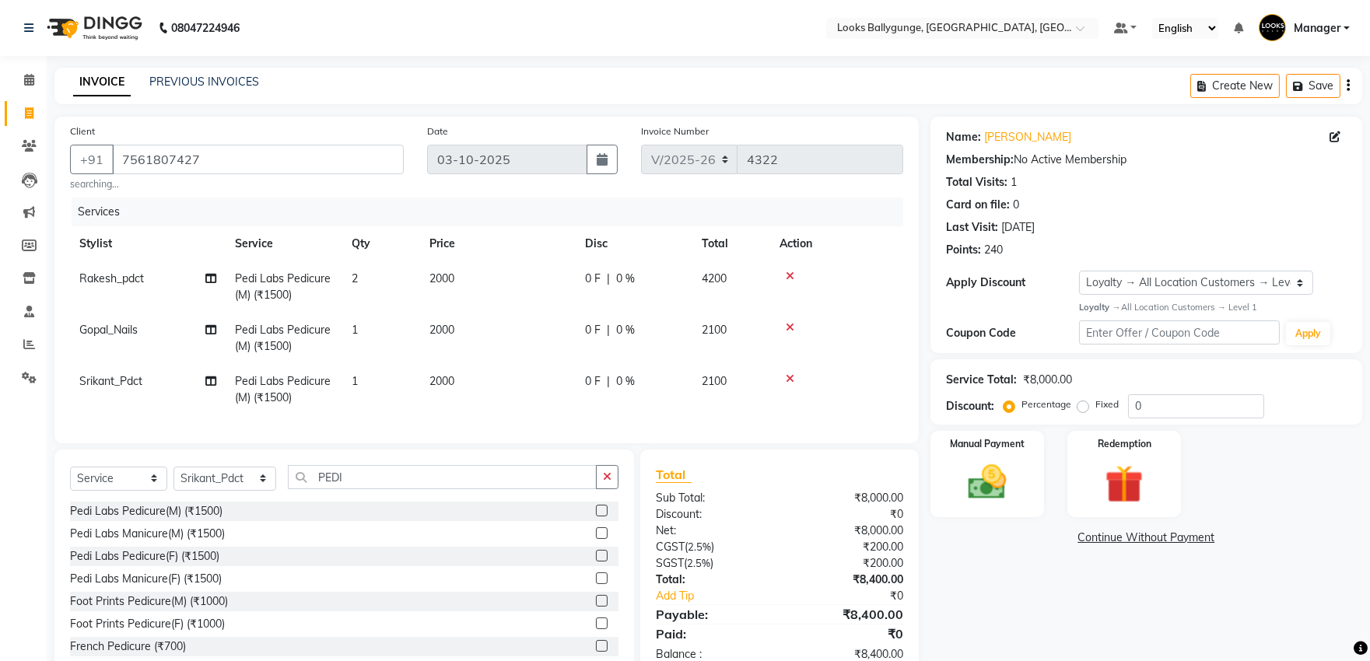
scroll to position [55, 0]
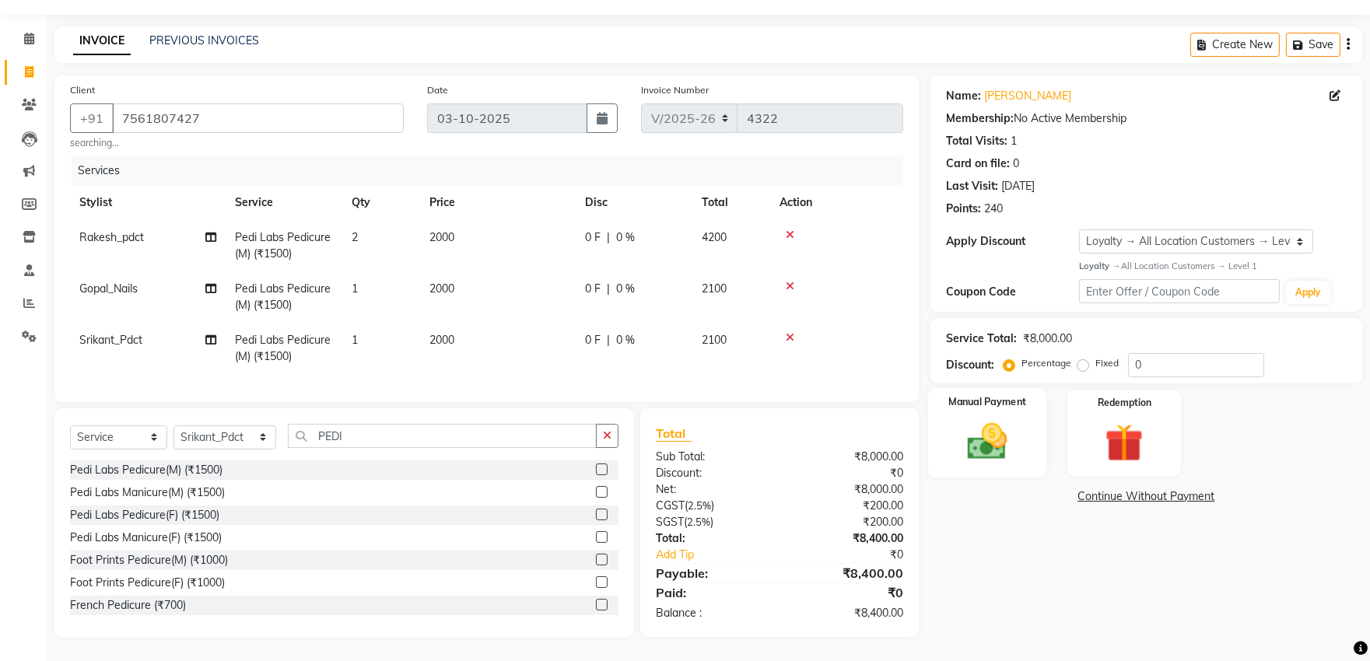
click at [999, 418] on img at bounding box center [986, 441] width 65 height 46
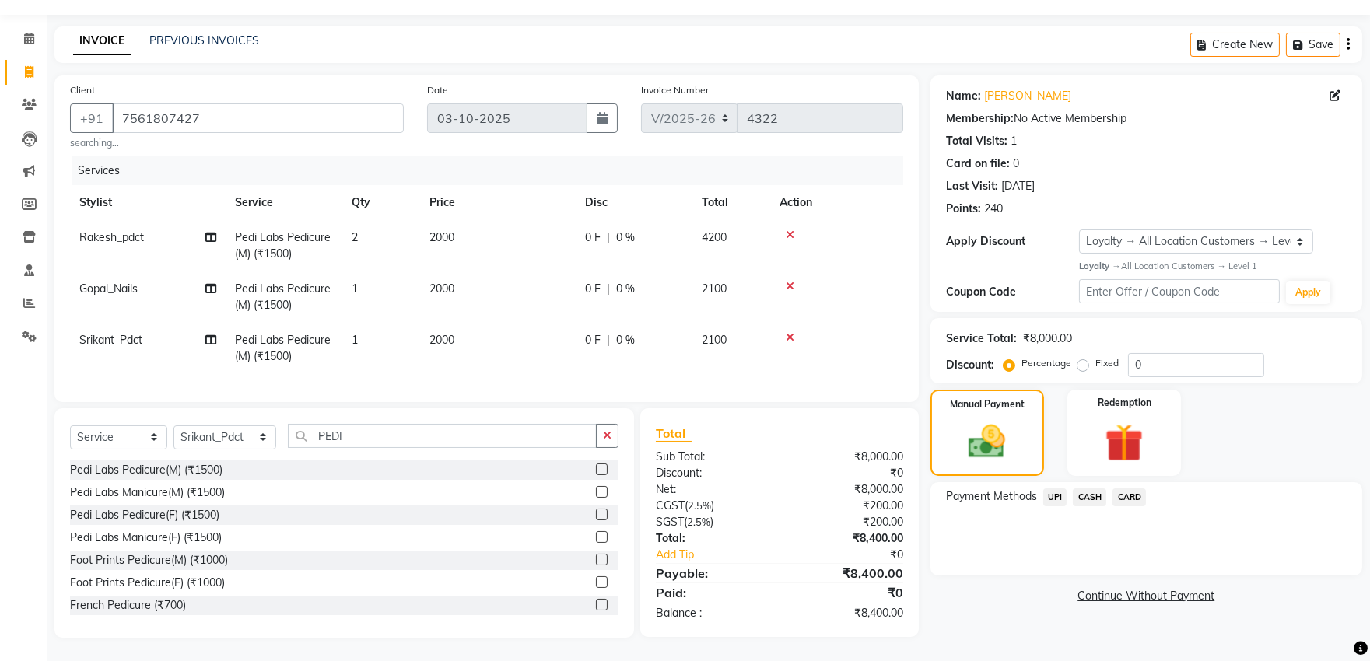
click at [1134, 488] on span "CARD" at bounding box center [1128, 497] width 33 height 18
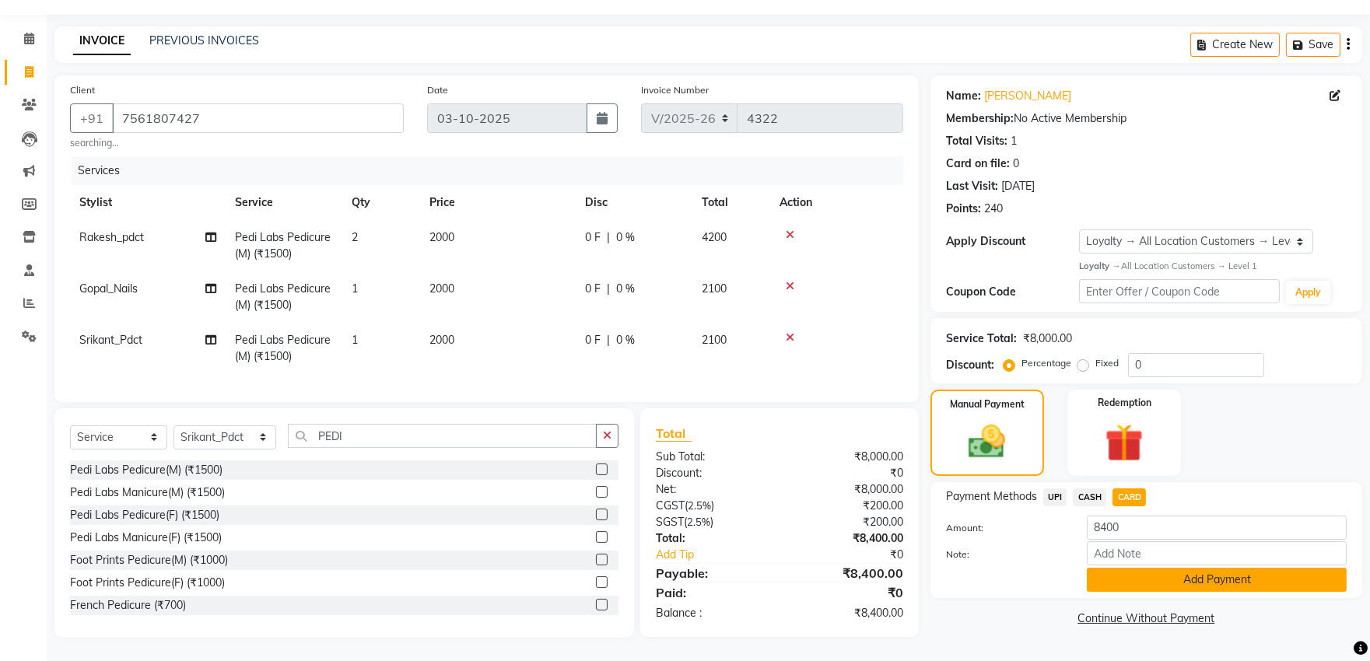
click at [1154, 568] on button "Add Payment" at bounding box center [1217, 580] width 260 height 24
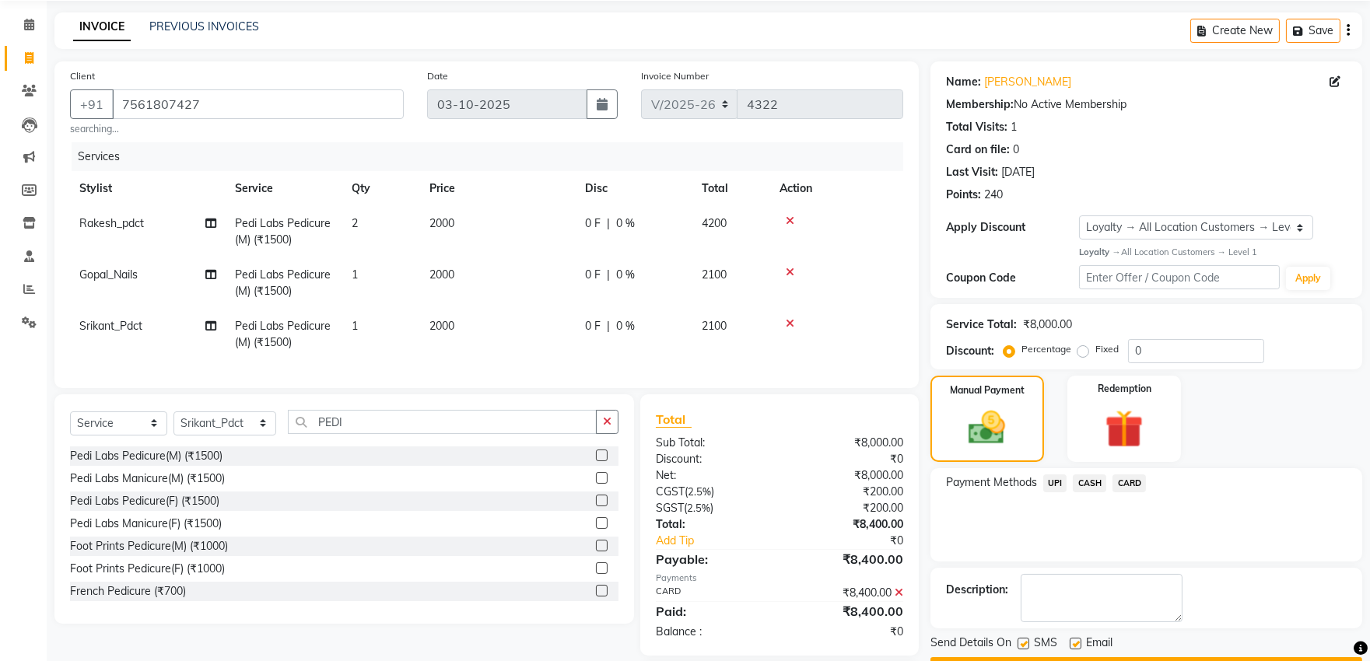
scroll to position [163, 0]
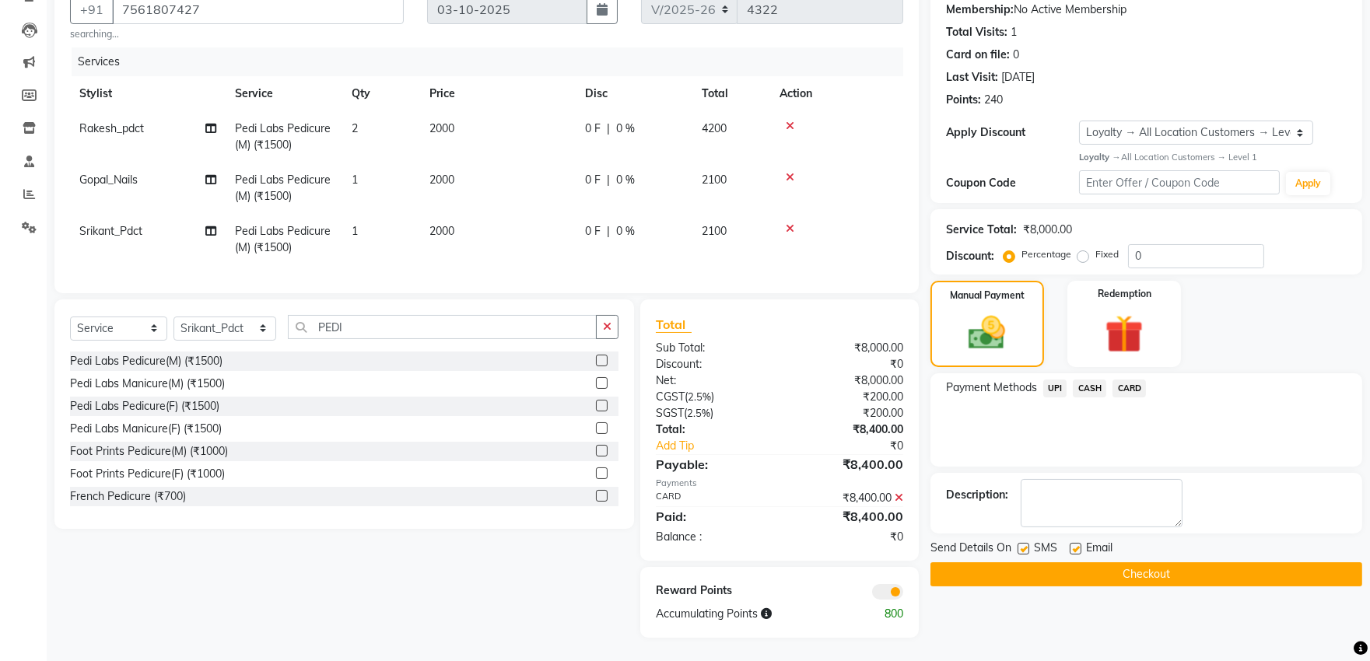
click at [1178, 562] on button "Checkout" at bounding box center [1146, 574] width 432 height 24
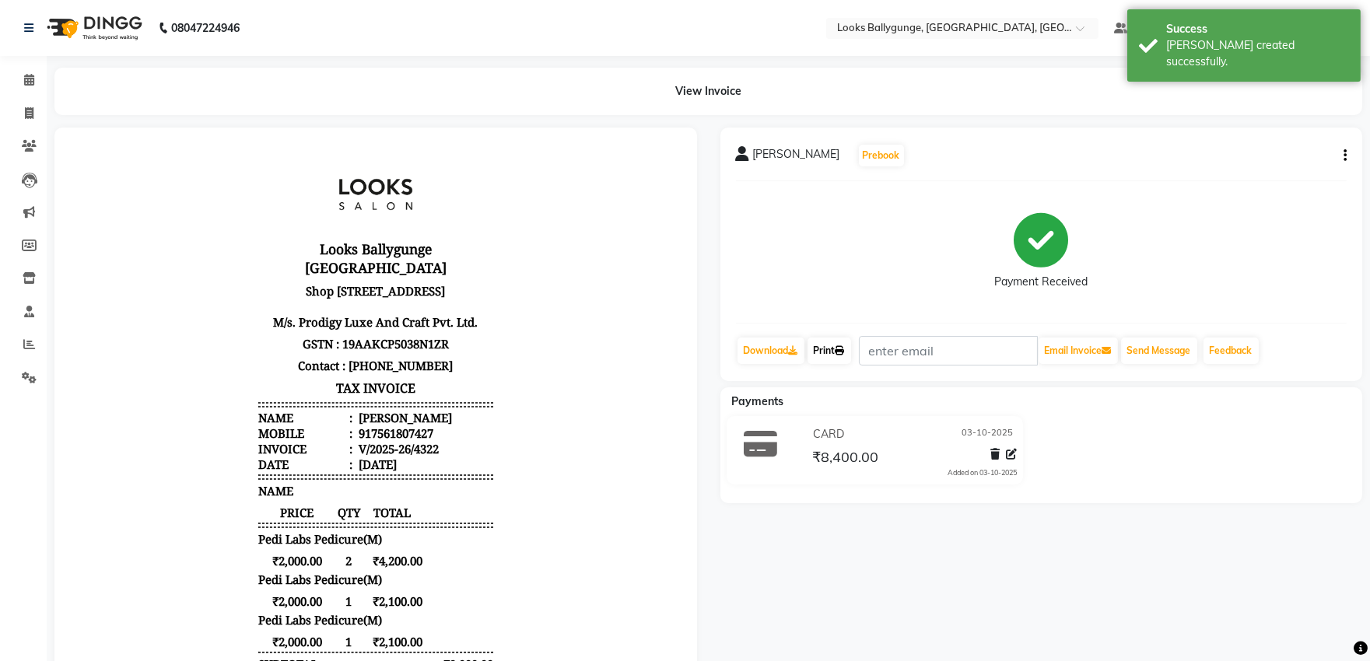
click at [830, 352] on link "Print" at bounding box center [829, 351] width 44 height 26
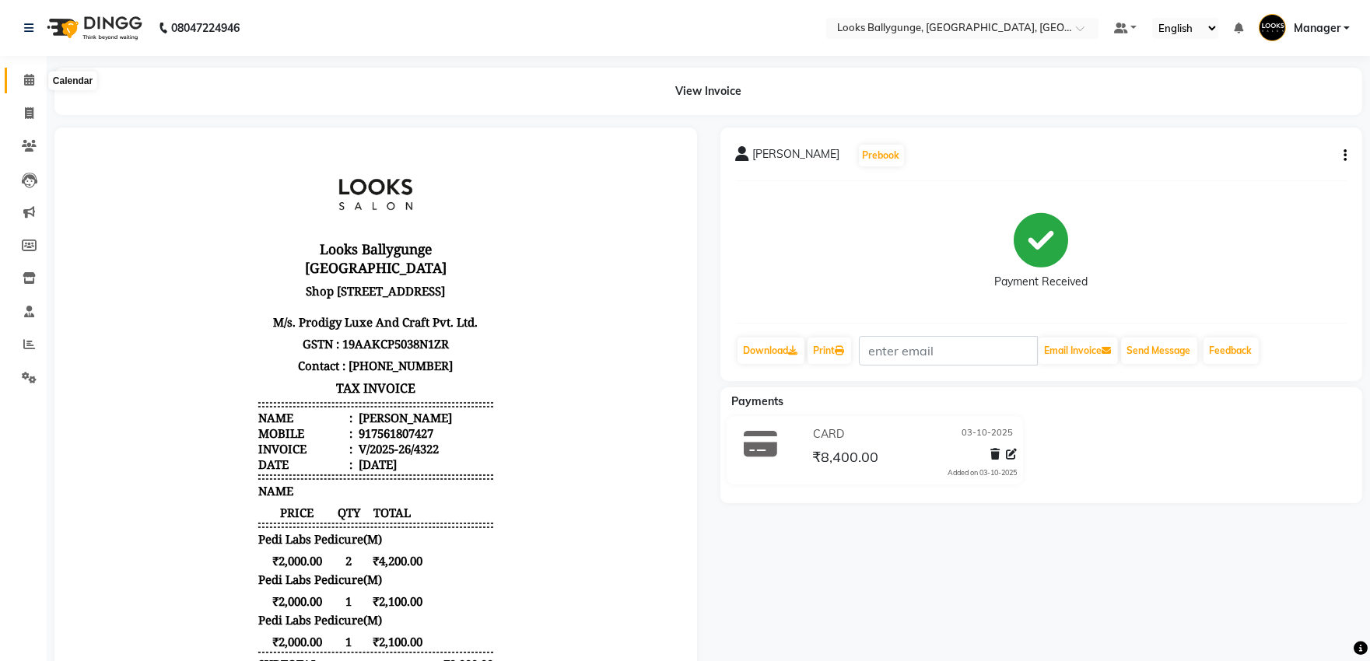
click at [32, 80] on icon at bounding box center [29, 80] width 10 height 12
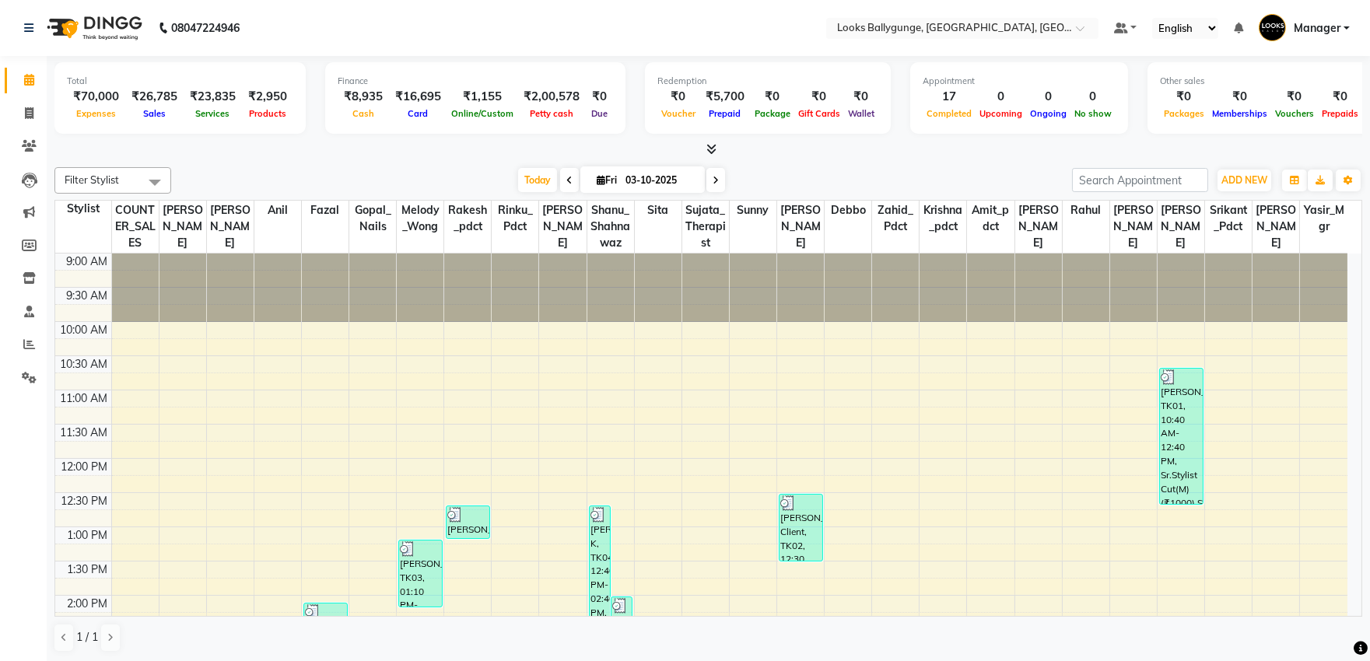
click at [621, 176] on input "03-10-2025" at bounding box center [660, 180] width 78 height 23
select select "10"
select select "2025"
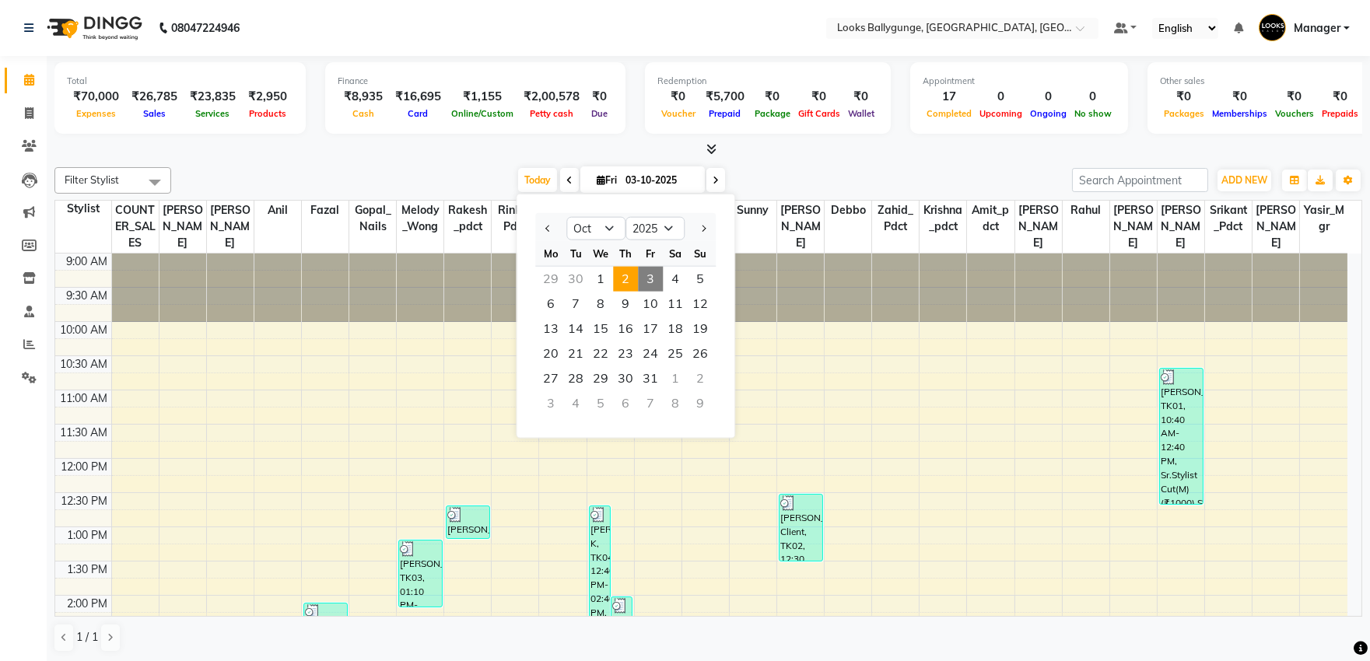
click at [624, 274] on span "2" at bounding box center [625, 279] width 25 height 25
type input "02-10-2025"
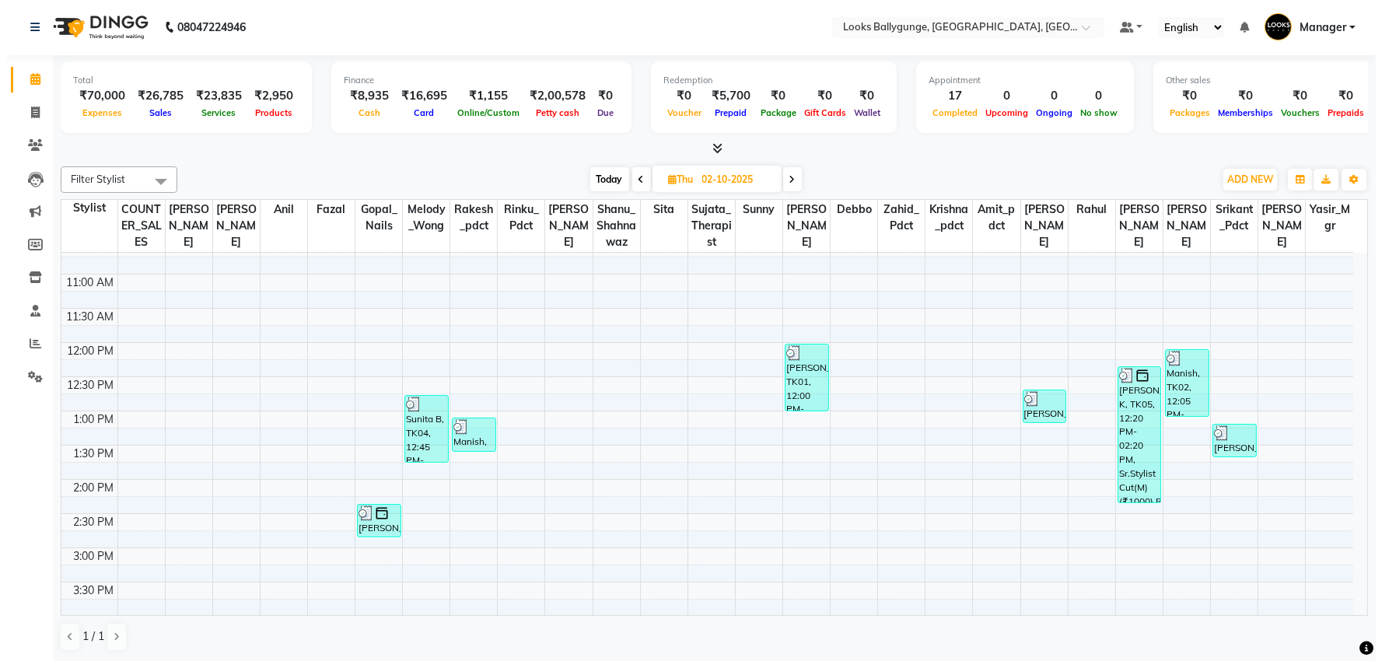
scroll to position [114, 0]
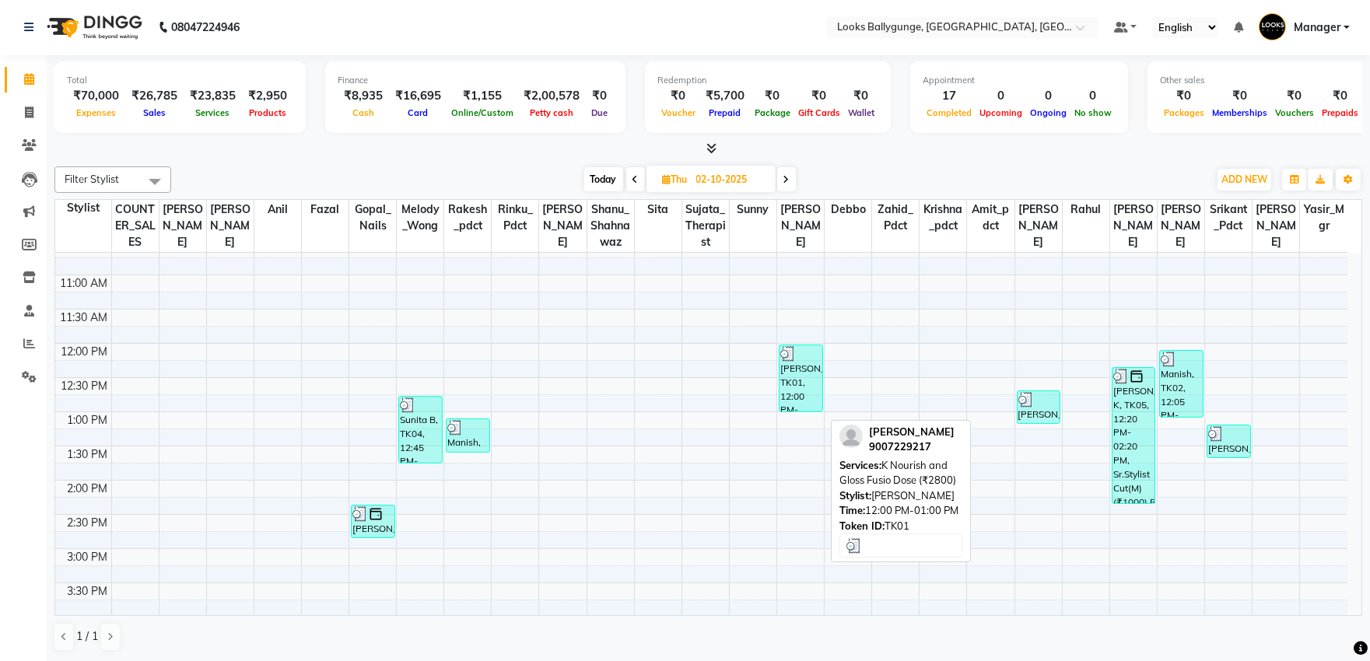
click at [807, 401] on div "[PERSON_NAME], TK01, 12:00 PM-01:00 PM, [PERSON_NAME] and Gloss Fusio Dose (₹28…" at bounding box center [800, 378] width 43 height 66
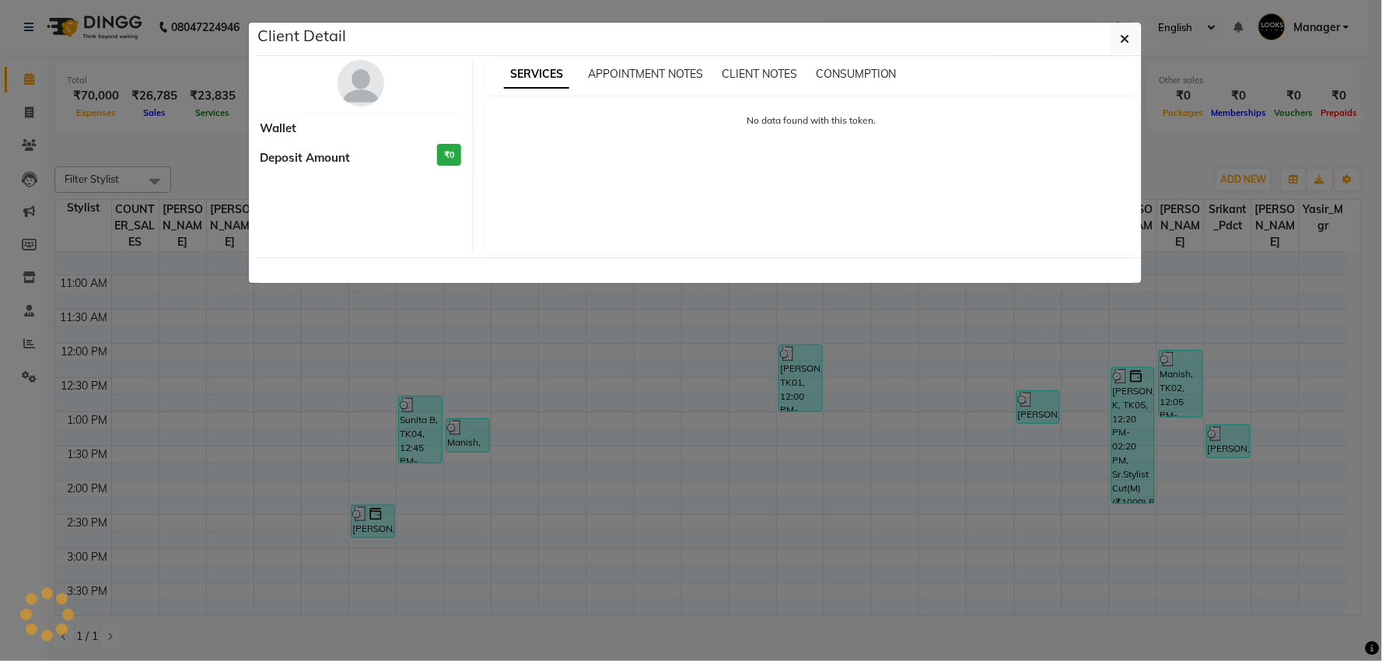
select select "3"
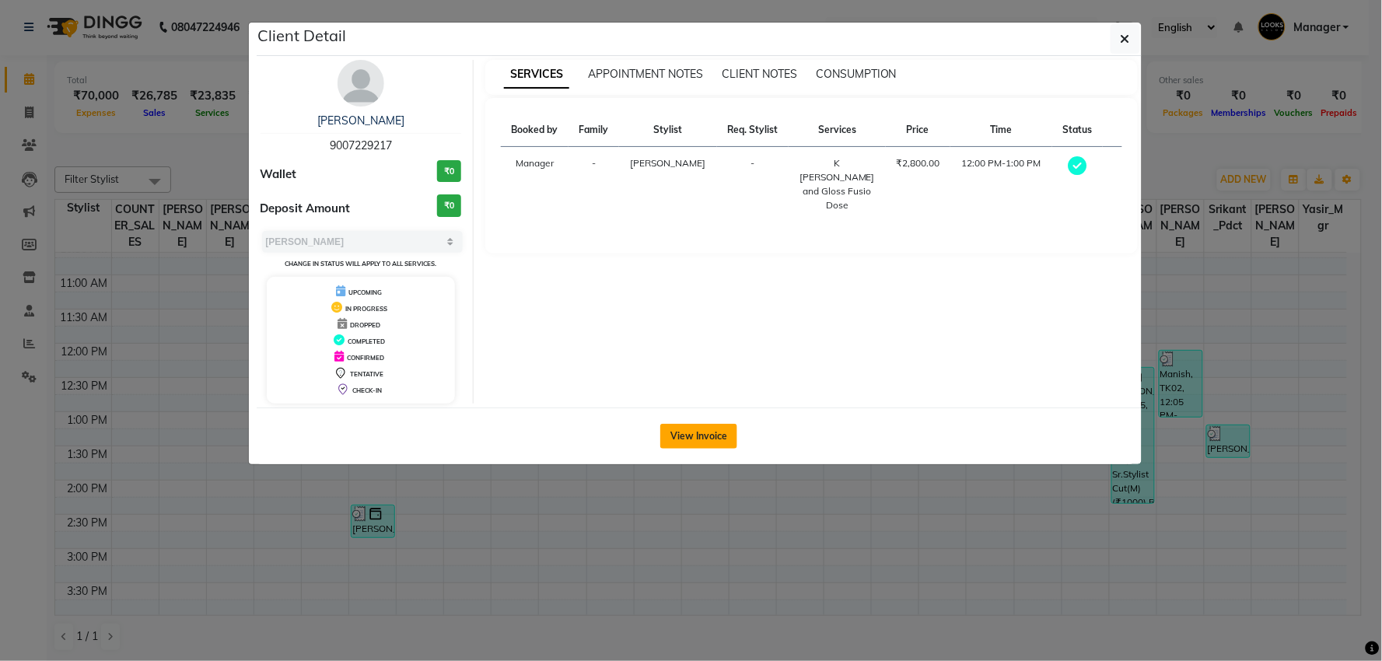
click at [708, 436] on button "View Invoice" at bounding box center [698, 436] width 77 height 25
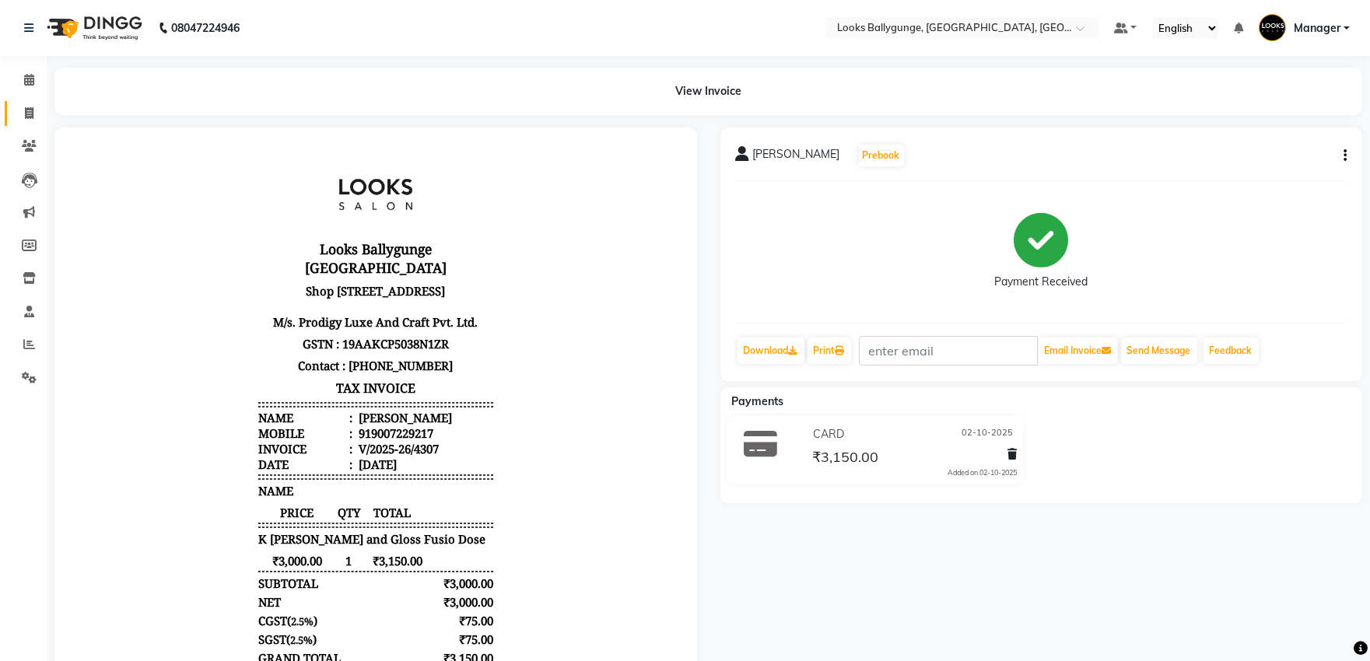
click at [9, 112] on link "Invoice" at bounding box center [23, 114] width 37 height 26
select select "service"
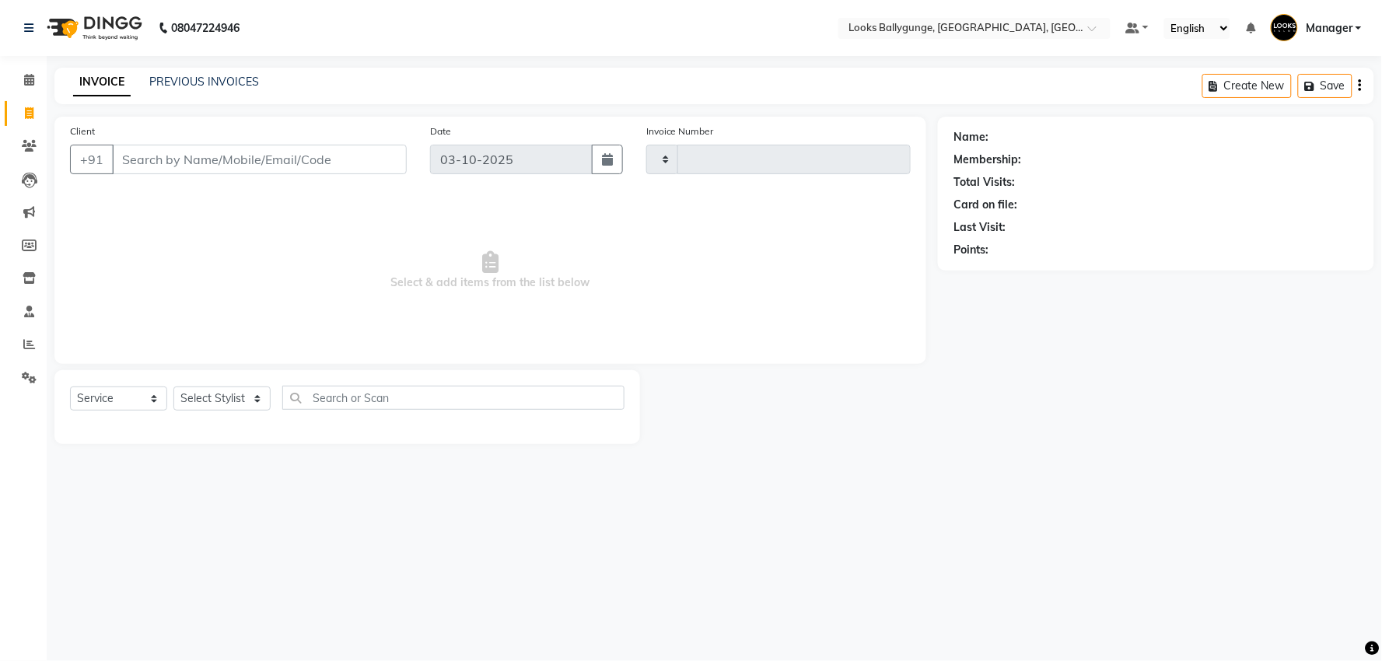
type input "4323"
select select "6477"
click at [247, 392] on select "Select Stylist" at bounding box center [221, 399] width 97 height 24
select select "85490"
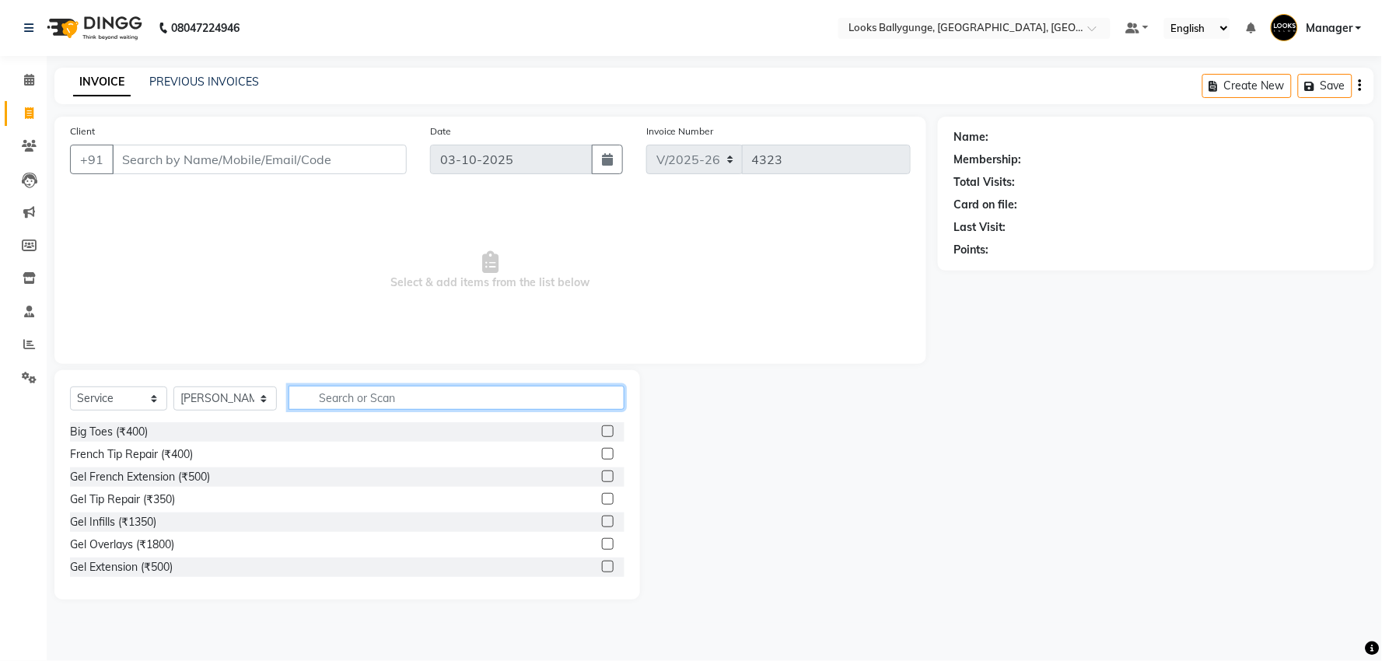
click at [376, 403] on input "text" at bounding box center [457, 398] width 336 height 24
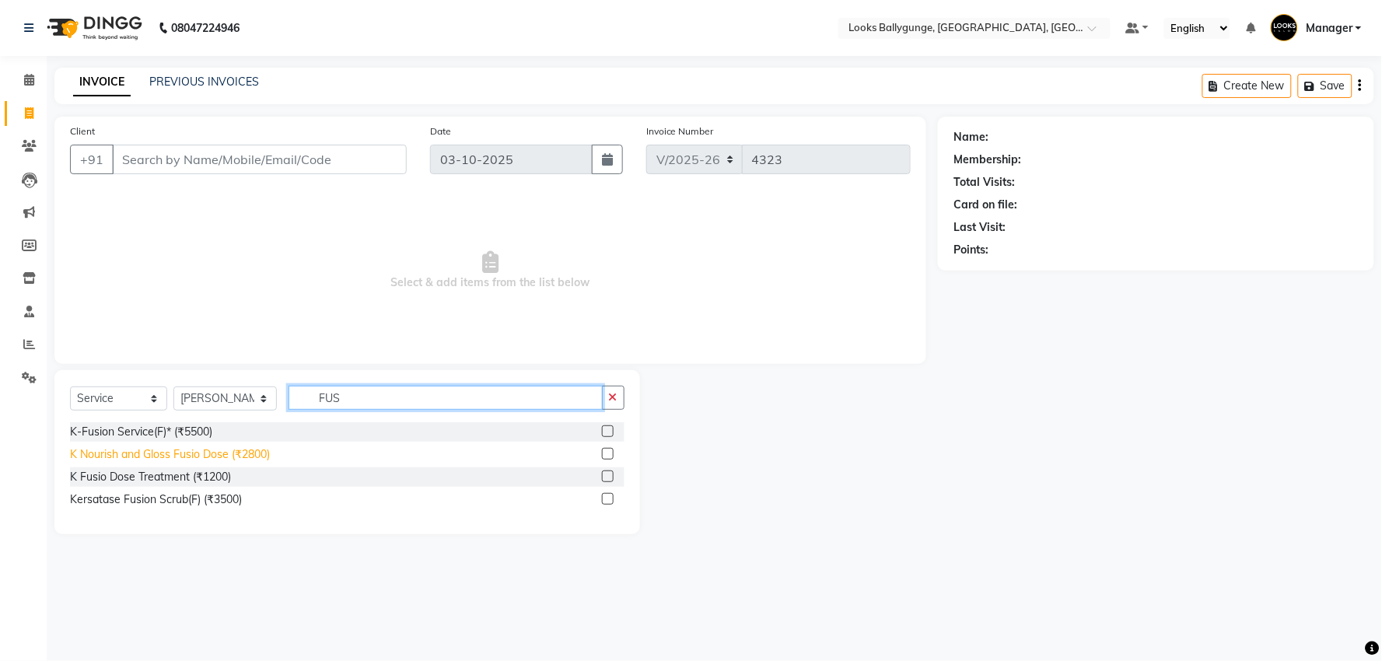
type input "FUS"
click at [234, 450] on div "K Nourish and Gloss Fusio Dose (₹2800)" at bounding box center [170, 454] width 200 height 16
checkbox input "false"
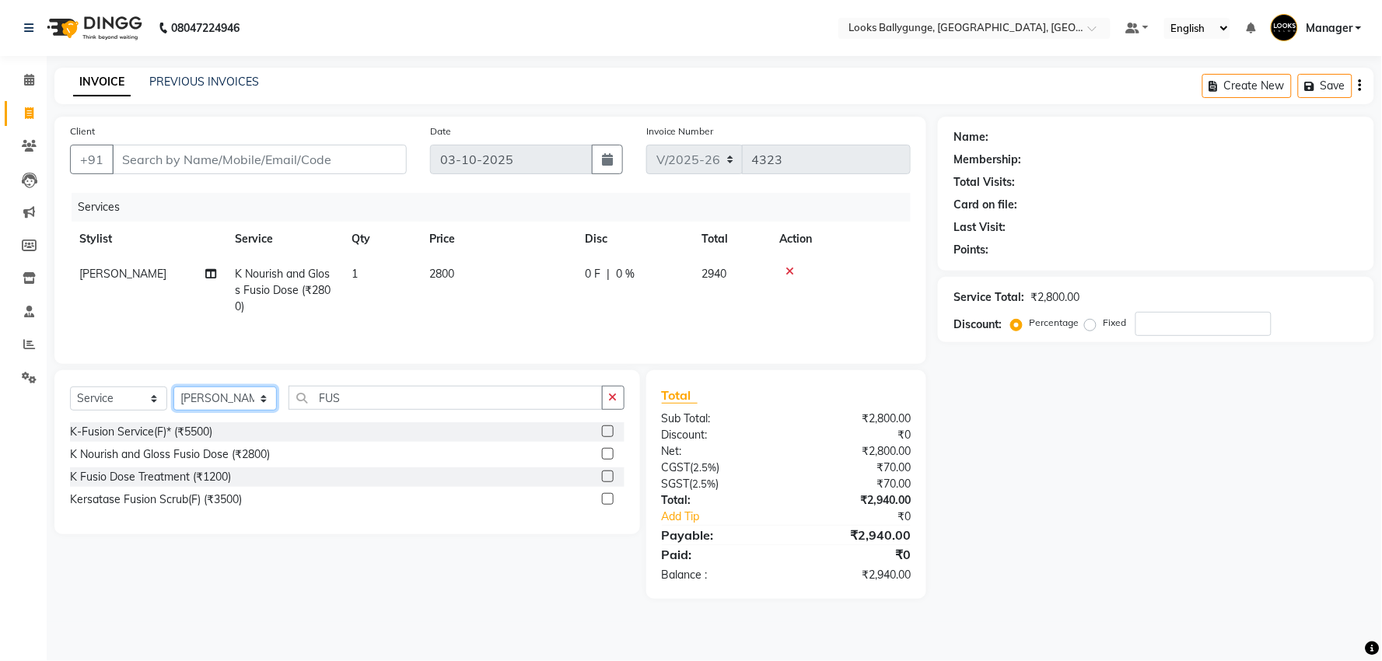
click at [226, 398] on select "Select Stylist [PERSON_NAME] amit_pdct anil [PERSON_NAME] COUNTER_SALES [PERSON…" at bounding box center [224, 399] width 103 height 24
select select "50039"
click at [173, 388] on select "Select Stylist [PERSON_NAME] amit_pdct anil [PERSON_NAME] COUNTER_SALES [PERSON…" at bounding box center [224, 399] width 103 height 24
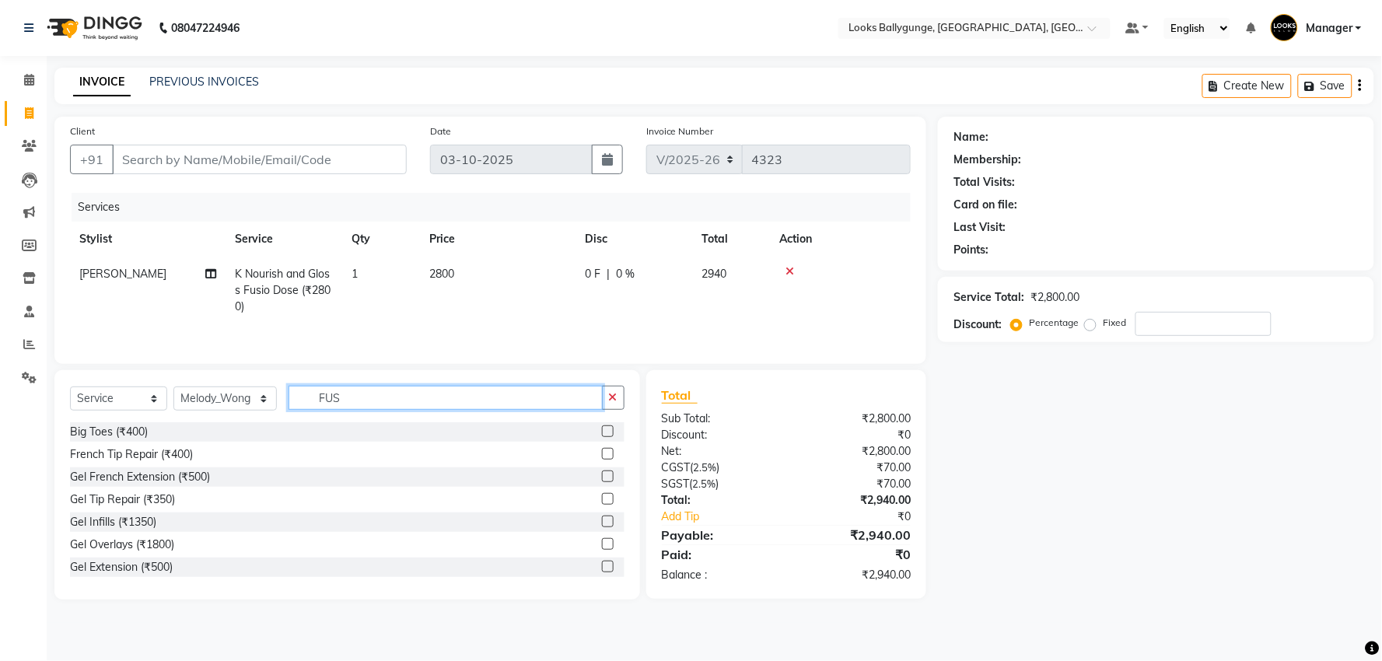
drag, startPoint x: 409, startPoint y: 398, endPoint x: 223, endPoint y: 398, distance: 185.9
click at [223, 398] on div "Select Service Product Membership Package Voucher Prepaid Gift Card Select Styl…" at bounding box center [347, 404] width 555 height 37
type input "CUT"
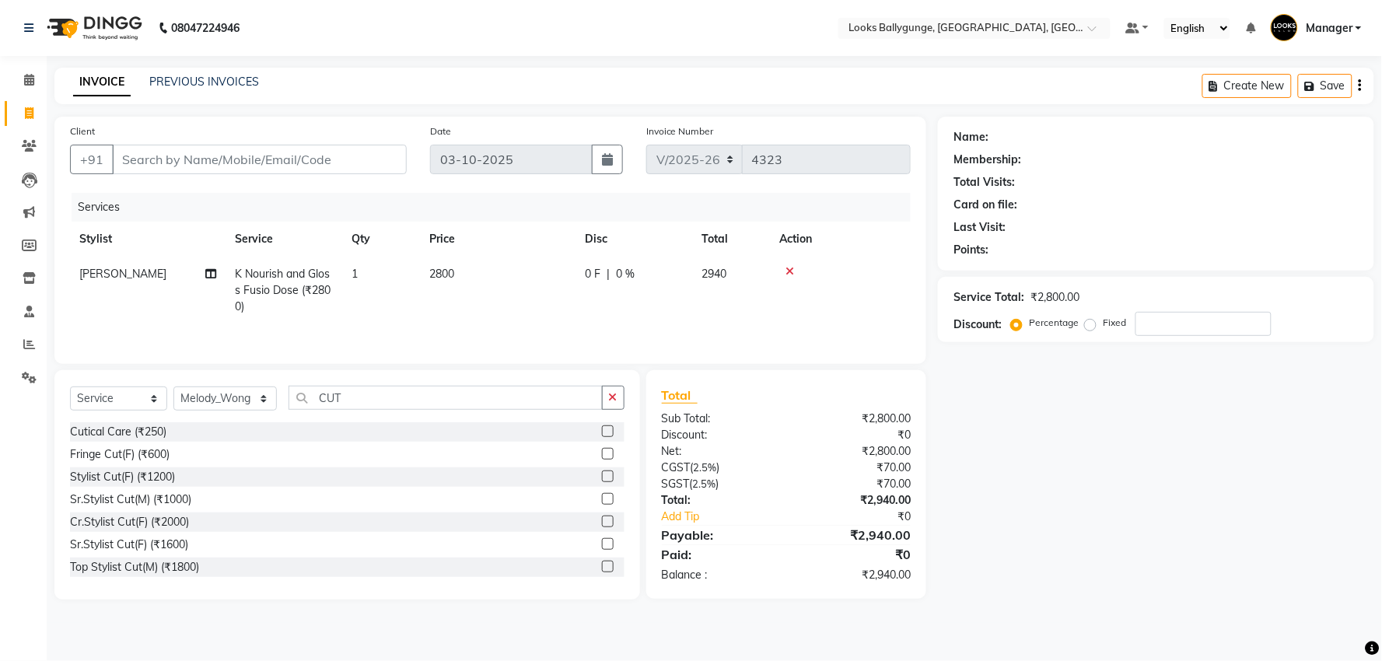
click at [181, 535] on div "Sr.Stylist Cut(F) (₹1600)" at bounding box center [347, 544] width 555 height 19
click at [151, 553] on div "Sr.Stylist Cut(F) (₹1600)" at bounding box center [347, 544] width 555 height 19
click at [173, 555] on div "Sr.Stylist Cut(F) (₹1600)" at bounding box center [347, 544] width 555 height 19
click at [174, 546] on div "Sr.Stylist Cut(F) (₹1600)" at bounding box center [129, 545] width 118 height 16
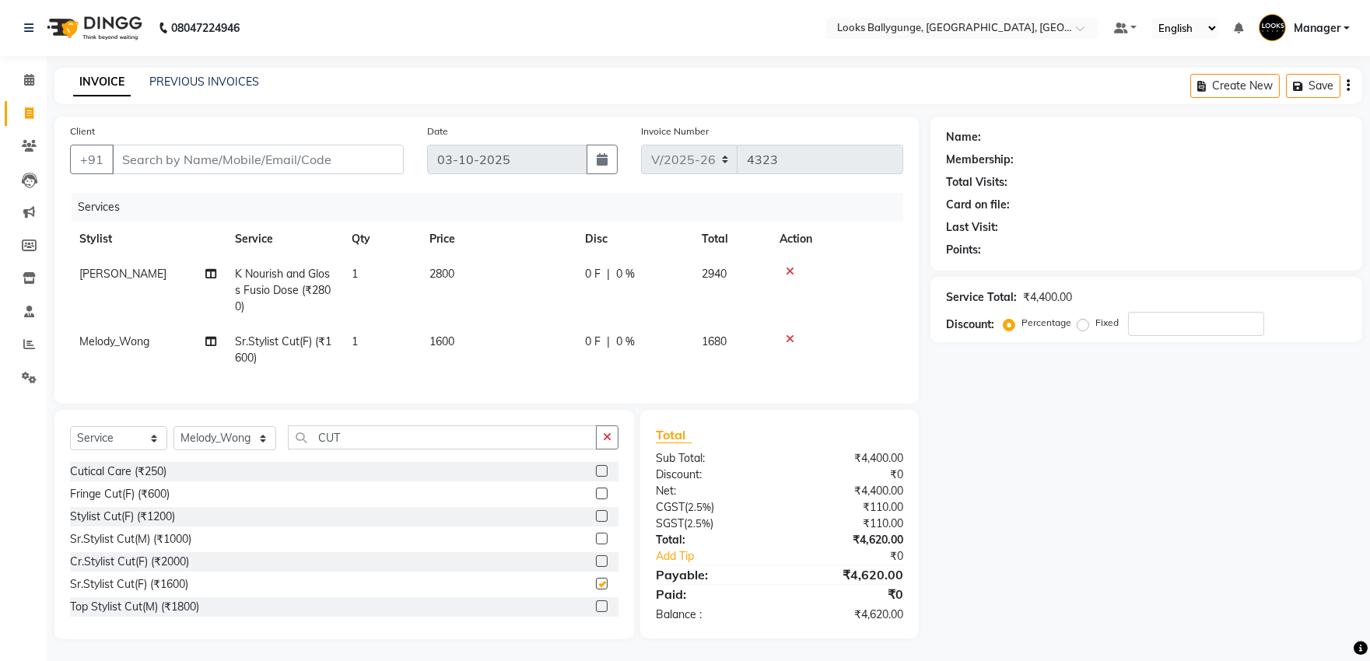
checkbox input "false"
click at [443, 363] on td "1600" at bounding box center [498, 349] width 156 height 51
select select "50039"
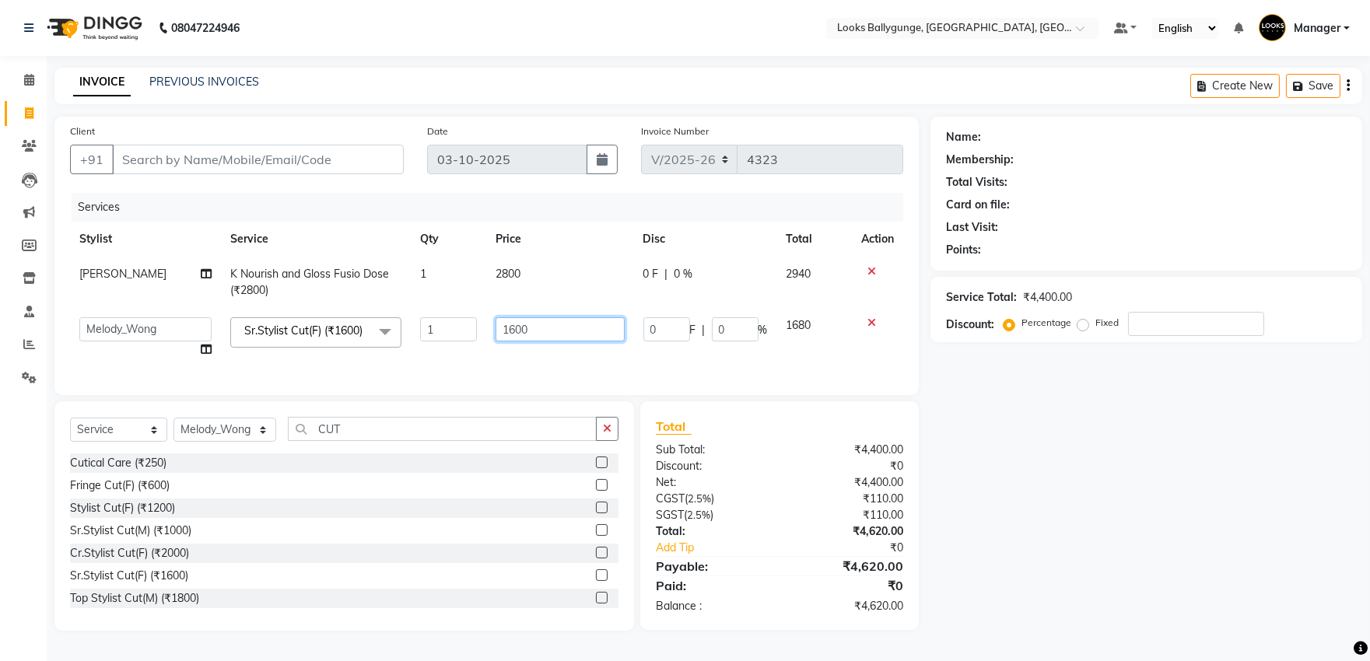
drag, startPoint x: 555, startPoint y: 325, endPoint x: 465, endPoint y: 324, distance: 90.2
click at [455, 331] on tr "Ali_Stylist amit_pdct anil [PERSON_NAME] COUNTER_SALES [PERSON_NAME] Krishna_pd…" at bounding box center [486, 337] width 833 height 59
type input "1500"
click at [522, 359] on td "1500" at bounding box center [559, 337] width 147 height 59
select select "50039"
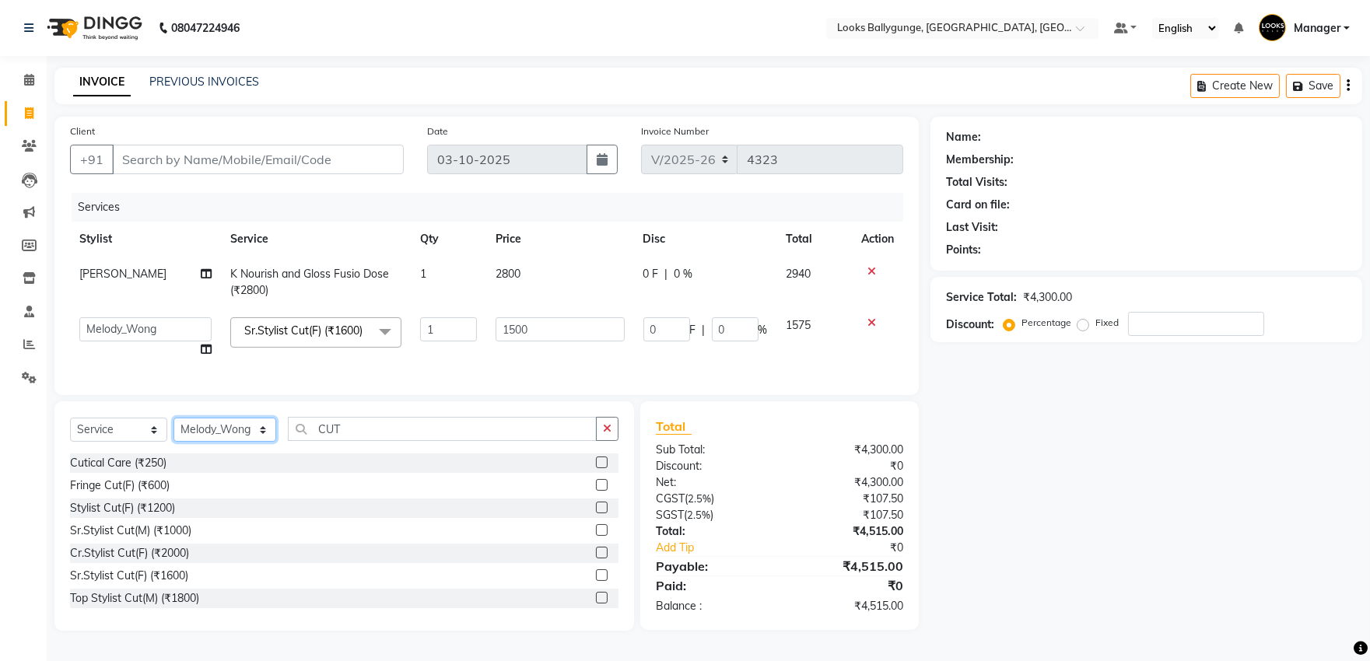
click at [205, 442] on select "Select Stylist [PERSON_NAME] amit_pdct anil [PERSON_NAME] COUNTER_SALES [PERSON…" at bounding box center [224, 430] width 103 height 24
select select "68166"
click at [173, 438] on select "Select Stylist [PERSON_NAME] amit_pdct anil [PERSON_NAME] COUNTER_SALES [PERSON…" at bounding box center [224, 430] width 103 height 24
drag, startPoint x: 378, startPoint y: 456, endPoint x: 227, endPoint y: 467, distance: 151.3
click at [227, 453] on div "Select Service Product Membership Package Voucher Prepaid Gift Card Select Styl…" at bounding box center [344, 435] width 548 height 37
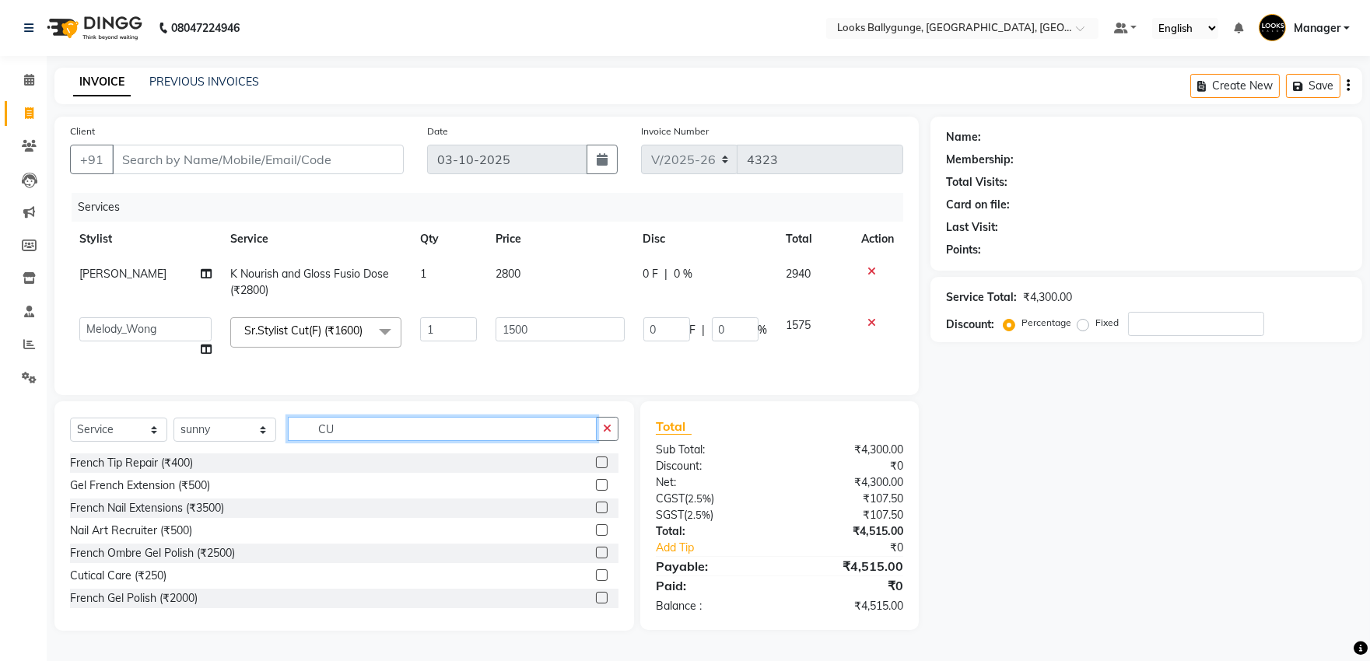
type input "CUT"
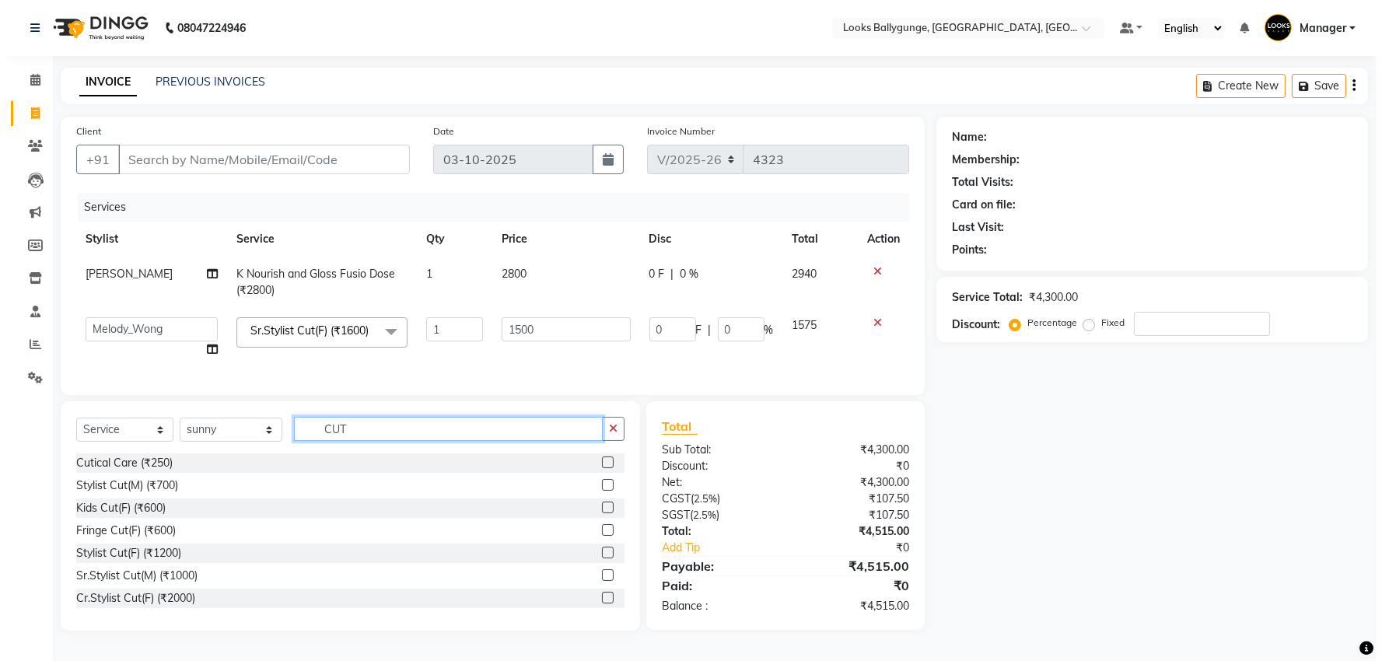
scroll to position [86, 0]
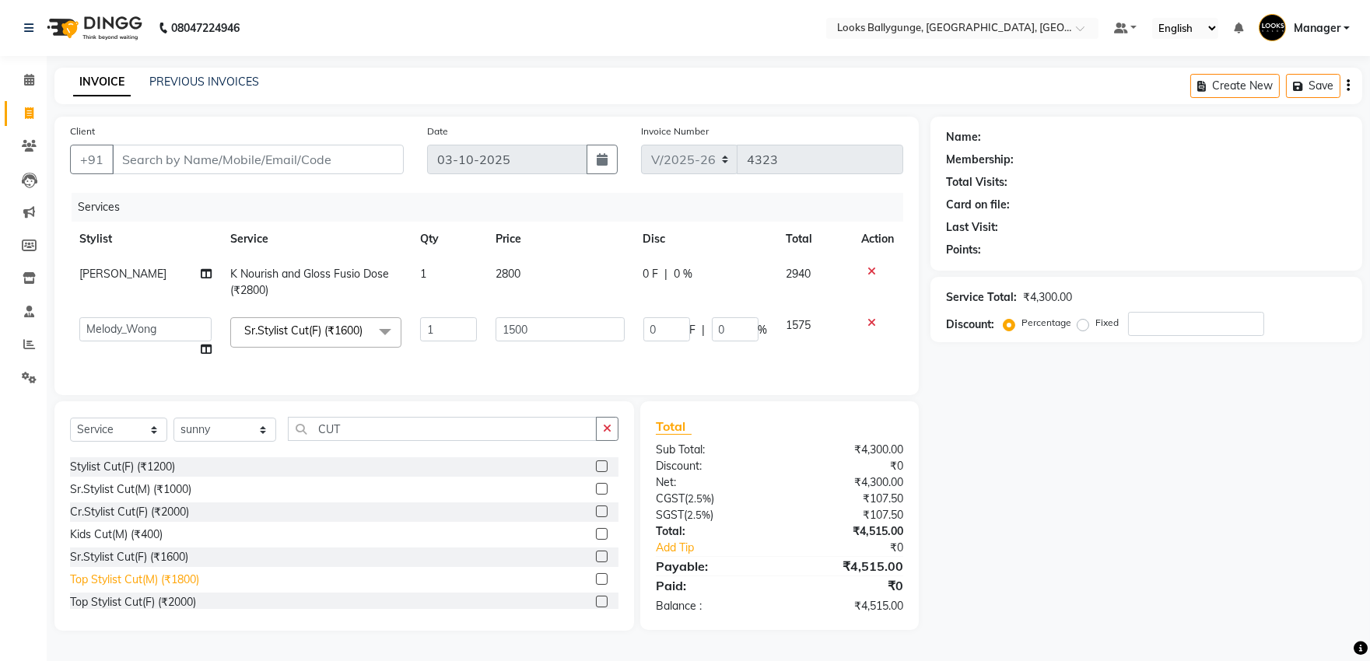
click at [182, 588] on div "Top Stylist Cut(M) (₹1800)" at bounding box center [134, 580] width 129 height 16
checkbox input "false"
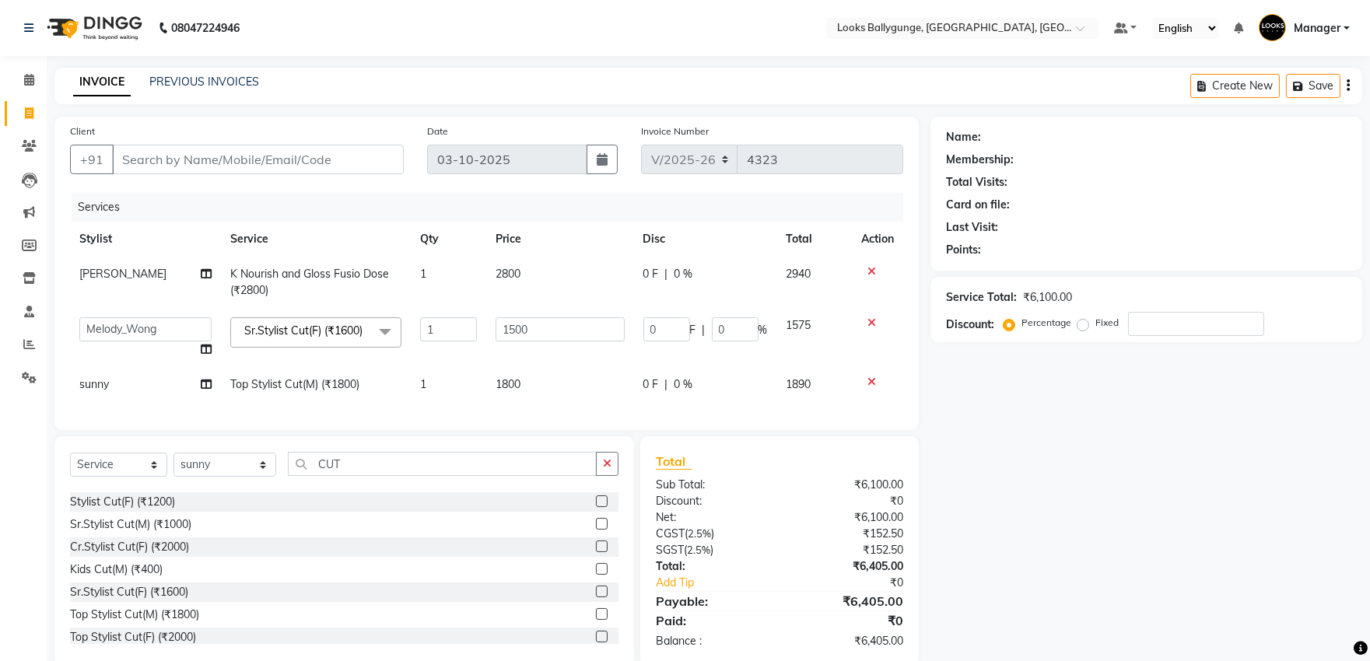
click at [588, 376] on td "1800" at bounding box center [559, 384] width 147 height 35
select select "68166"
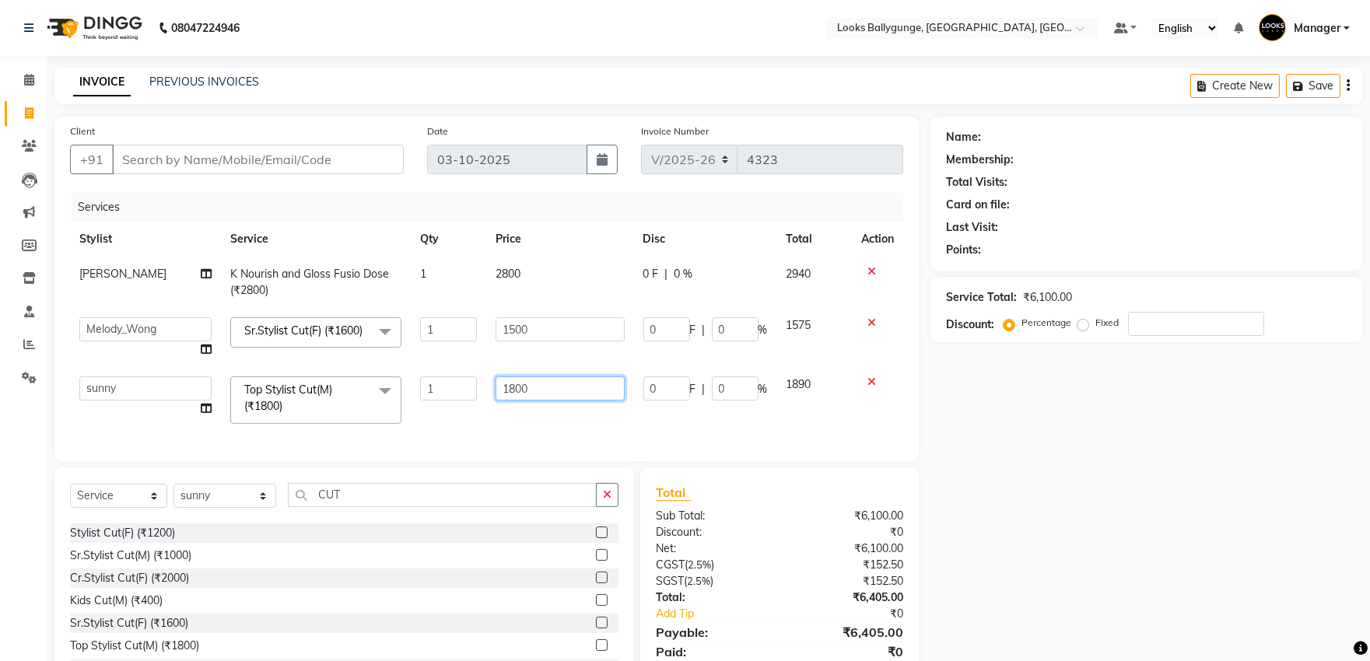
drag, startPoint x: 442, startPoint y: 405, endPoint x: 355, endPoint y: 409, distance: 87.2
click at [355, 409] on tr "Ali_Stylist amit_pdct anil [PERSON_NAME] COUNTER_SALES [PERSON_NAME] Gopal_Nail…" at bounding box center [486, 400] width 833 height 66
type input "1500"
click at [447, 426] on div "Services Stylist Service Qty Price Disc Total Action Ali_Stylist K Nourish and …" at bounding box center [486, 319] width 833 height 253
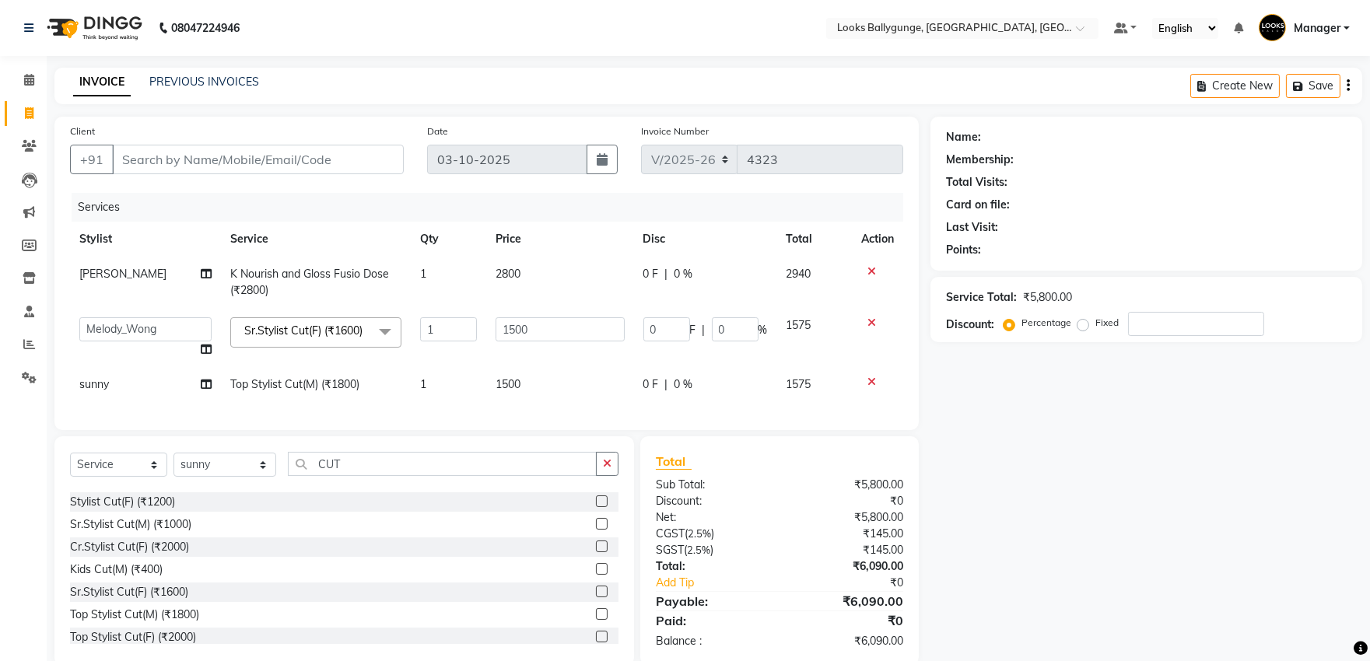
click at [873, 323] on icon at bounding box center [871, 322] width 9 height 11
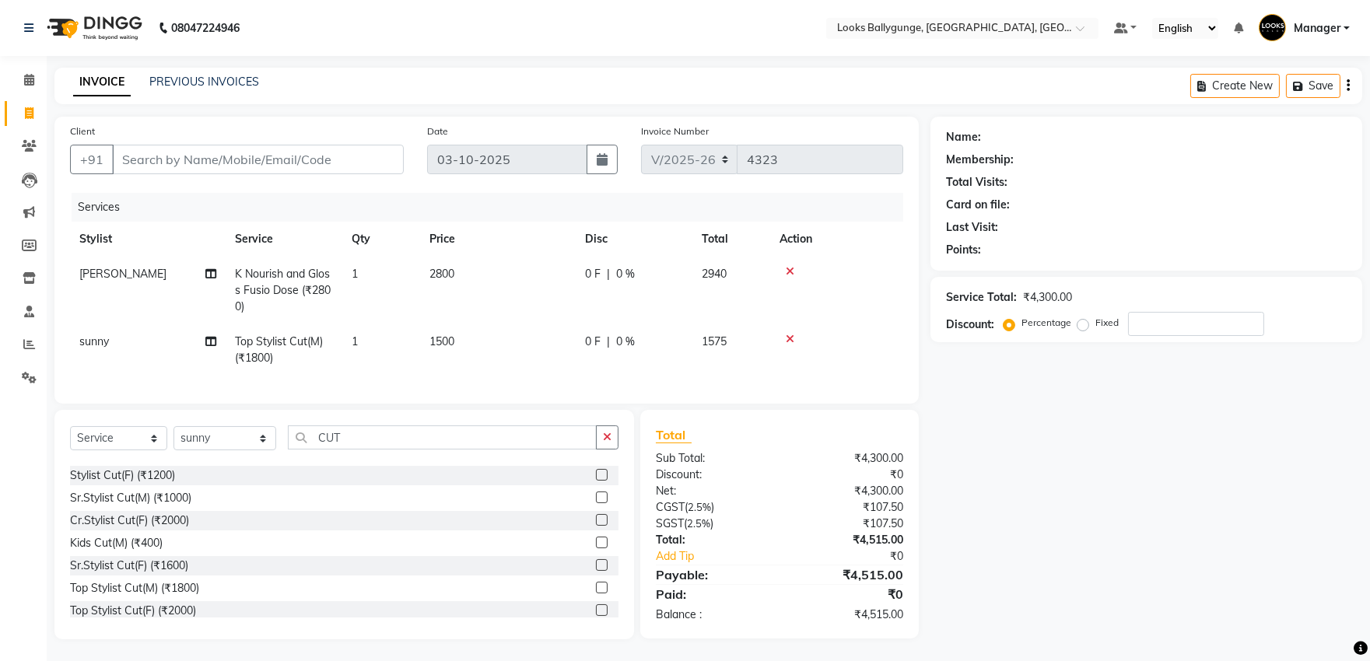
click at [786, 337] on icon at bounding box center [790, 339] width 9 height 11
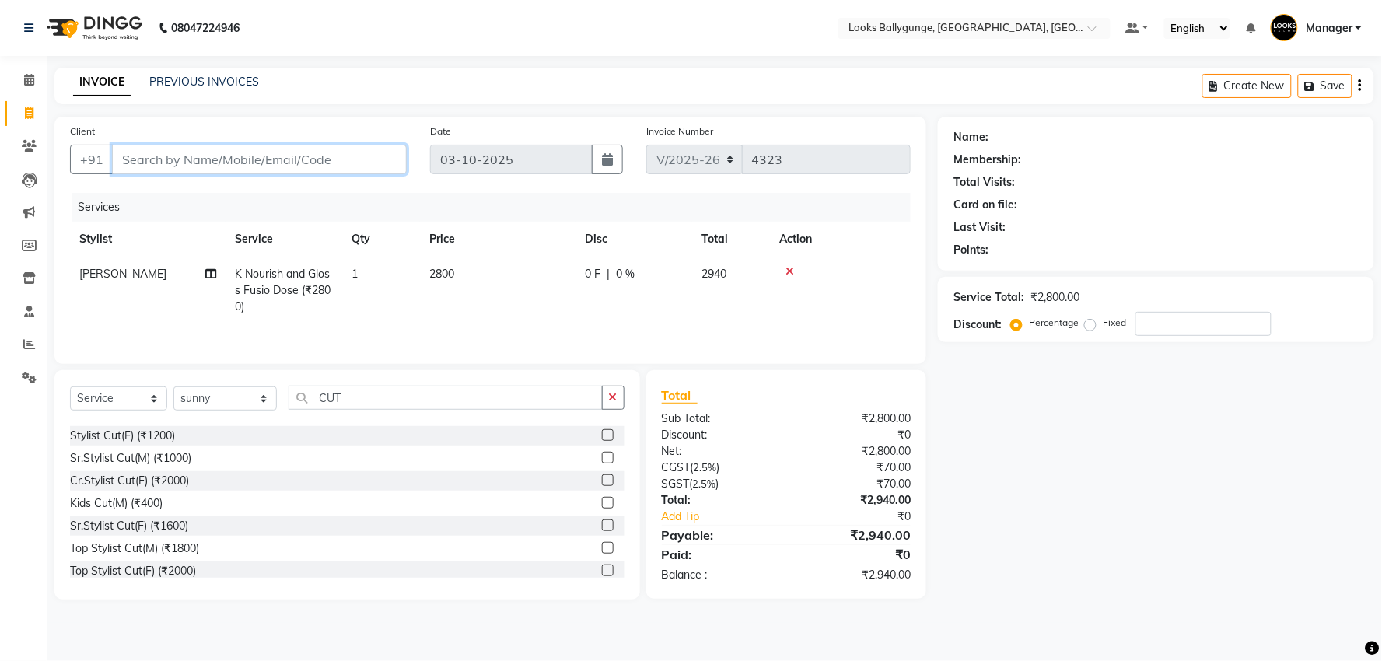
click at [335, 152] on input "Client" at bounding box center [259, 160] width 295 height 30
type input "9"
type input "0"
type input "9742971408"
click at [376, 171] on button "Add Client" at bounding box center [367, 160] width 80 height 30
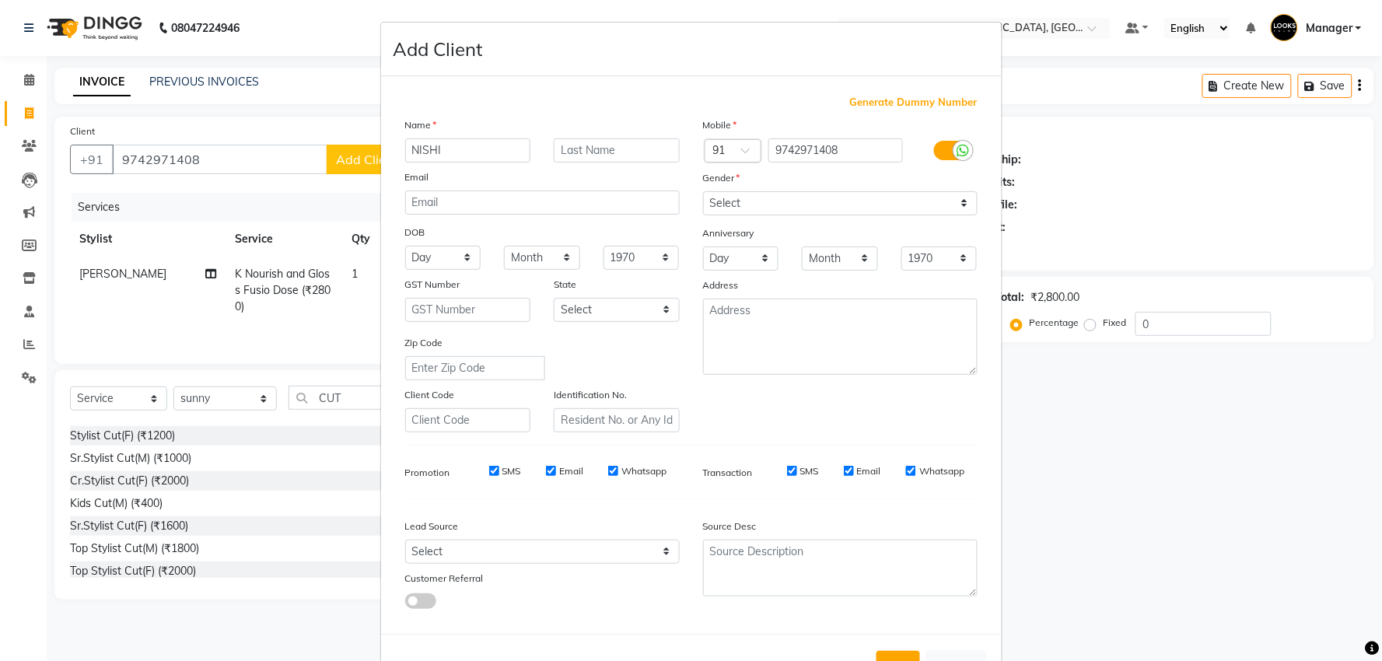
type input "NISHI"
click at [792, 212] on select "Select [DEMOGRAPHIC_DATA] [DEMOGRAPHIC_DATA] Other Prefer Not To Say" at bounding box center [840, 203] width 275 height 24
select select "[DEMOGRAPHIC_DATA]"
click at [703, 191] on select "Select [DEMOGRAPHIC_DATA] [DEMOGRAPHIC_DATA] Other Prefer Not To Say" at bounding box center [840, 203] width 275 height 24
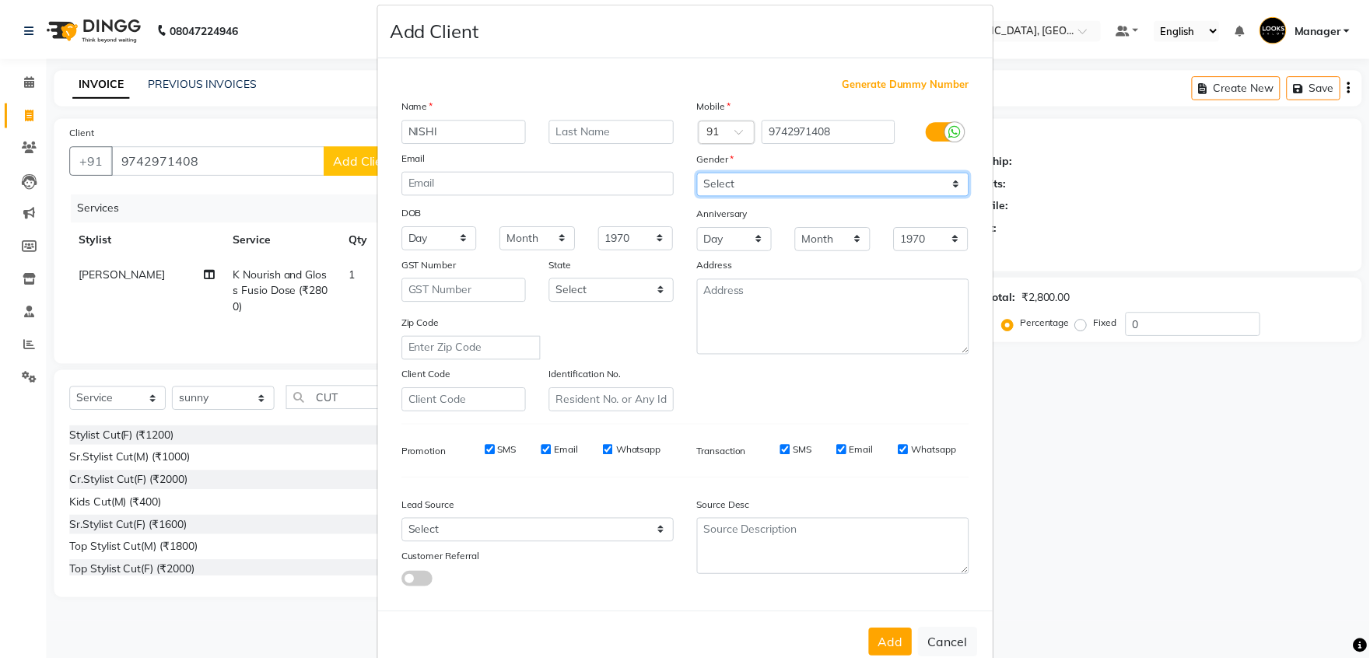
scroll to position [58, 0]
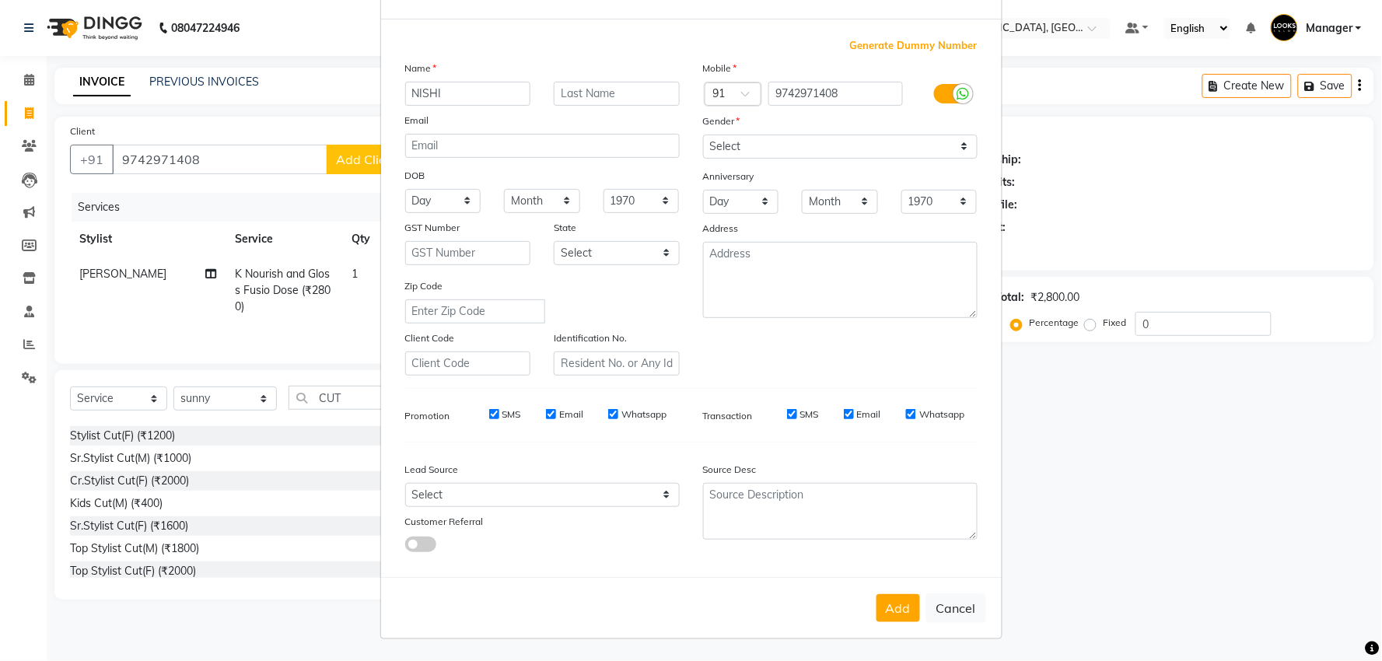
click at [880, 589] on div "Add Cancel" at bounding box center [691, 607] width 621 height 61
click at [882, 604] on button "Add" at bounding box center [899, 608] width 44 height 28
select select
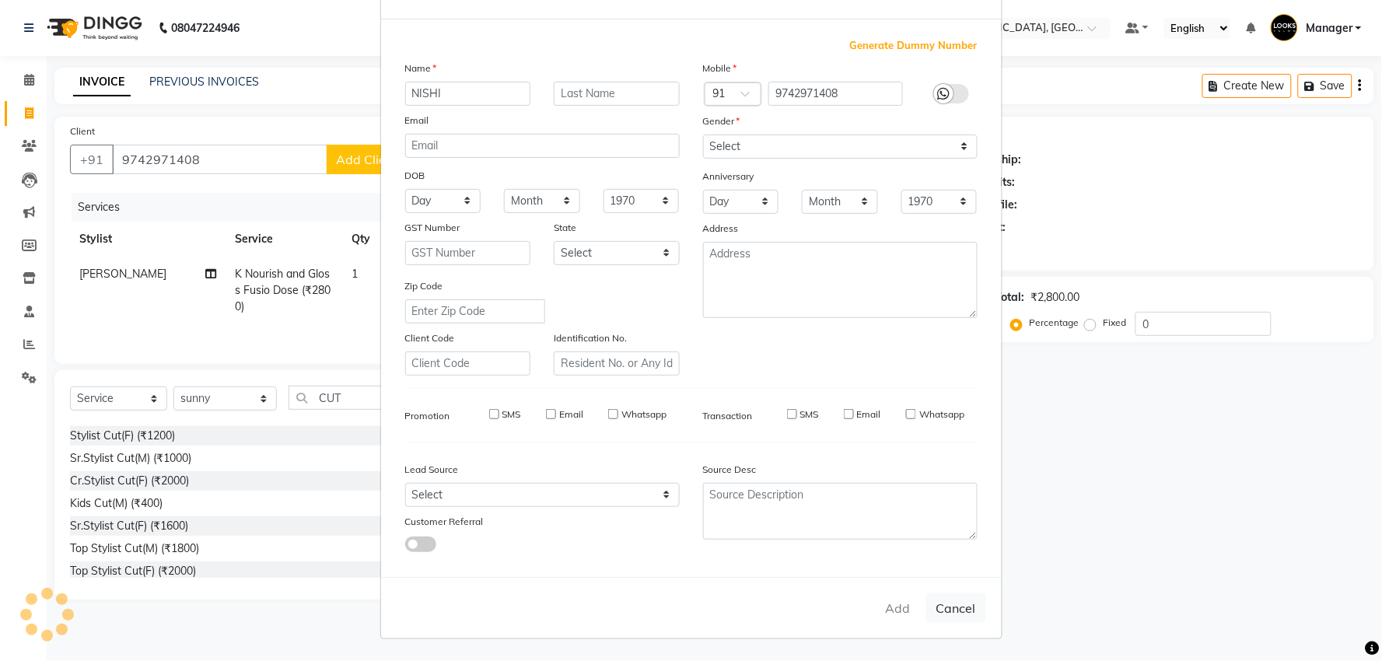
select select
checkbox input "false"
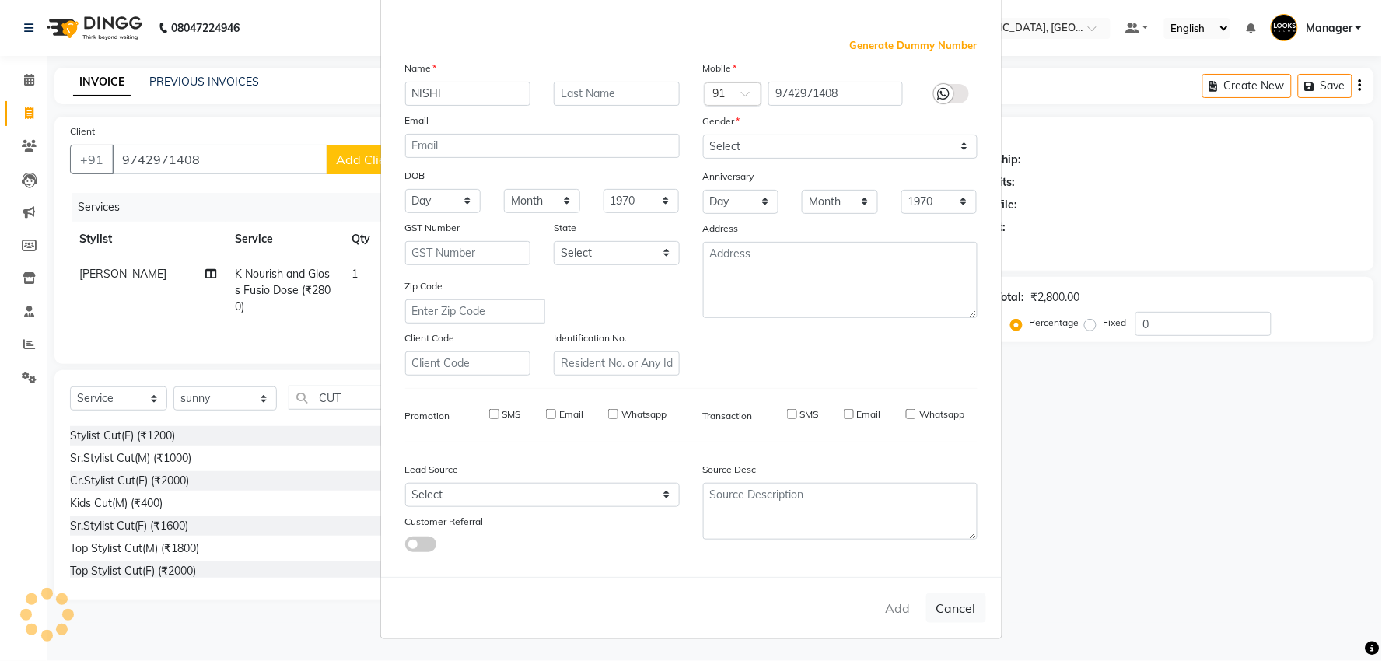
checkbox input "false"
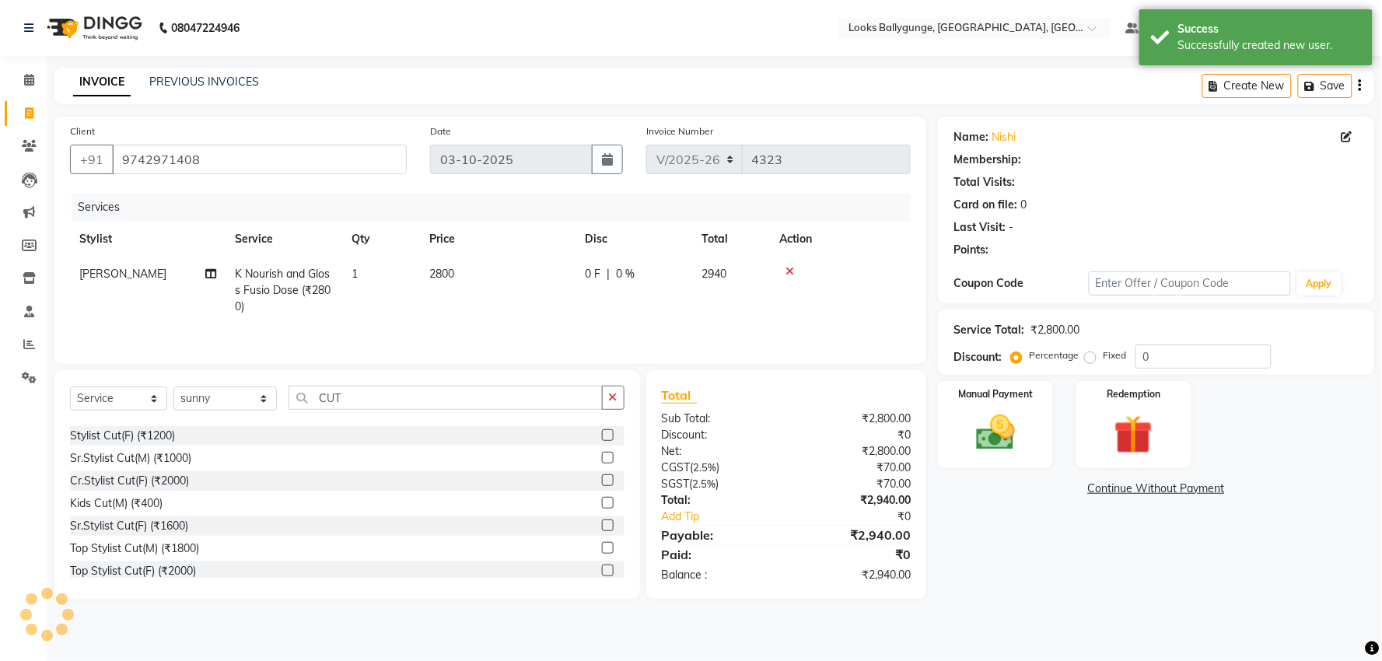
select select "1: Object"
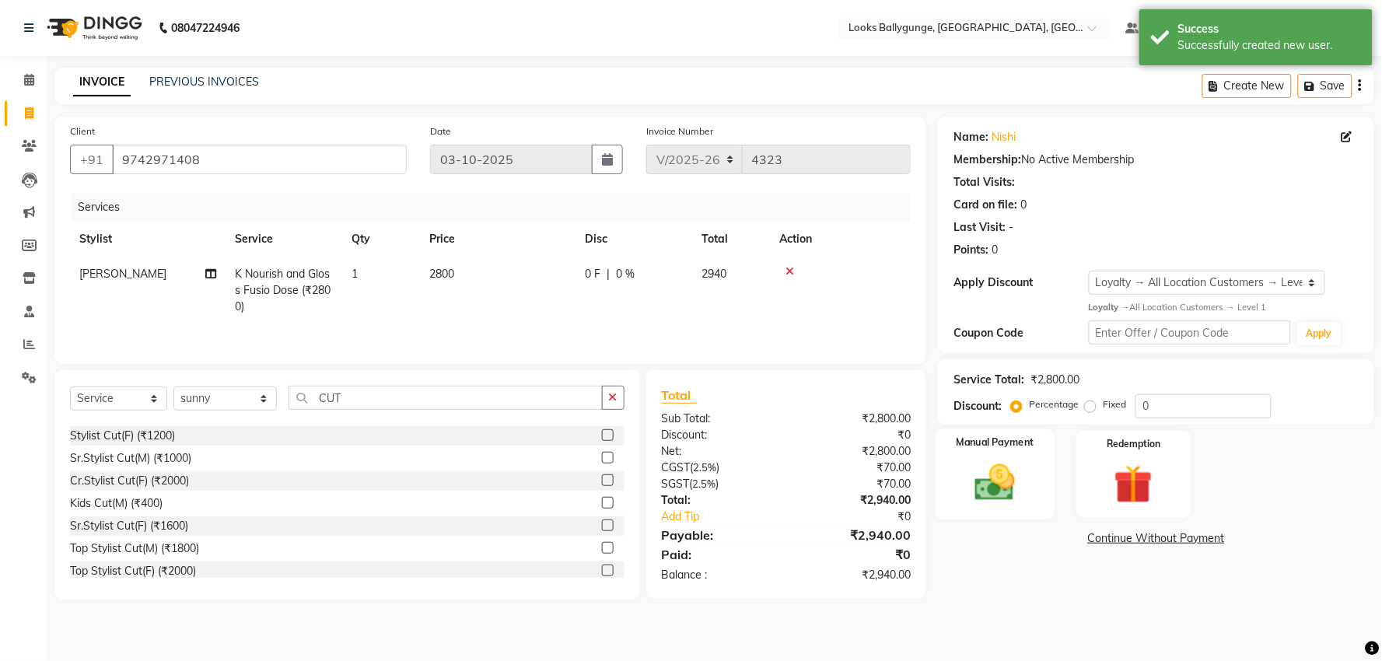
click at [990, 502] on img at bounding box center [995, 483] width 65 height 47
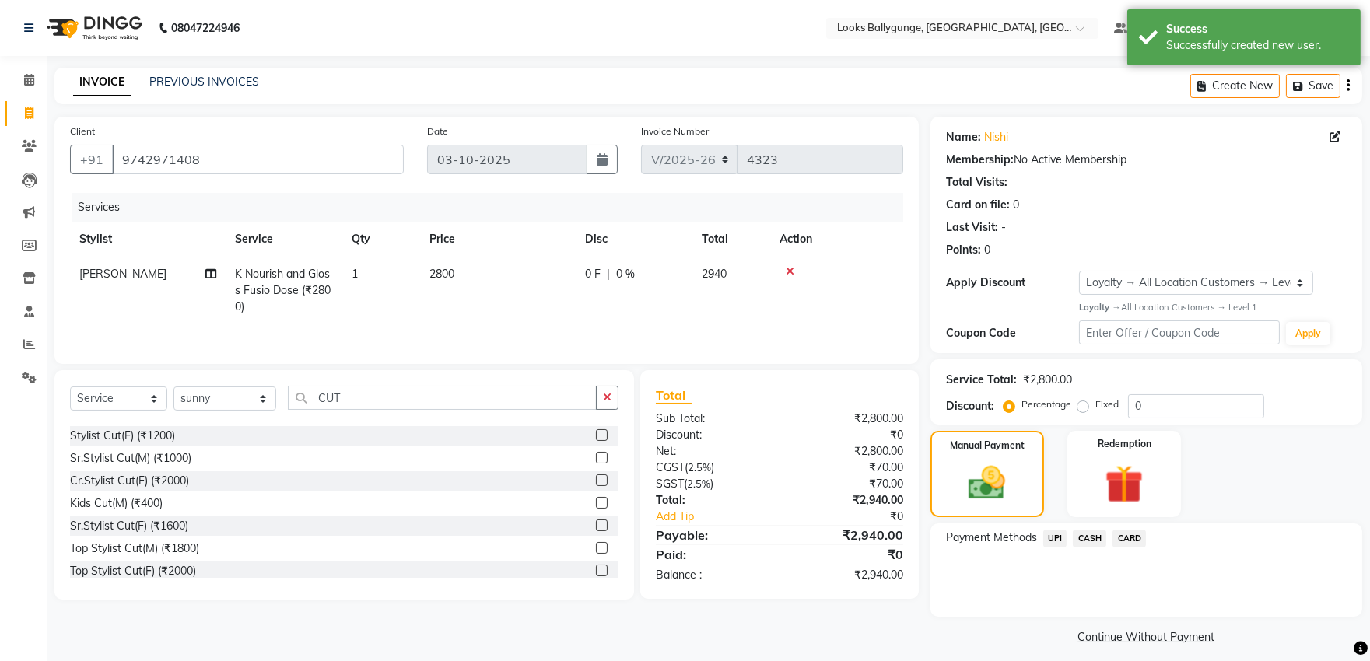
click at [1060, 540] on span "UPI" at bounding box center [1055, 539] width 24 height 18
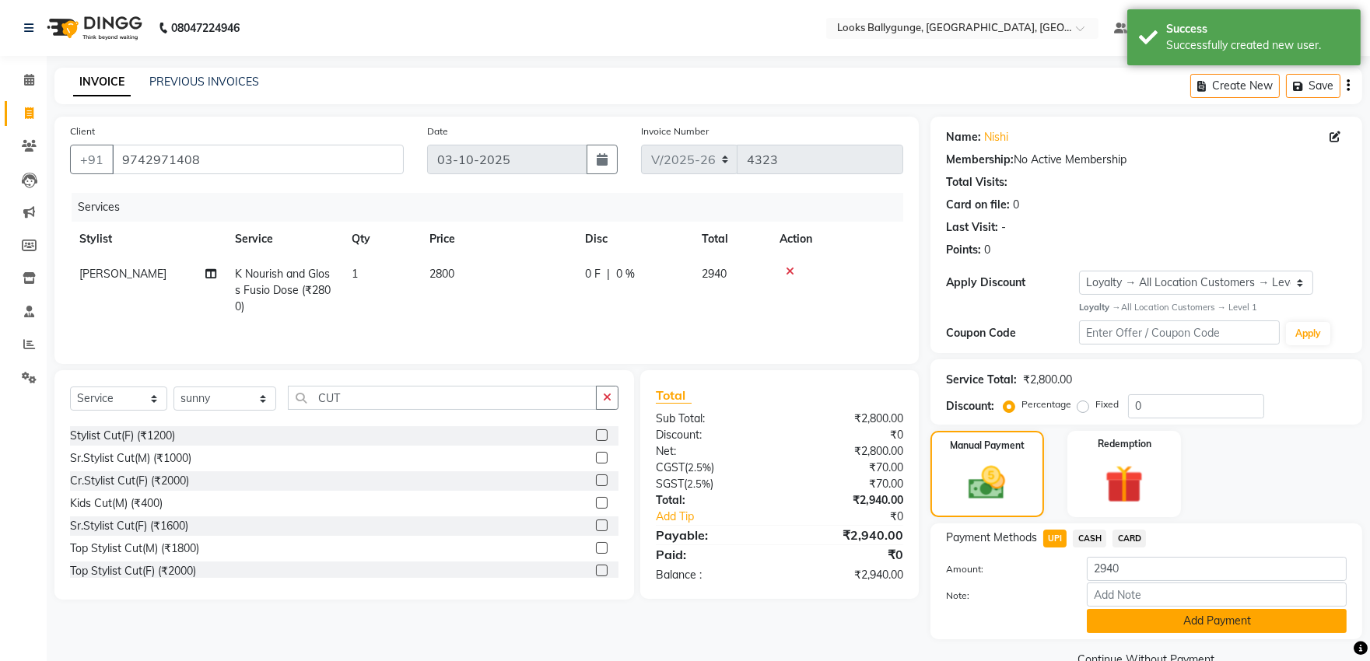
click at [1112, 622] on button "Add Payment" at bounding box center [1217, 621] width 260 height 24
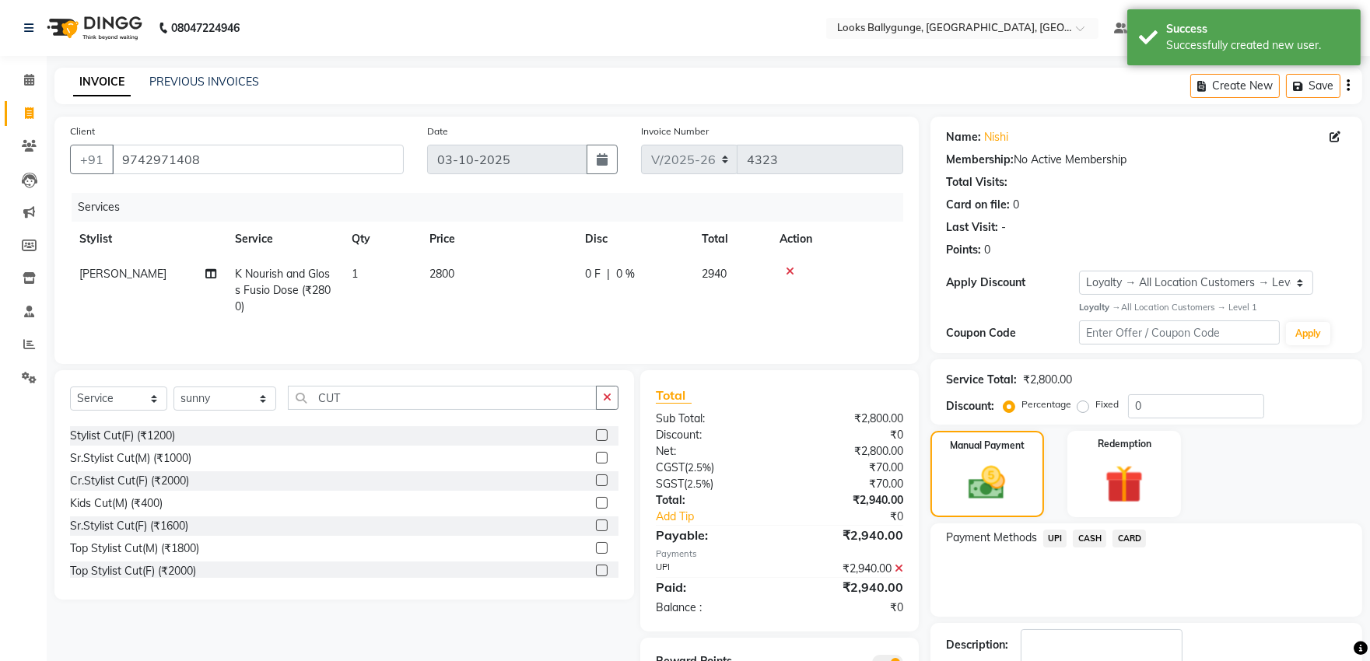
scroll to position [98, 0]
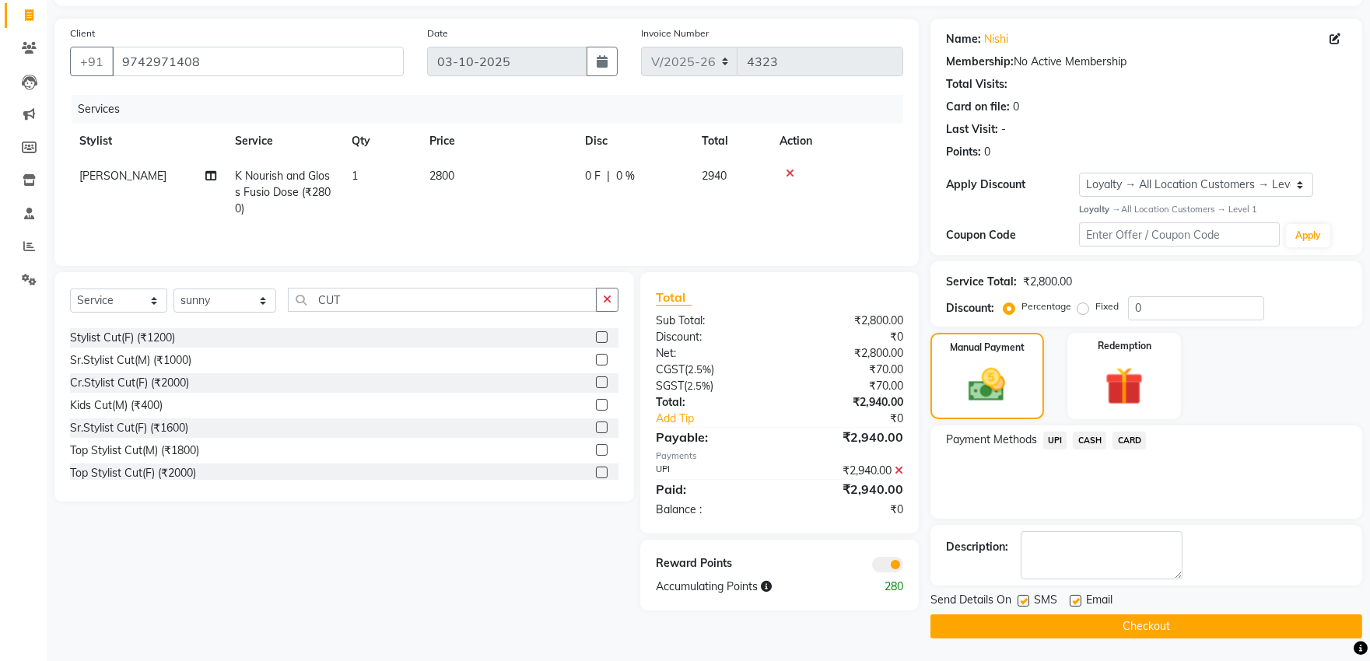
click at [1128, 616] on button "Checkout" at bounding box center [1146, 626] width 432 height 24
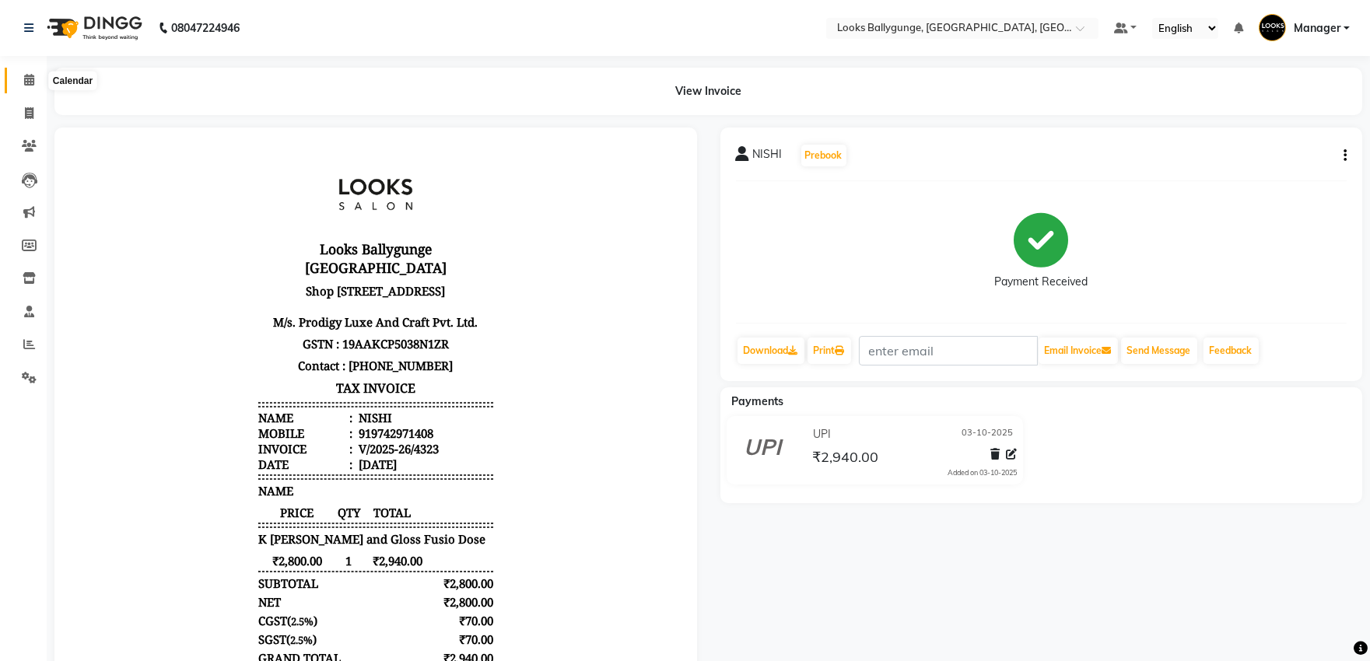
click at [29, 82] on icon at bounding box center [29, 80] width 10 height 12
